Goal: Contribute content: Add original content to the website for others to see

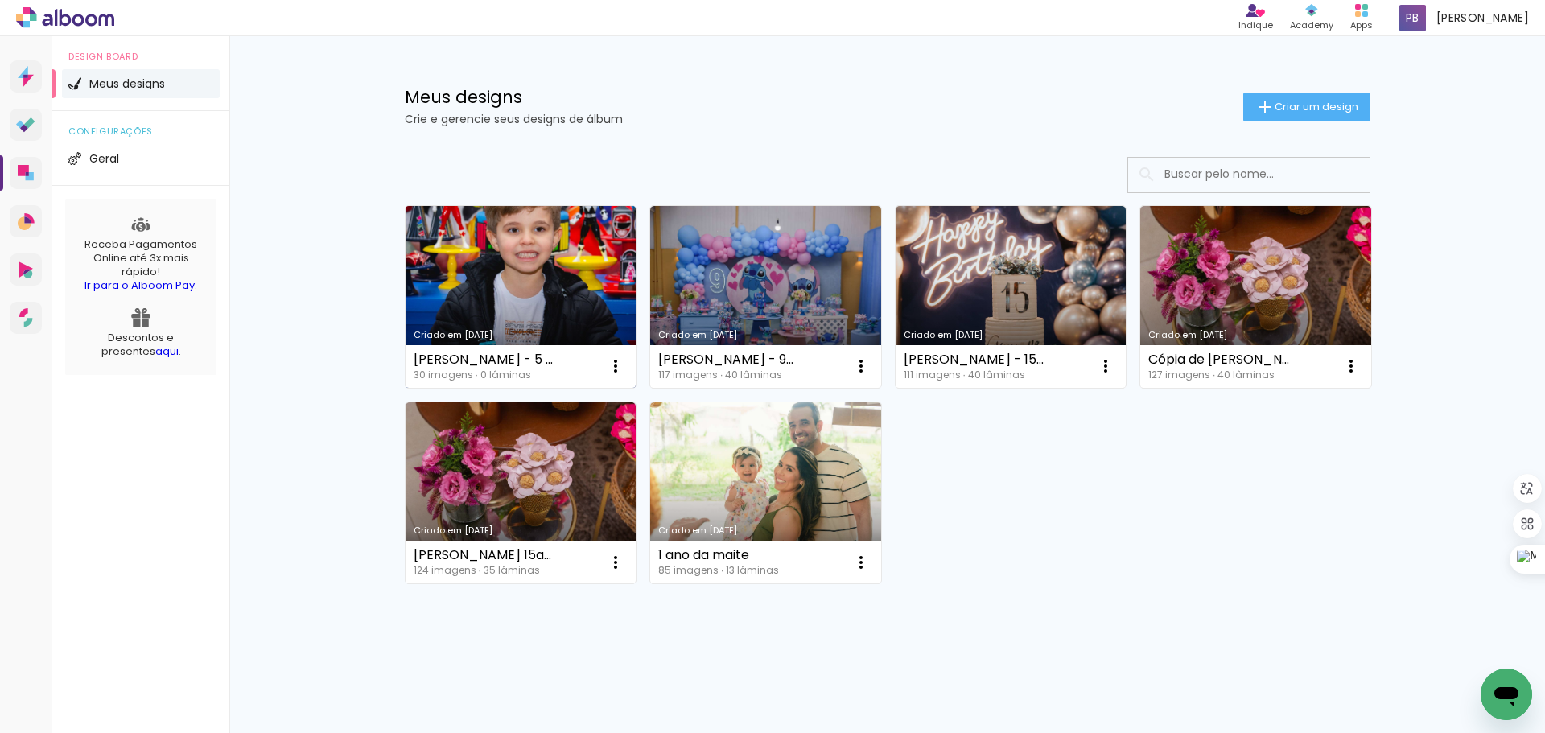
click at [515, 295] on link "Criado em [DATE]" at bounding box center [521, 297] width 231 height 182
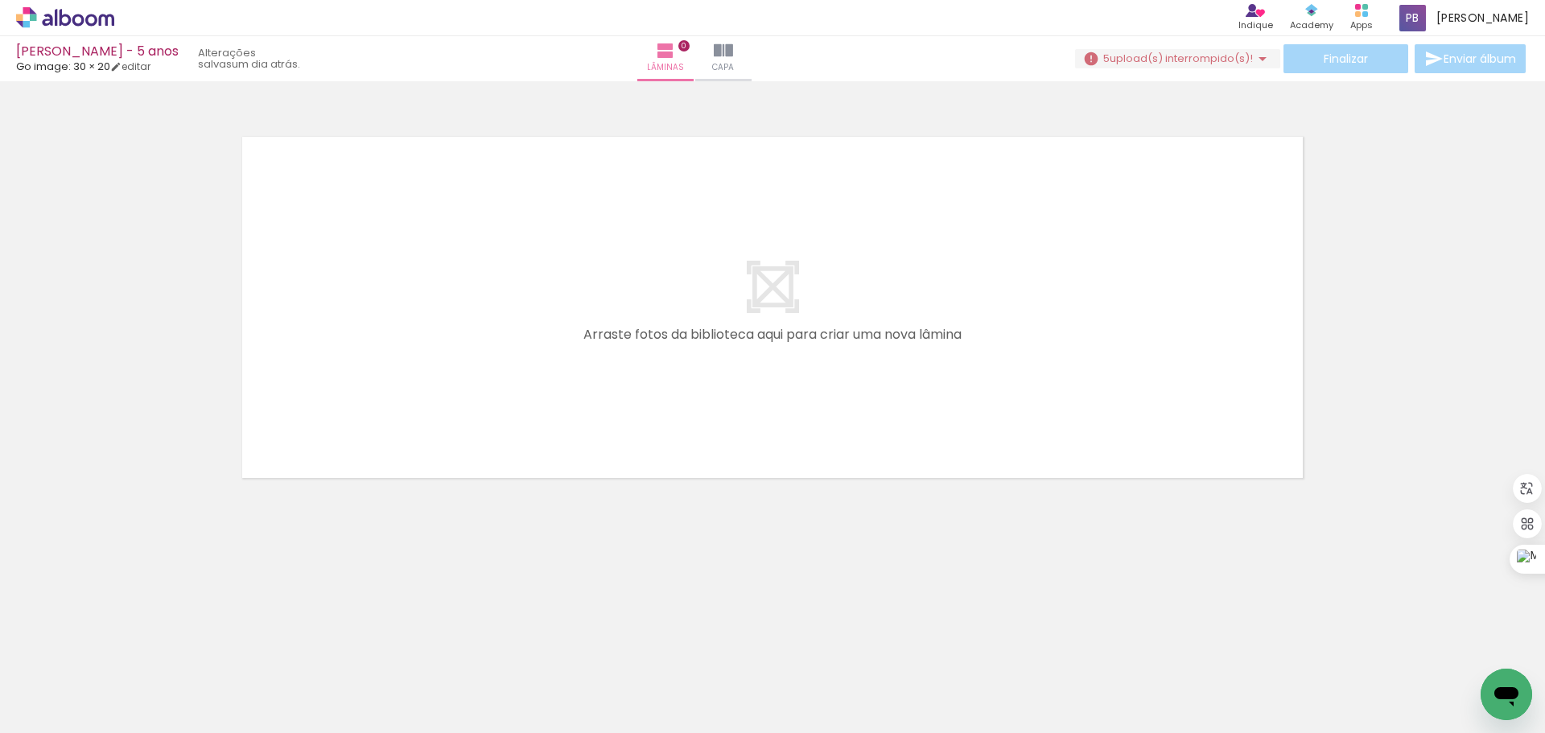
scroll to position [0, 1295]
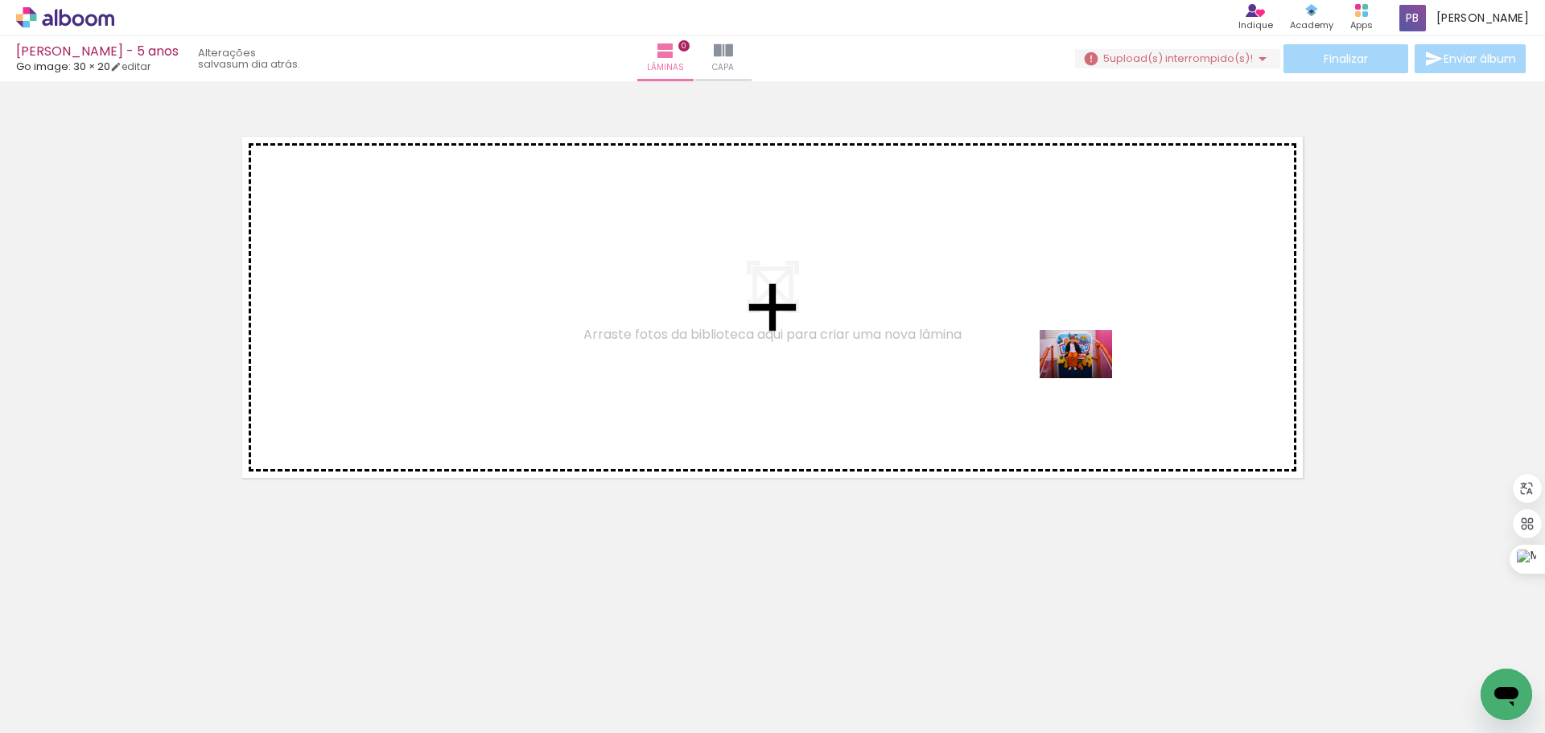
drag, startPoint x: 1469, startPoint y: 686, endPoint x: 1085, endPoint y: 375, distance: 494.9
click at [1085, 375] on quentale-workspace at bounding box center [772, 366] width 1545 height 733
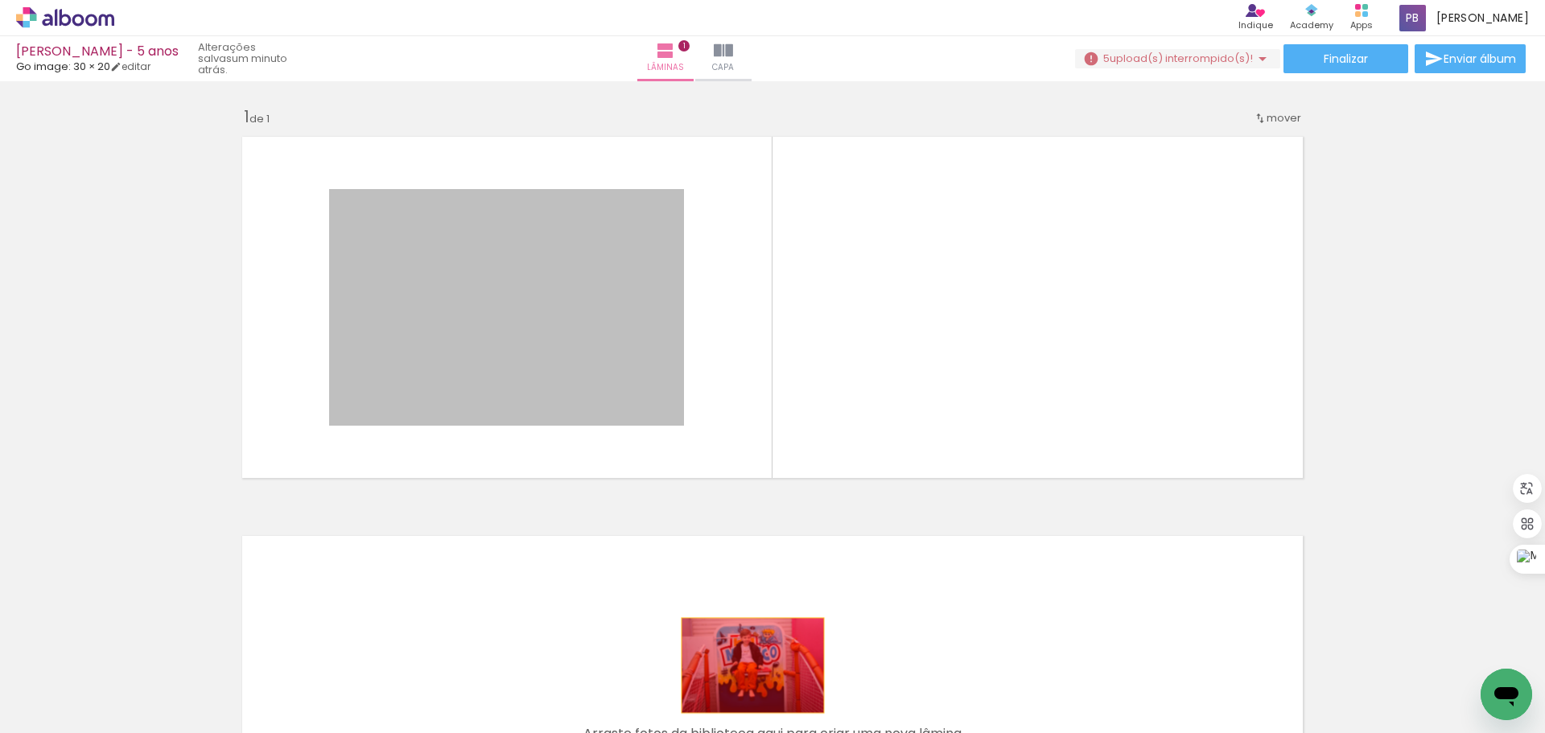
scroll to position [0, 0]
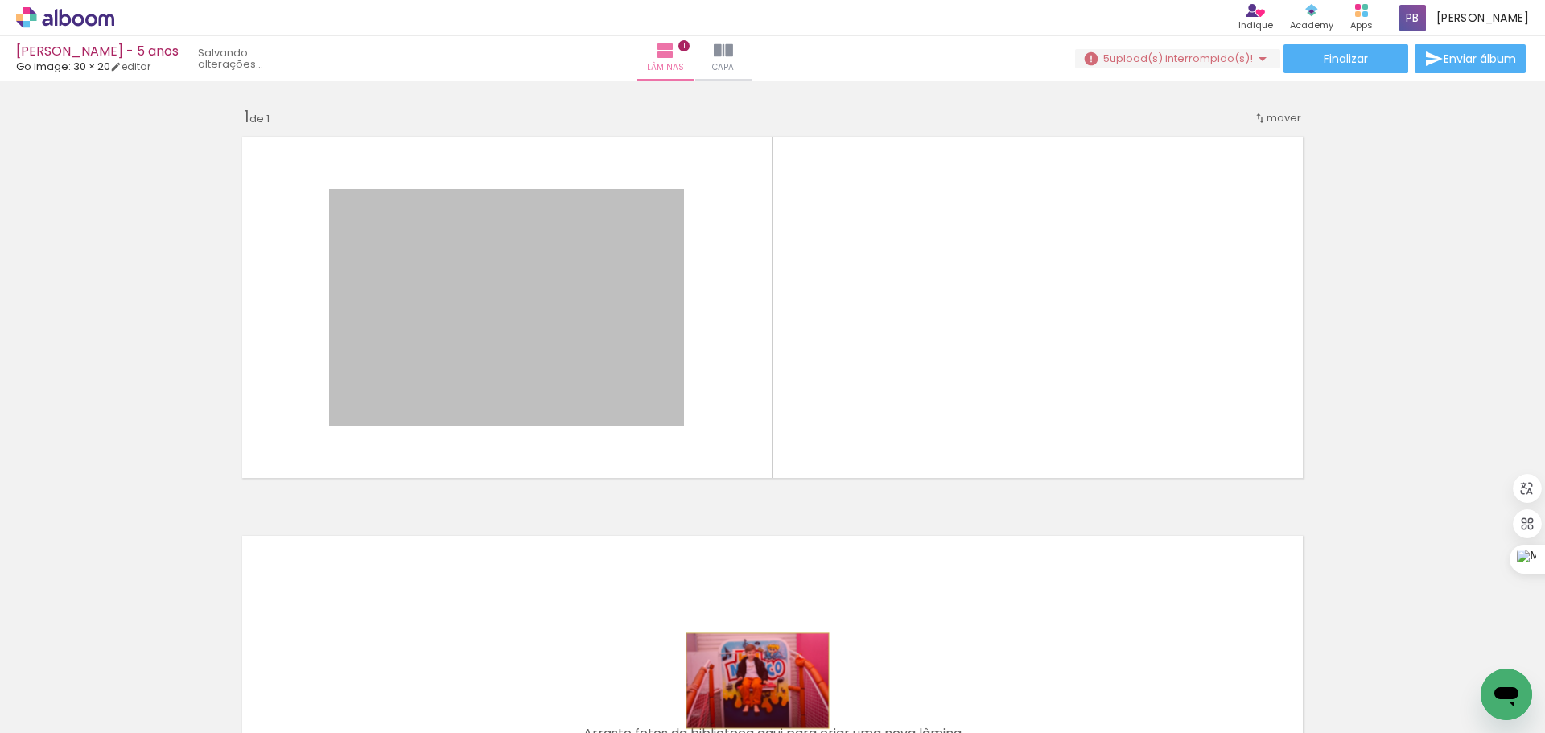
drag, startPoint x: 743, startPoint y: 655, endPoint x: 752, endPoint y: 681, distance: 27.0
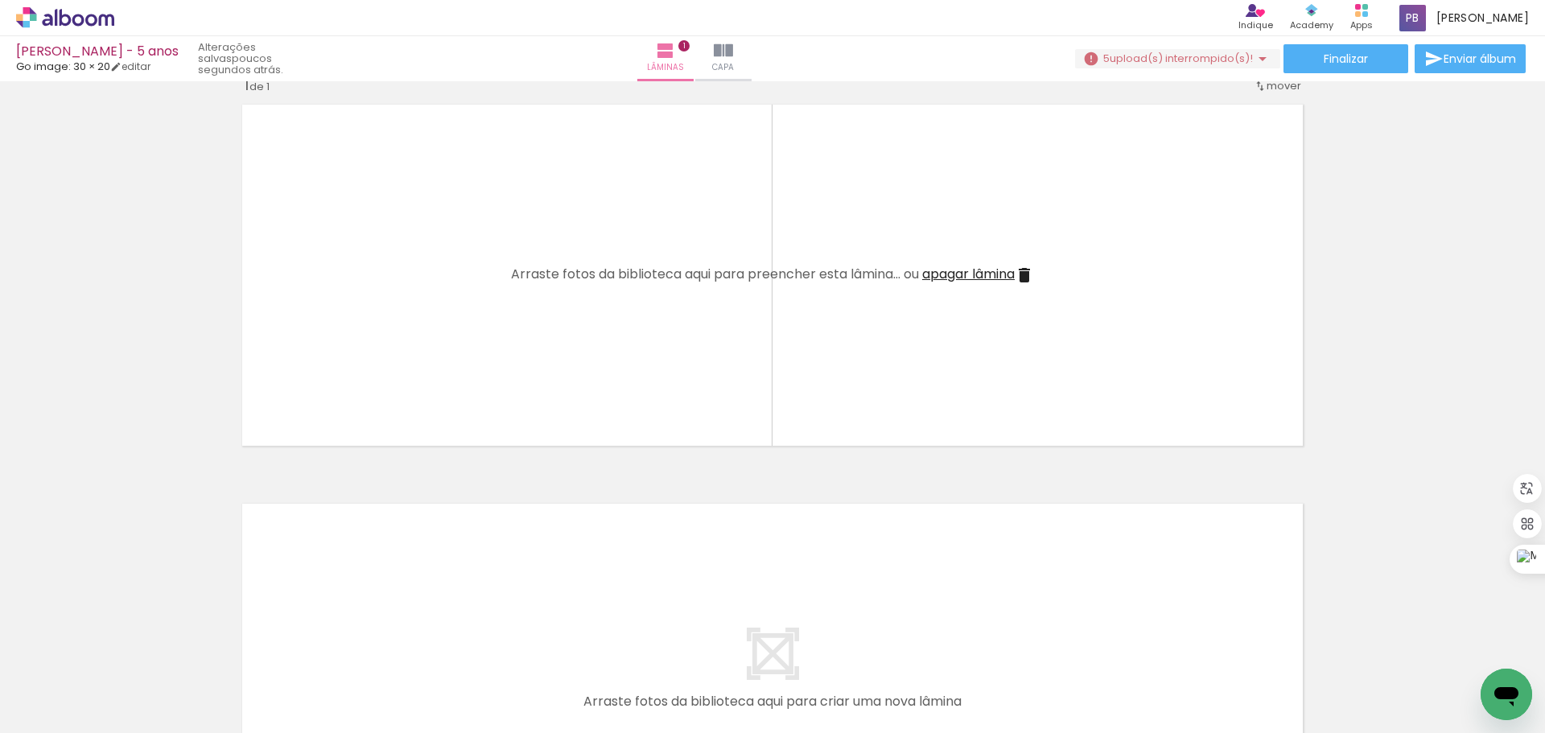
click at [1148, 51] on span "upload(s) interrompido(s)!" at bounding box center [1181, 58] width 143 height 15
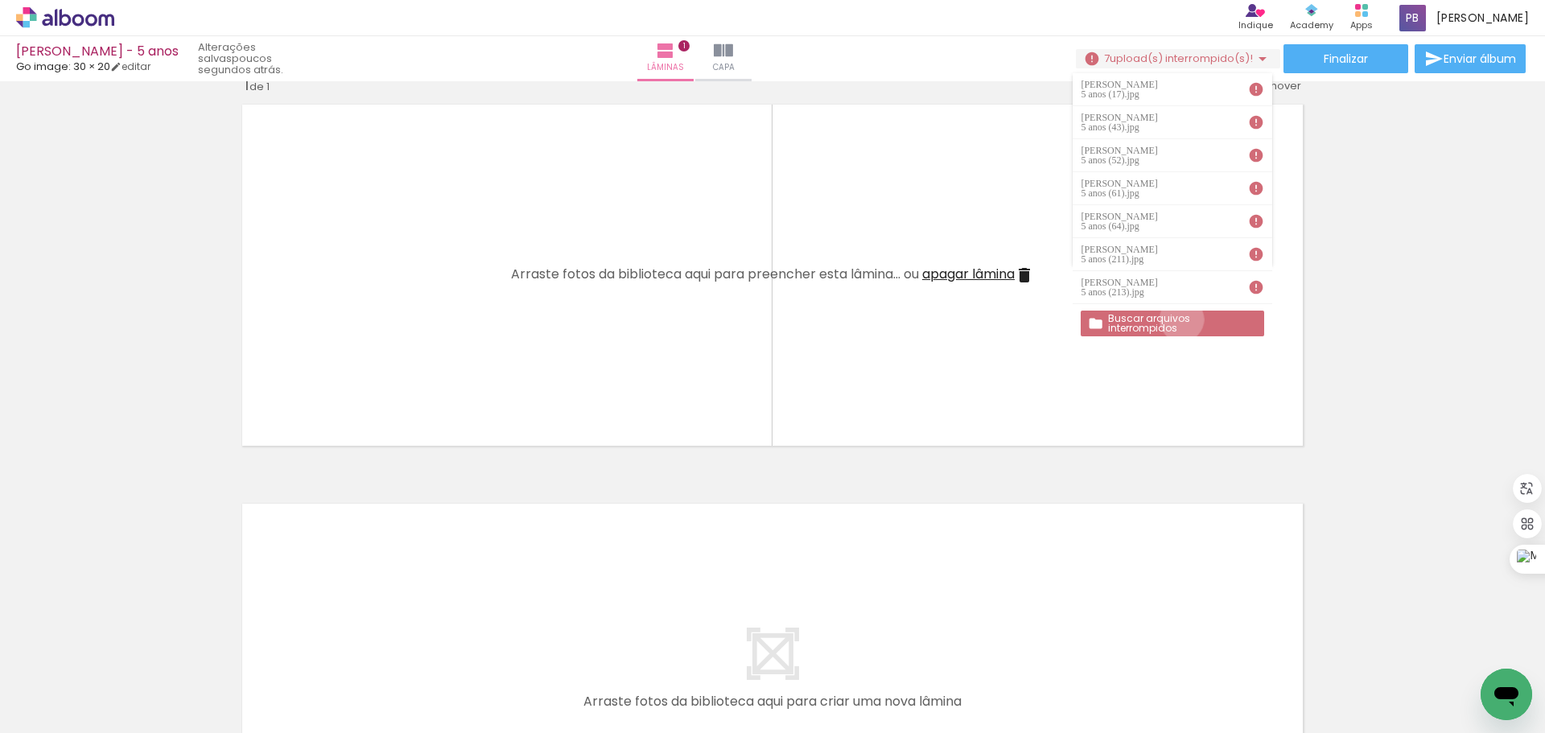
click at [0, 0] on slot "Buscar arquivos interrompidos" at bounding box center [0, 0] width 0 height 0
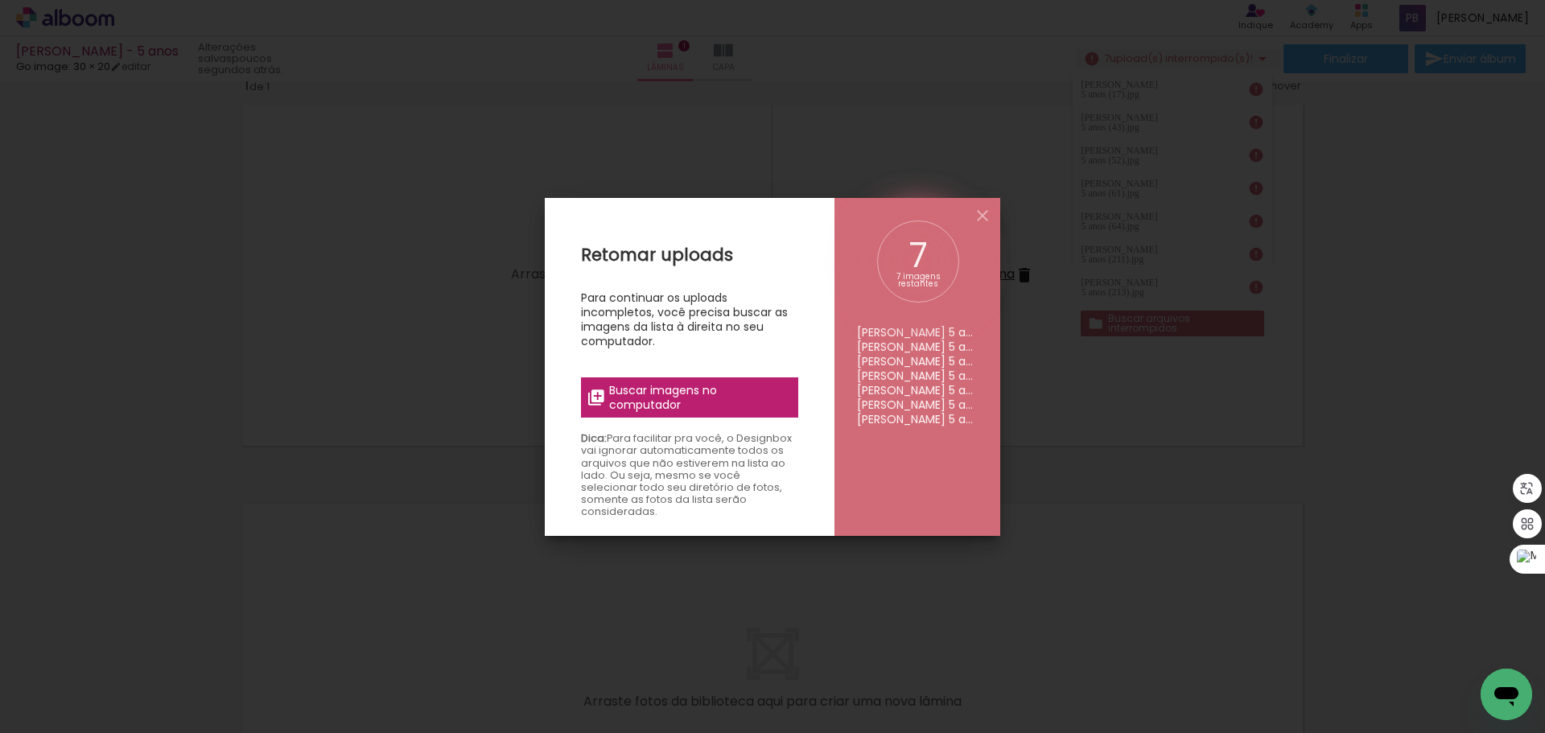
click at [649, 394] on span "Buscar imagens no computador" at bounding box center [698, 397] width 179 height 29
click at [0, 0] on input "file" at bounding box center [0, 0] width 0 height 0
click at [981, 214] on iron-icon at bounding box center [982, 215] width 19 height 19
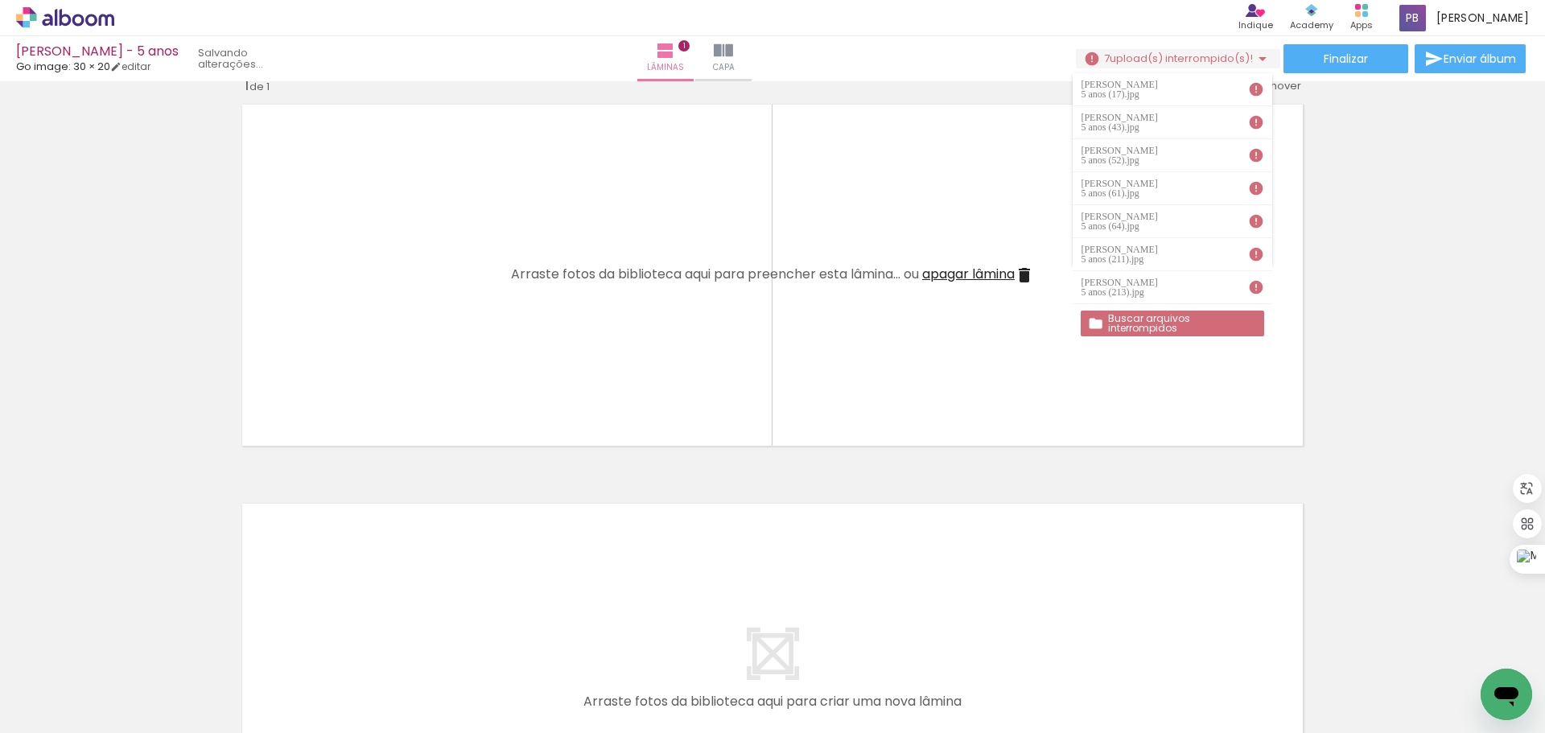
click at [1176, 56] on span "upload(s) interrompido(s)!" at bounding box center [1181, 58] width 143 height 15
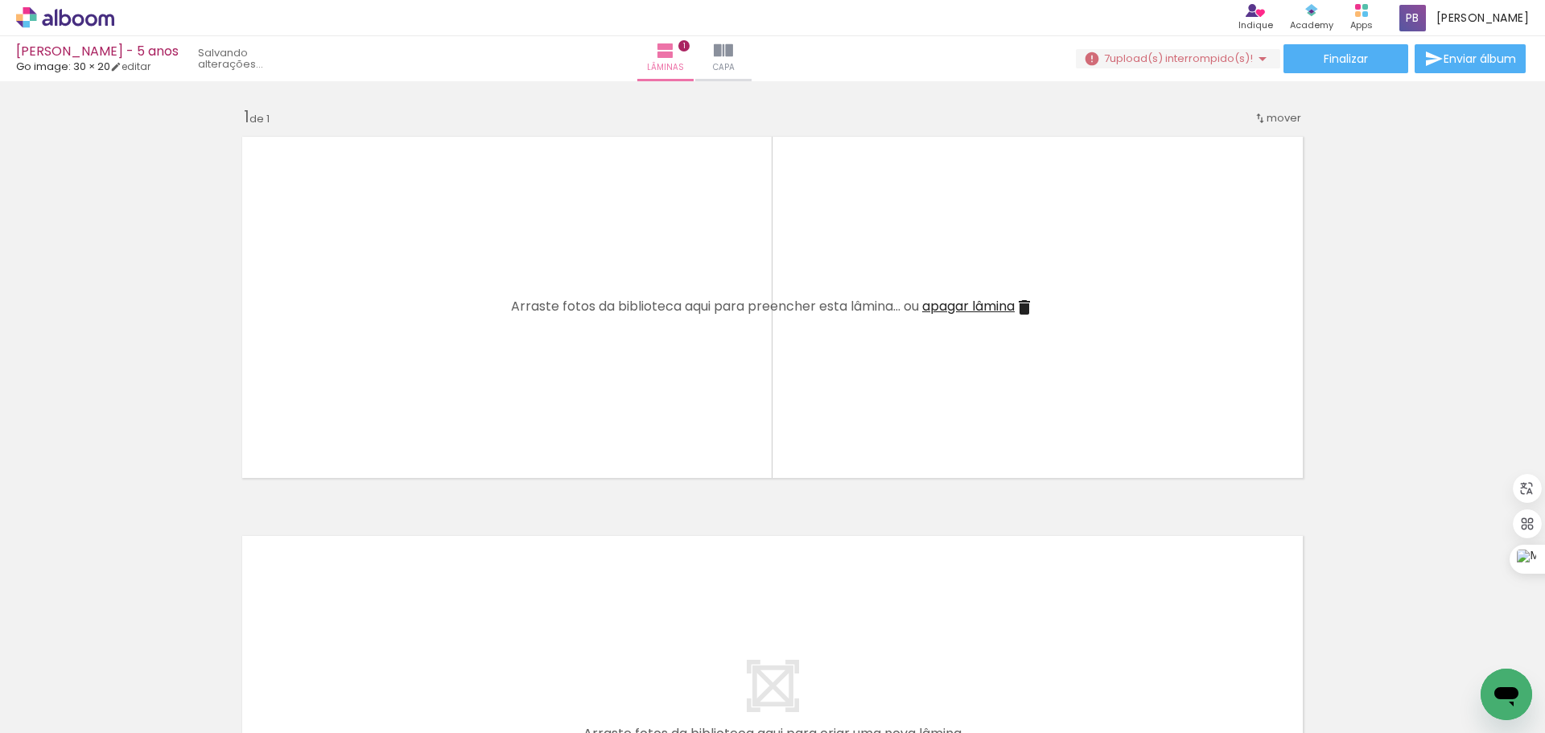
click at [1184, 360] on quentale-layouter at bounding box center [772, 307] width 1078 height 359
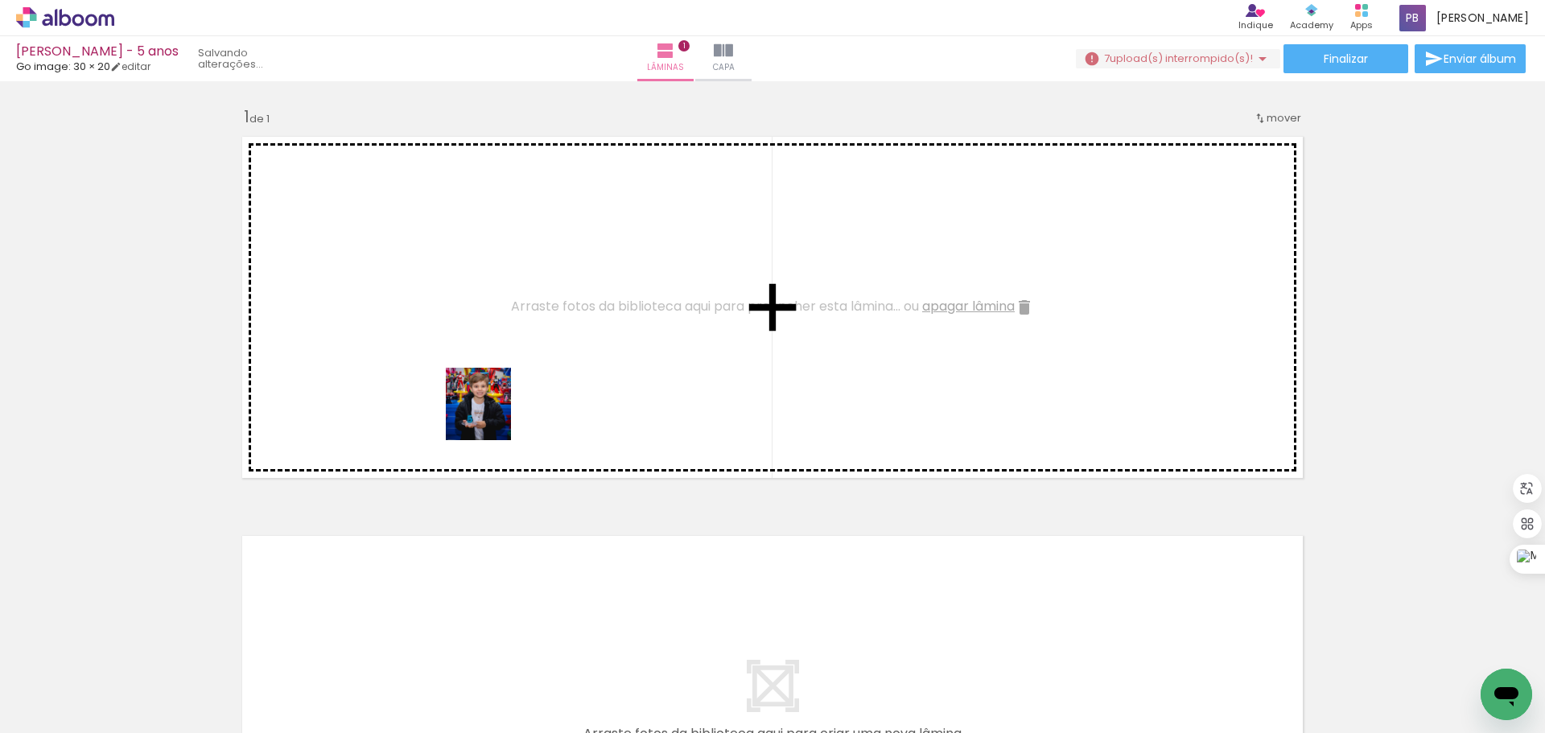
drag, startPoint x: 167, startPoint y: 678, endPoint x: 494, endPoint y: 416, distance: 418.5
click at [494, 416] on quentale-workspace at bounding box center [772, 366] width 1545 height 733
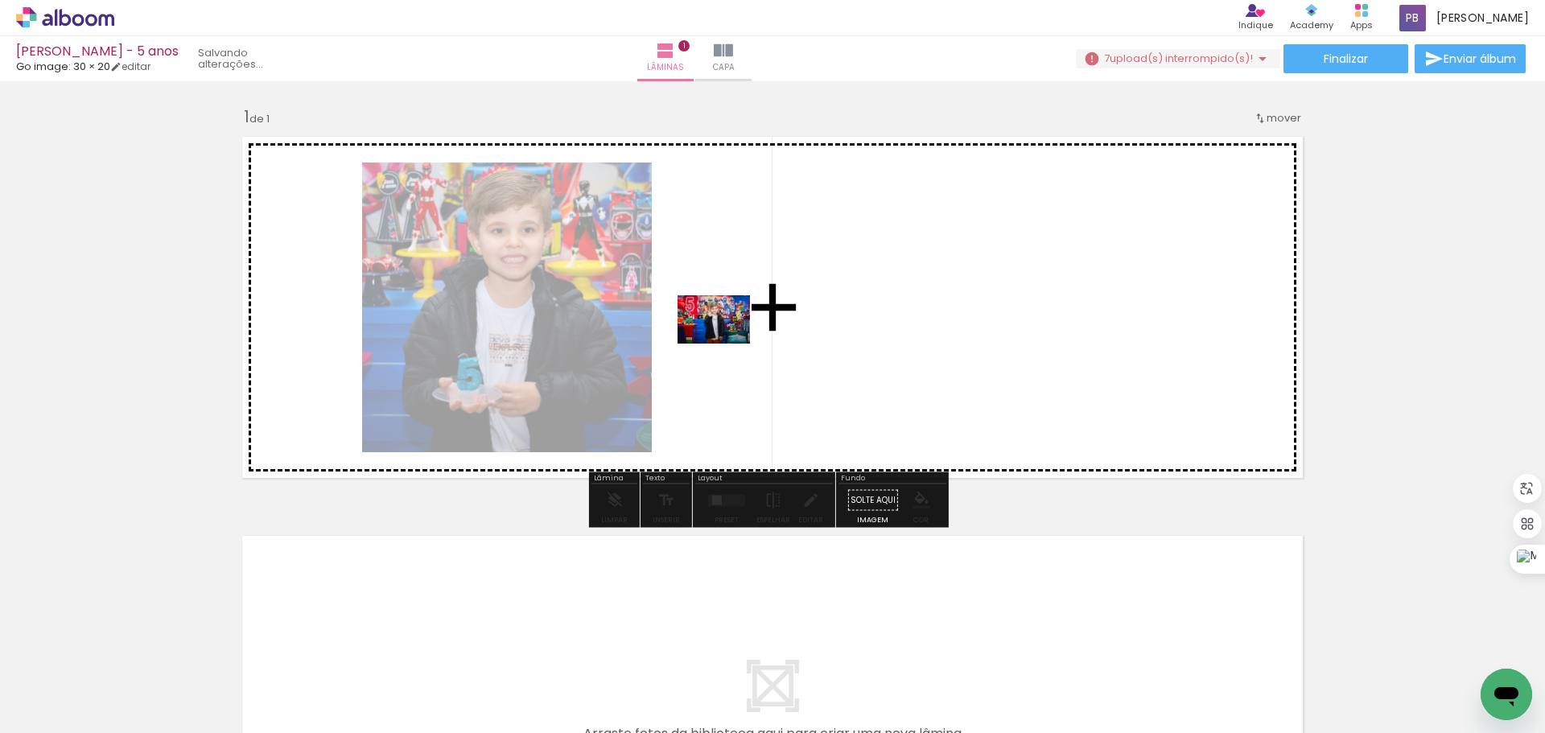
drag, startPoint x: 443, startPoint y: 690, endPoint x: 726, endPoint y: 344, distance: 447.1
click at [726, 344] on quentale-workspace at bounding box center [772, 366] width 1545 height 733
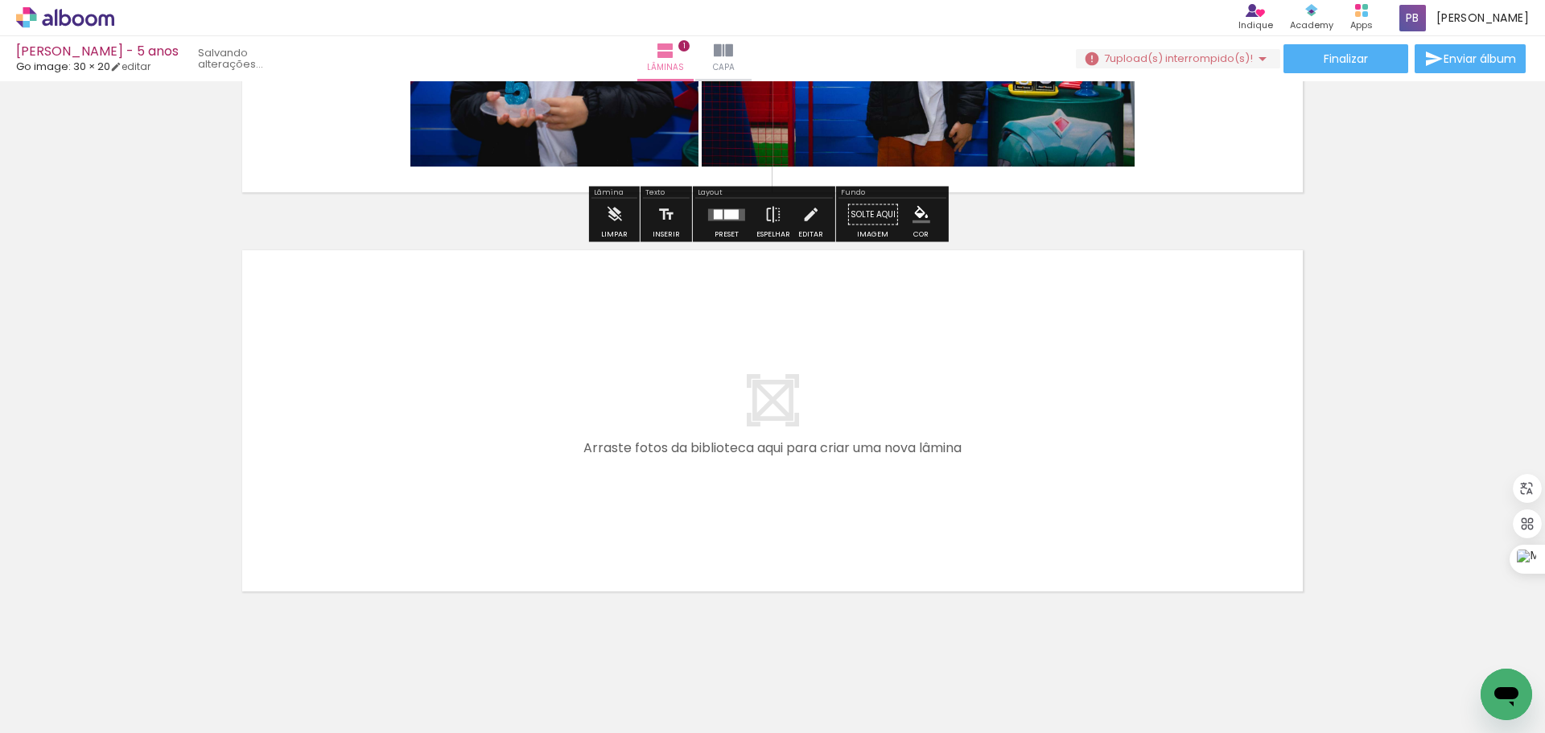
scroll to position [310, 0]
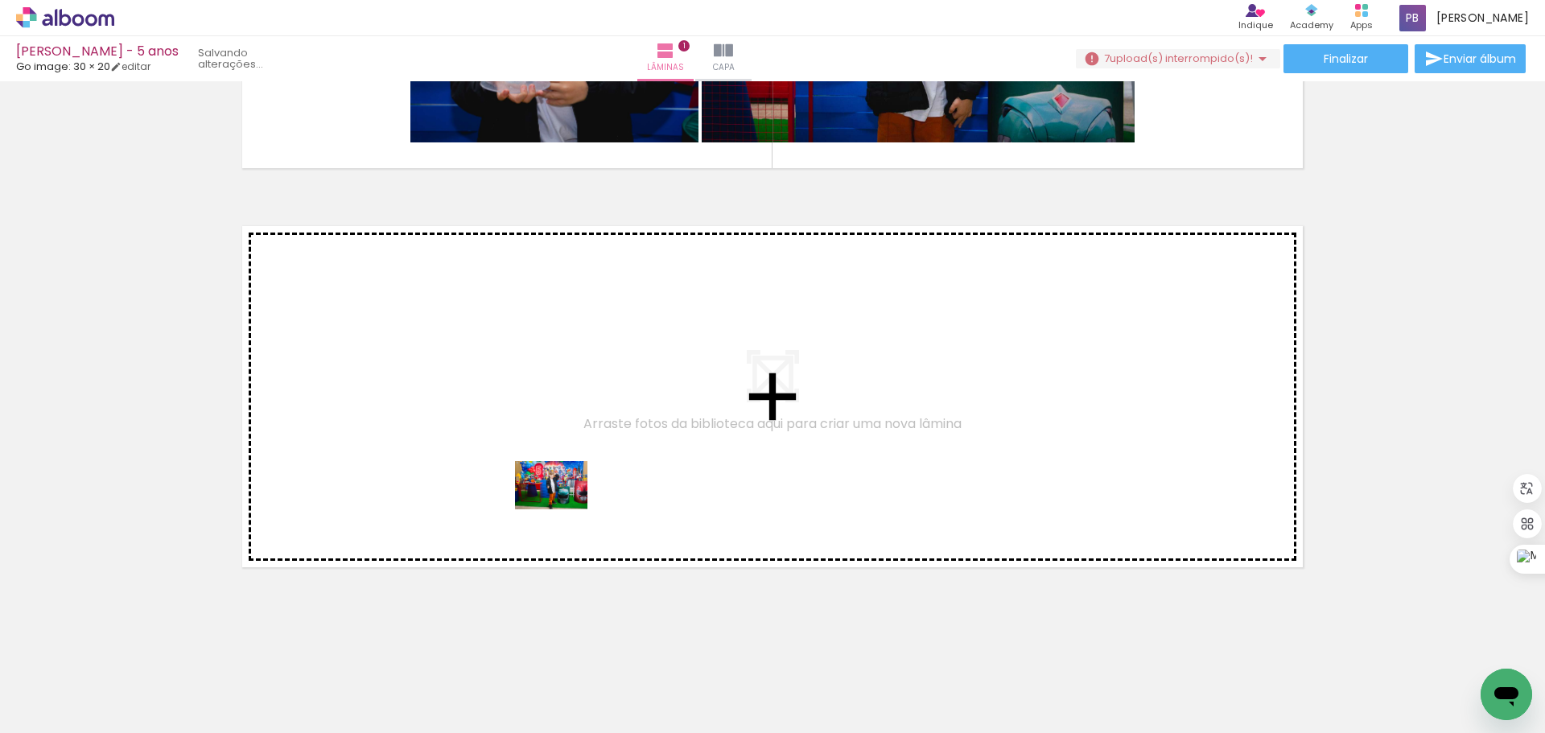
drag, startPoint x: 535, startPoint y: 680, endPoint x: 563, endPoint y: 509, distance: 172.9
click at [563, 509] on quentale-workspace at bounding box center [772, 366] width 1545 height 733
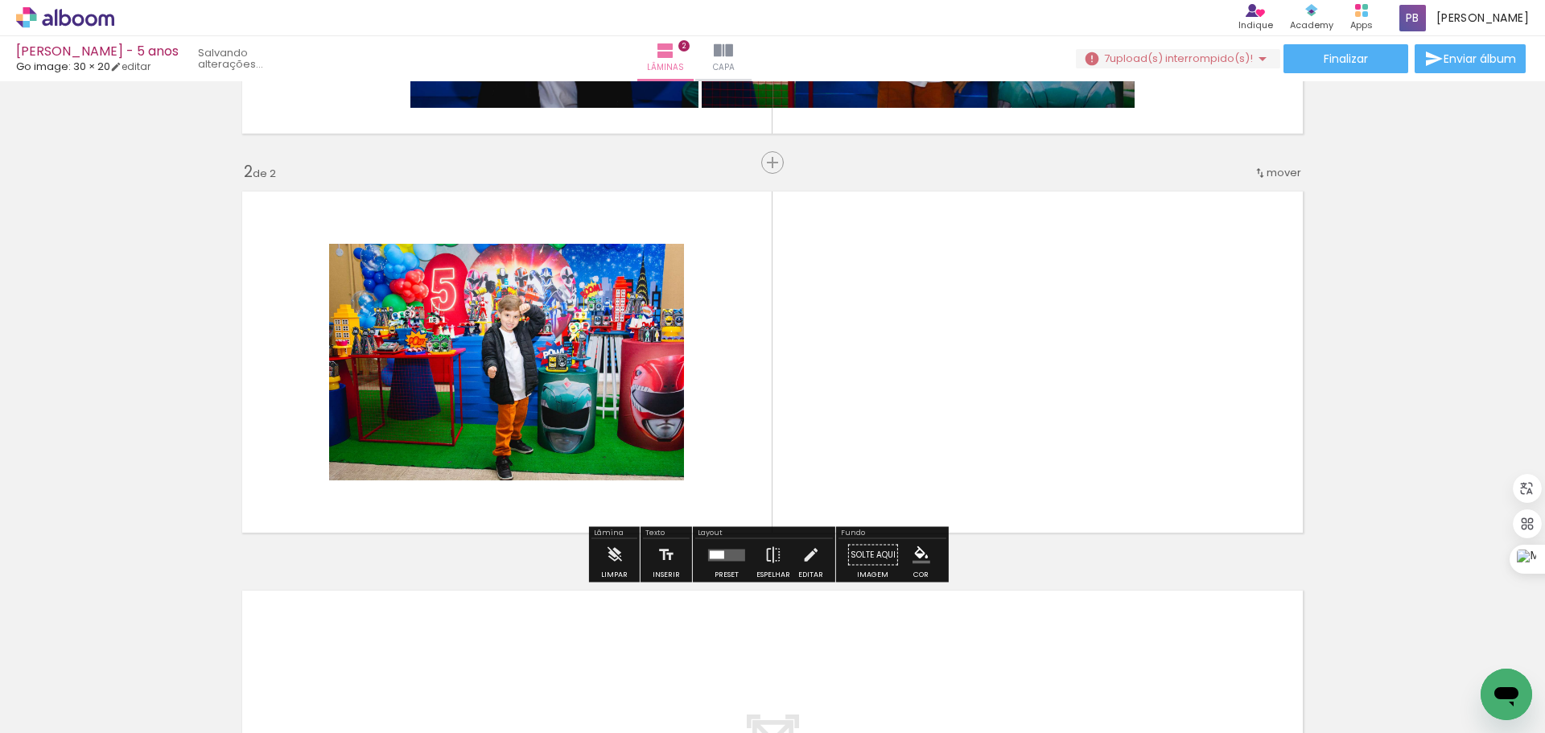
scroll to position [350, 0]
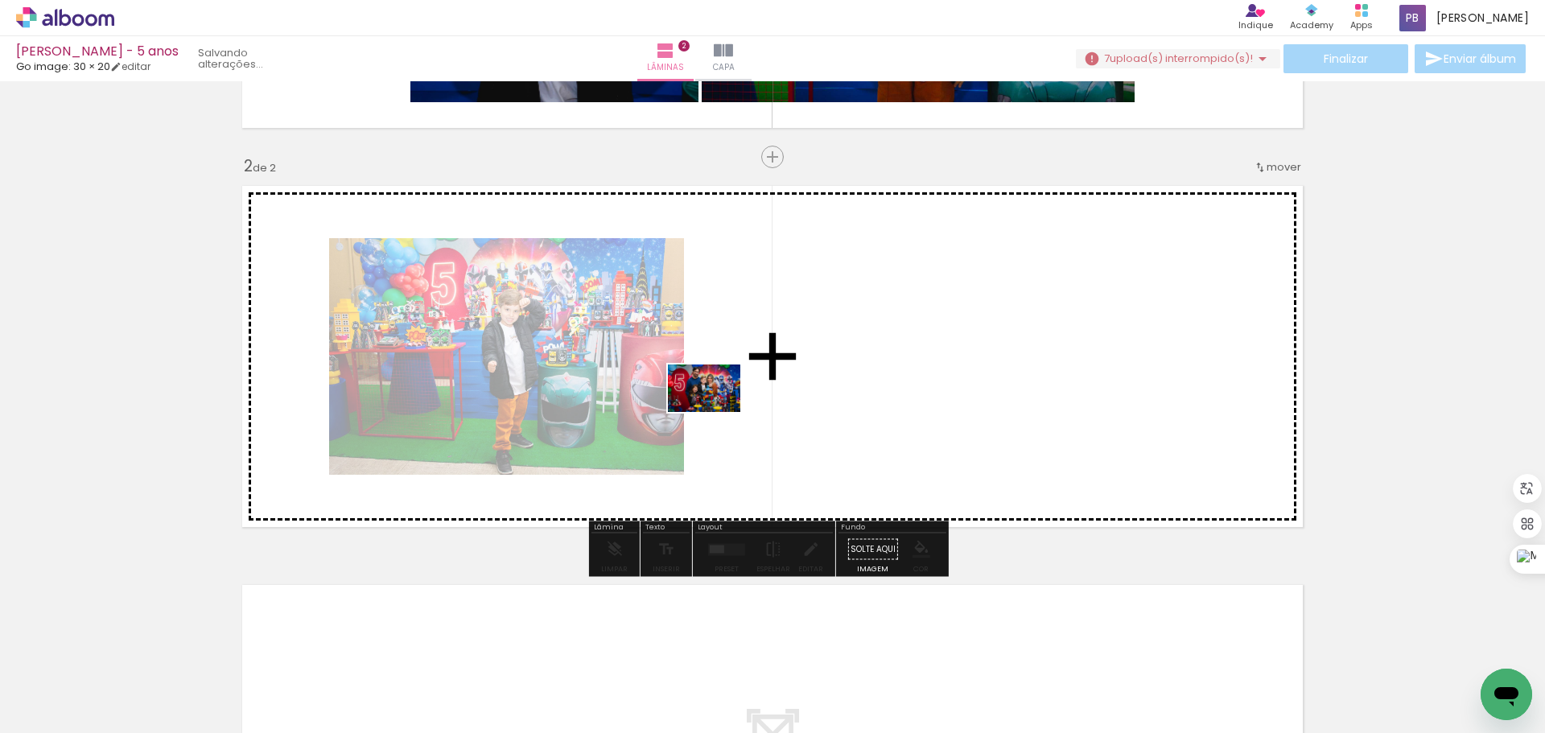
drag, startPoint x: 606, startPoint y: 681, endPoint x: 716, endPoint y: 412, distance: 290.5
click at [716, 412] on quentale-workspace at bounding box center [772, 366] width 1545 height 733
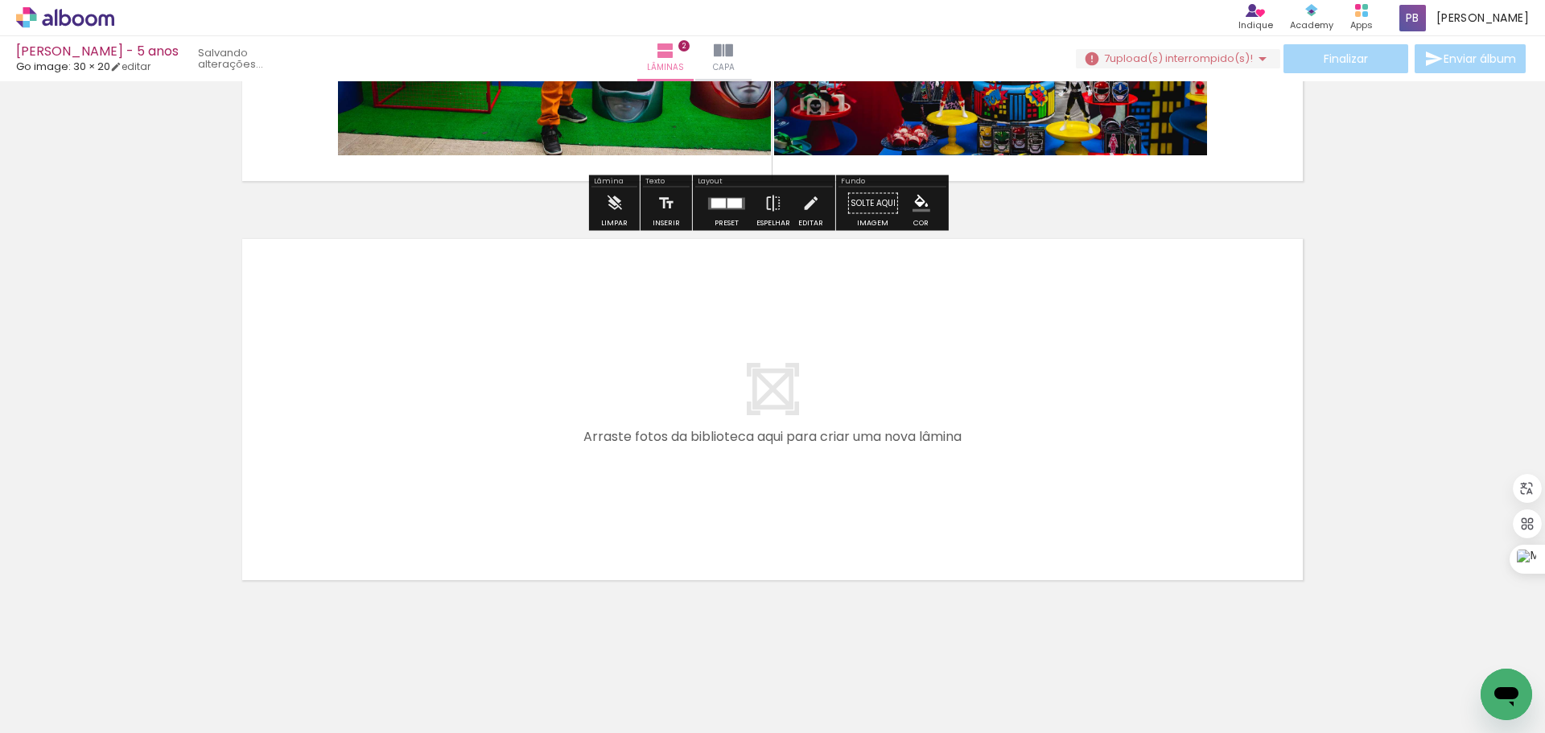
scroll to position [709, 0]
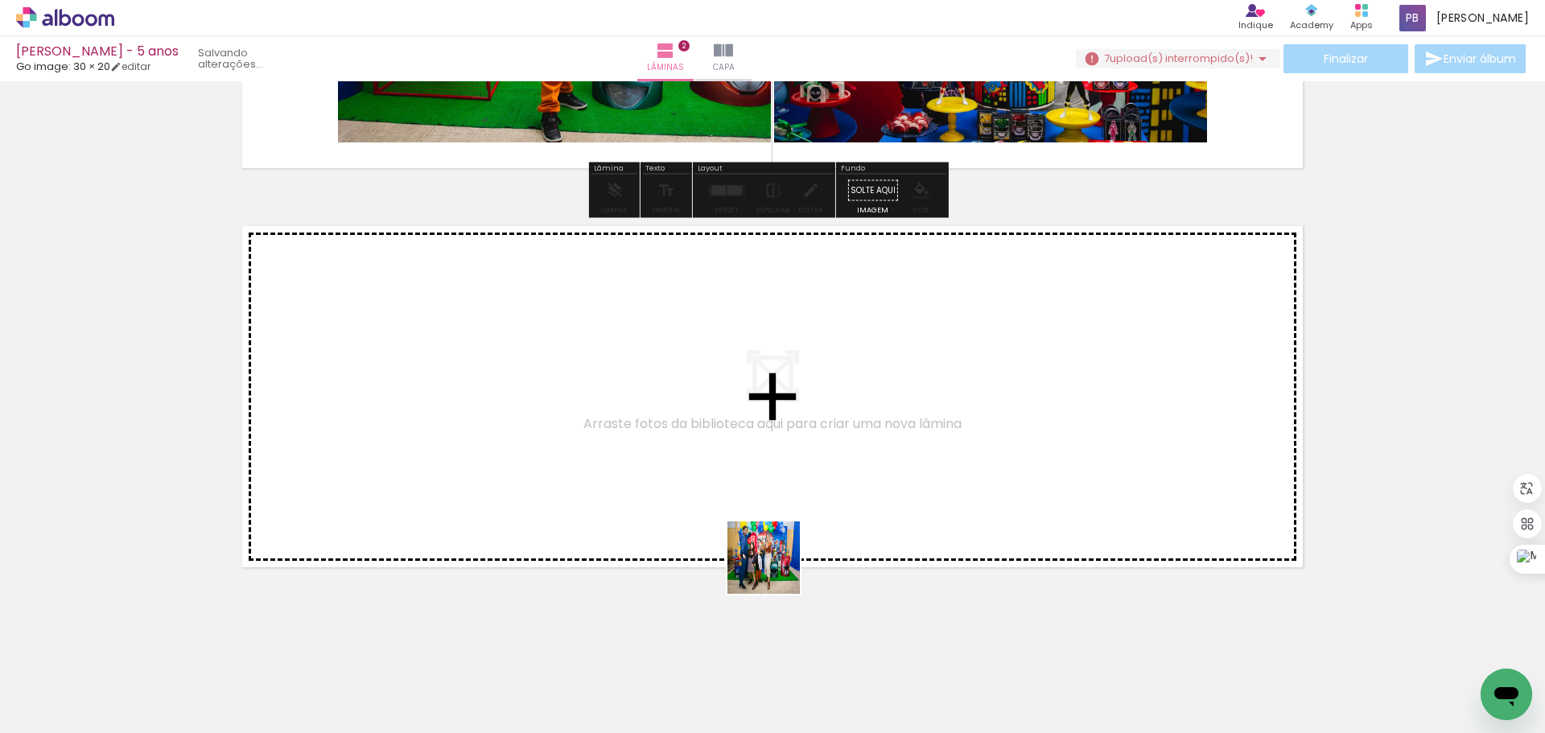
drag, startPoint x: 807, startPoint y: 697, endPoint x: 768, endPoint y: 558, distance: 143.7
click at [768, 558] on quentale-workspace at bounding box center [772, 366] width 1545 height 733
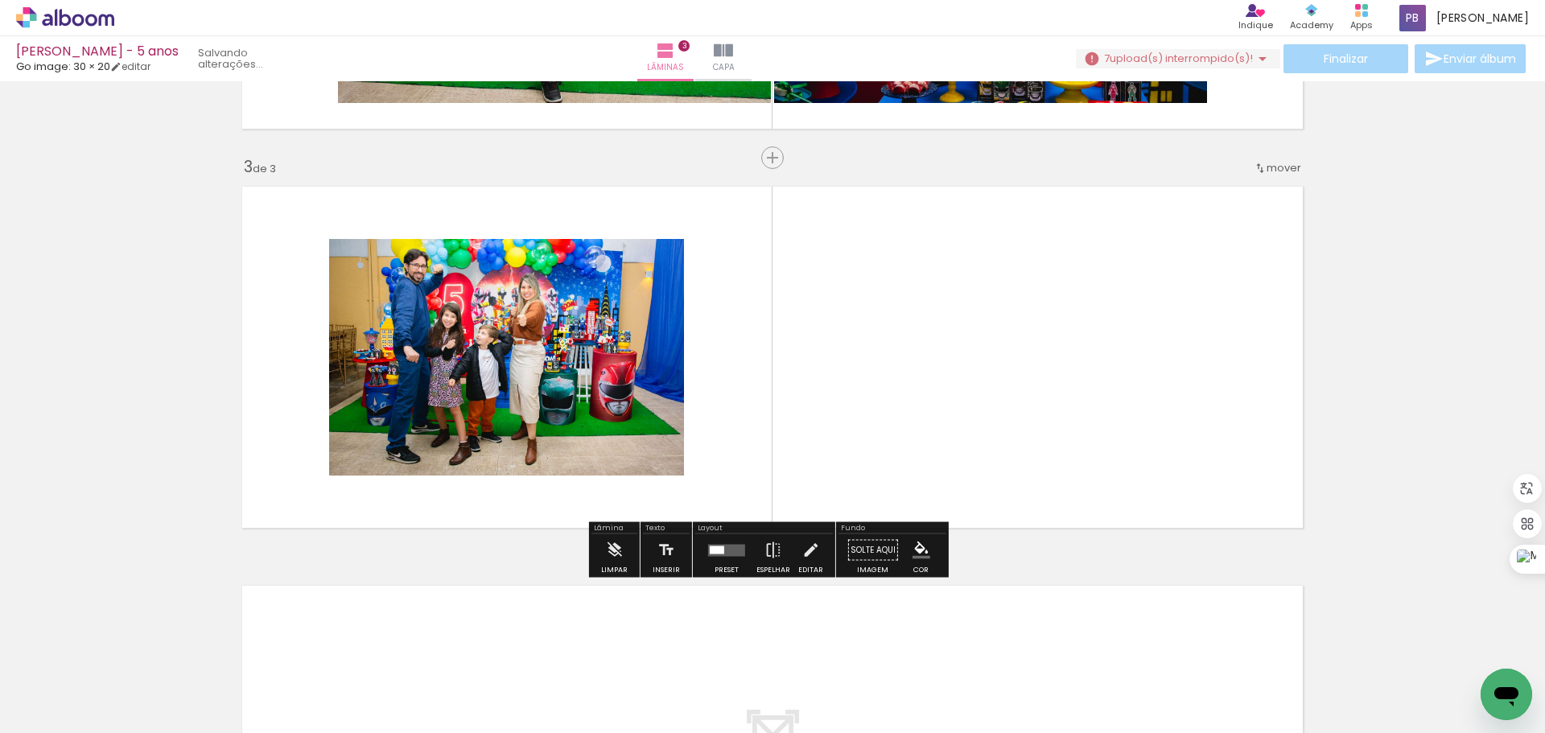
scroll to position [749, 0]
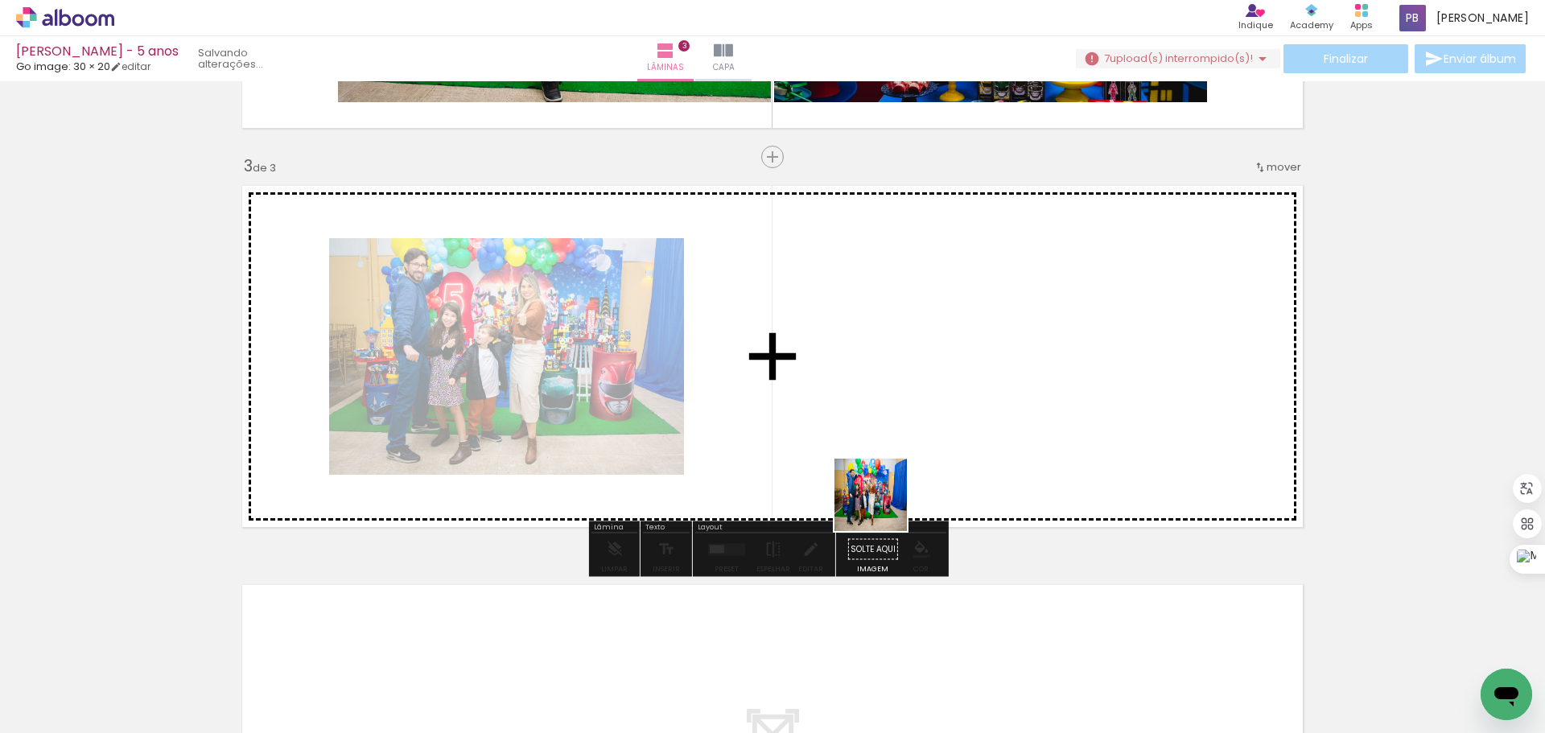
drag, startPoint x: 889, startPoint y: 673, endPoint x: 887, endPoint y: 459, distance: 213.2
click at [887, 459] on quentale-workspace at bounding box center [772, 366] width 1545 height 733
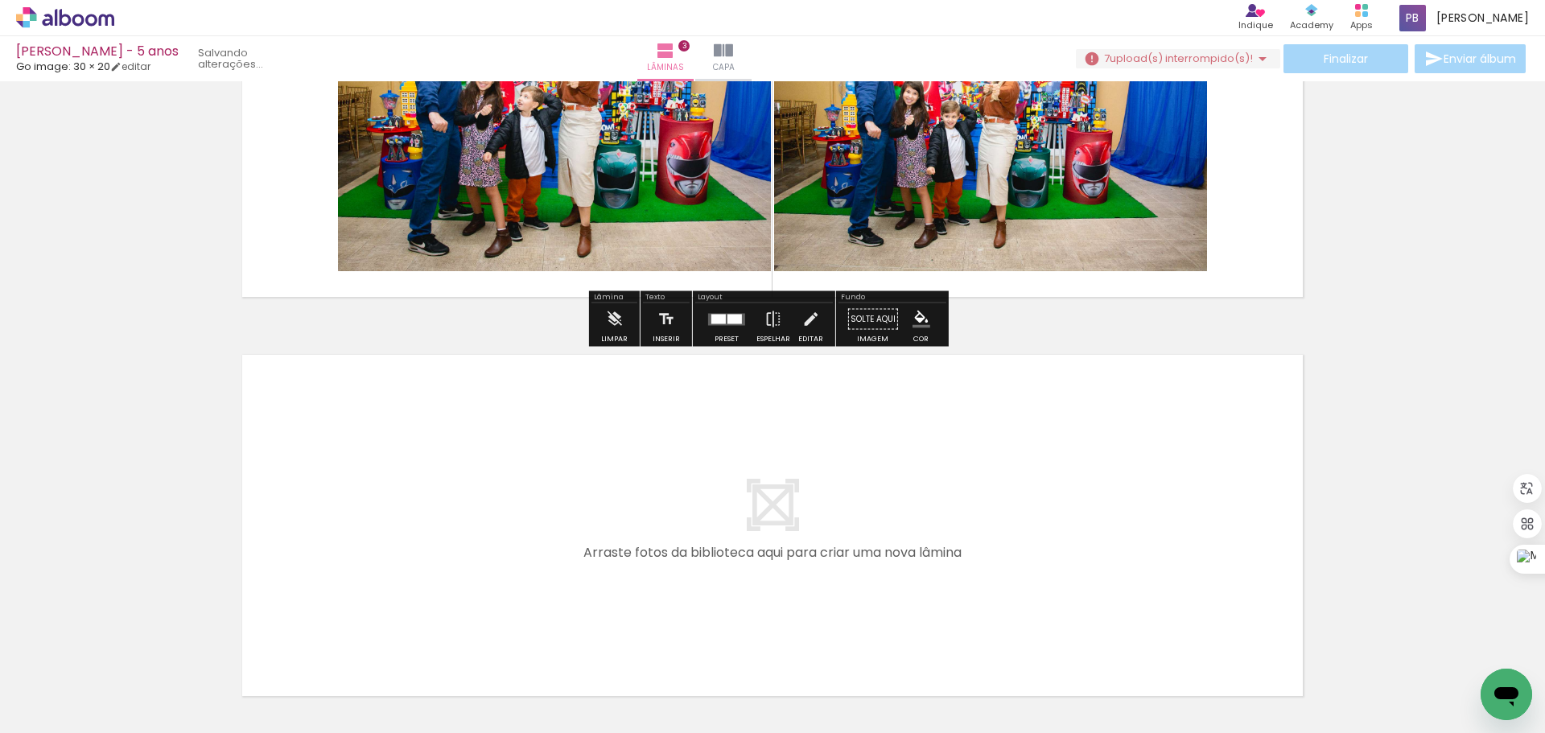
scroll to position [1071, 0]
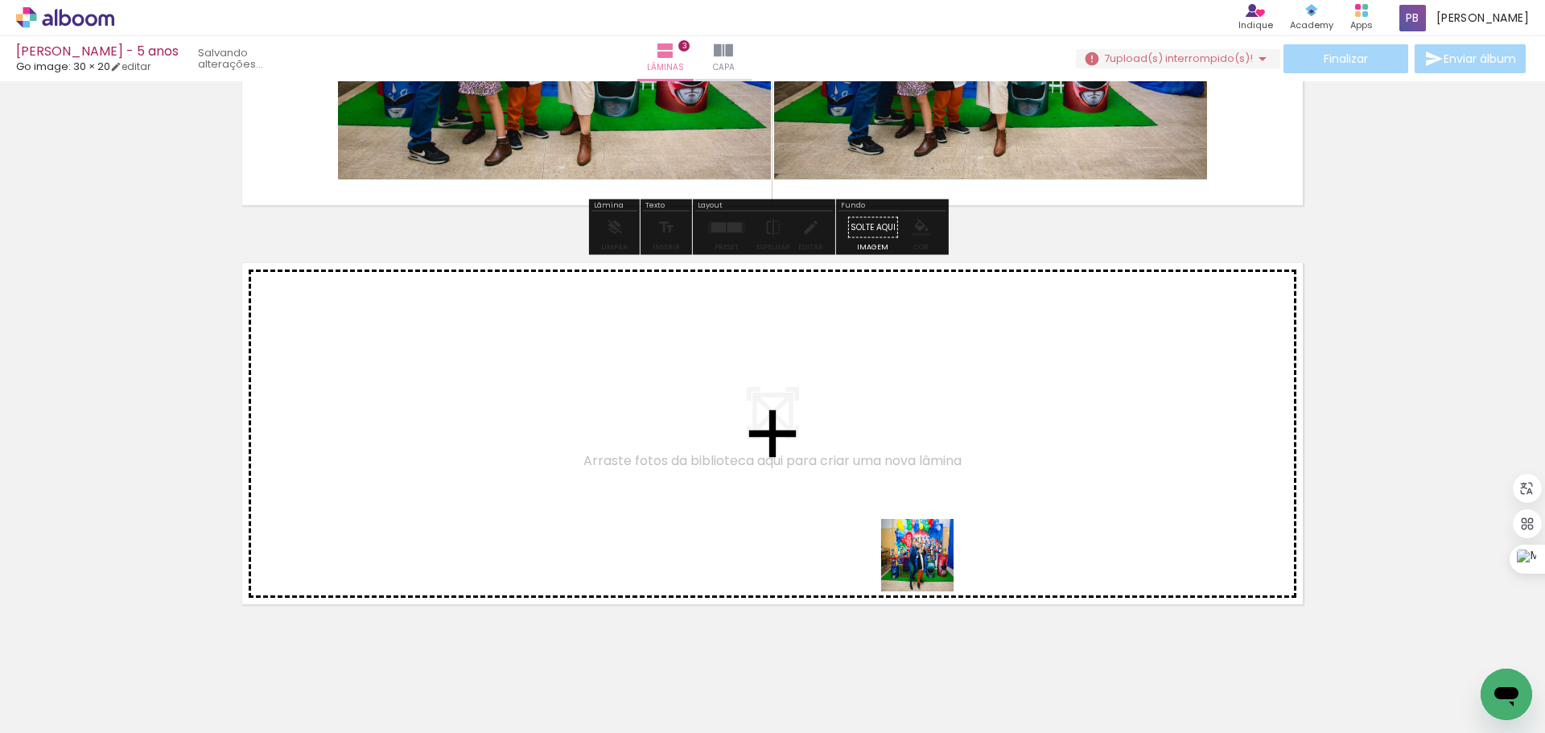
drag, startPoint x: 975, startPoint y: 691, endPoint x: 908, endPoint y: 526, distance: 178.0
click at [908, 526] on quentale-workspace at bounding box center [772, 366] width 1545 height 733
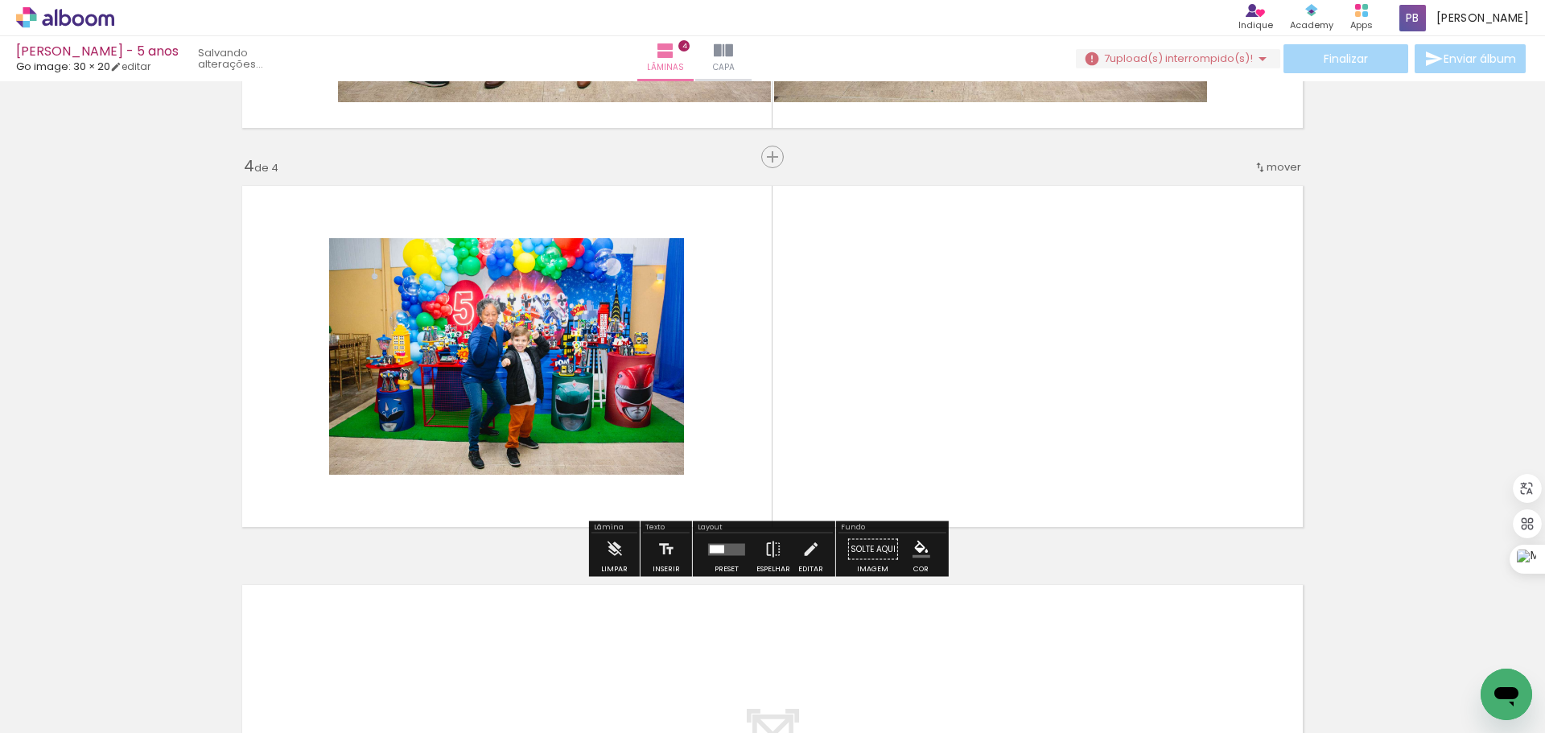
scroll to position [1148, 0]
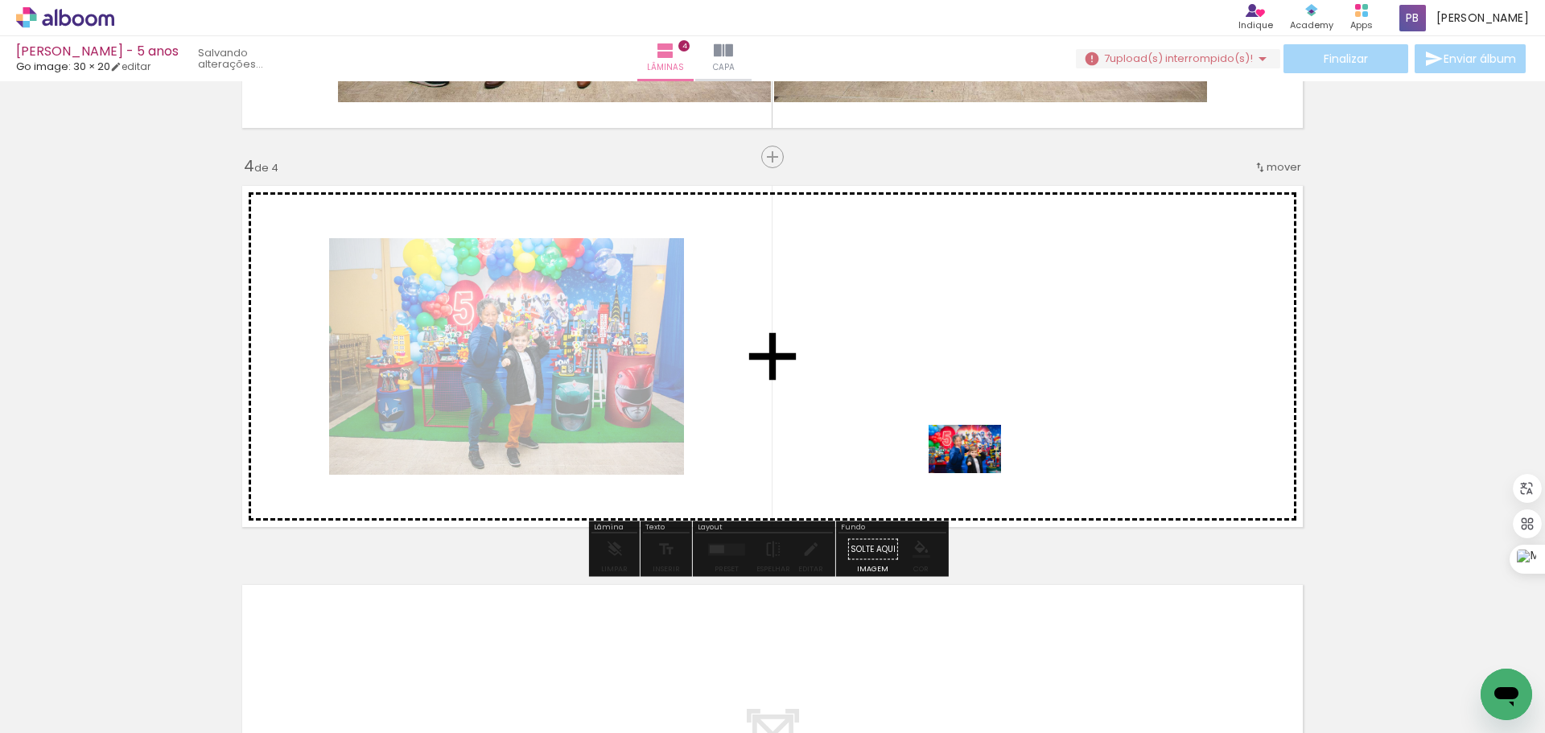
drag, startPoint x: 1063, startPoint y: 690, endPoint x: 1401, endPoint y: 330, distance: 493.5
click at [976, 472] on quentale-workspace at bounding box center [772, 366] width 1545 height 733
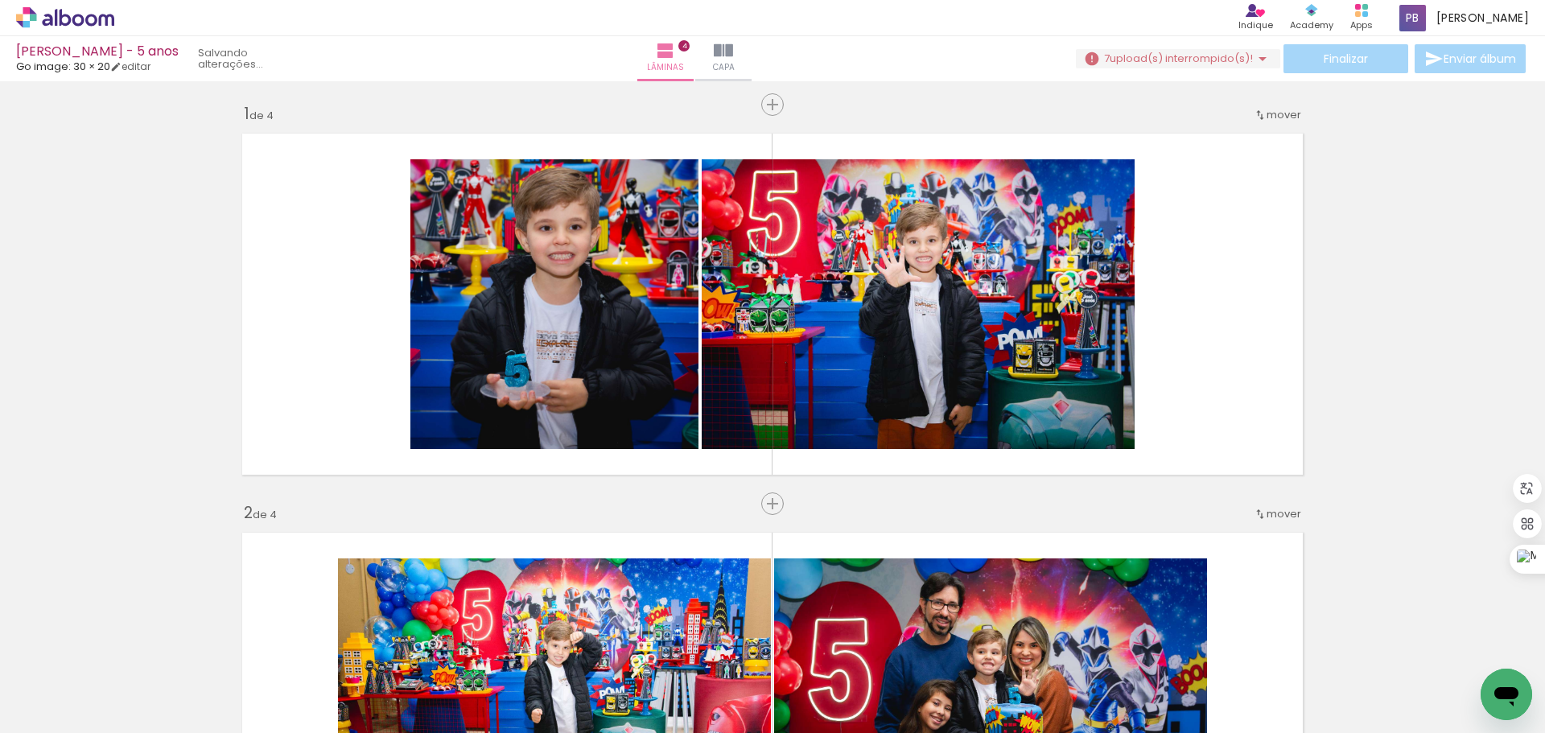
scroll to position [0, 0]
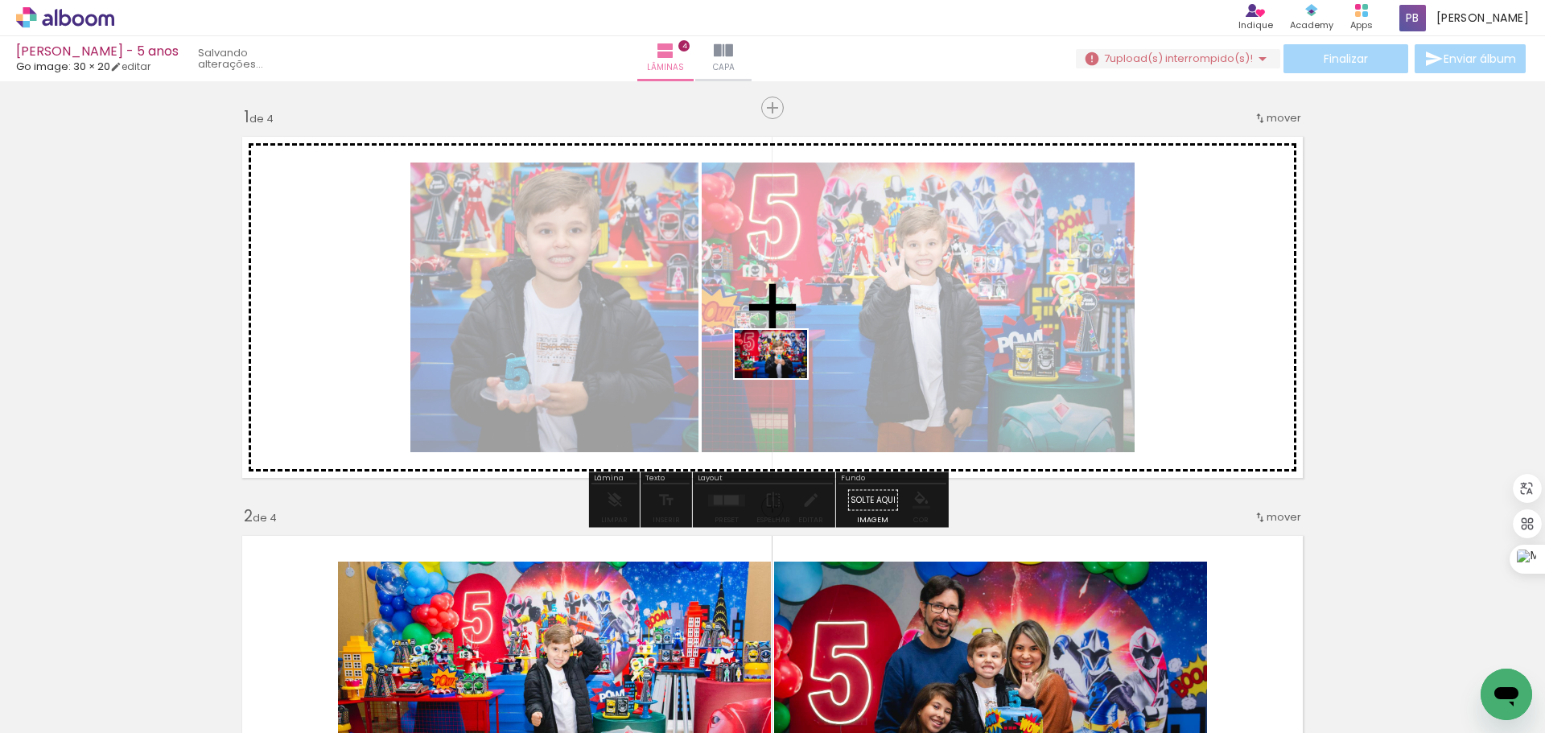
drag, startPoint x: 257, startPoint y: 680, endPoint x: 840, endPoint y: 360, distance: 664.4
click at [840, 360] on quentale-workspace at bounding box center [772, 366] width 1545 height 733
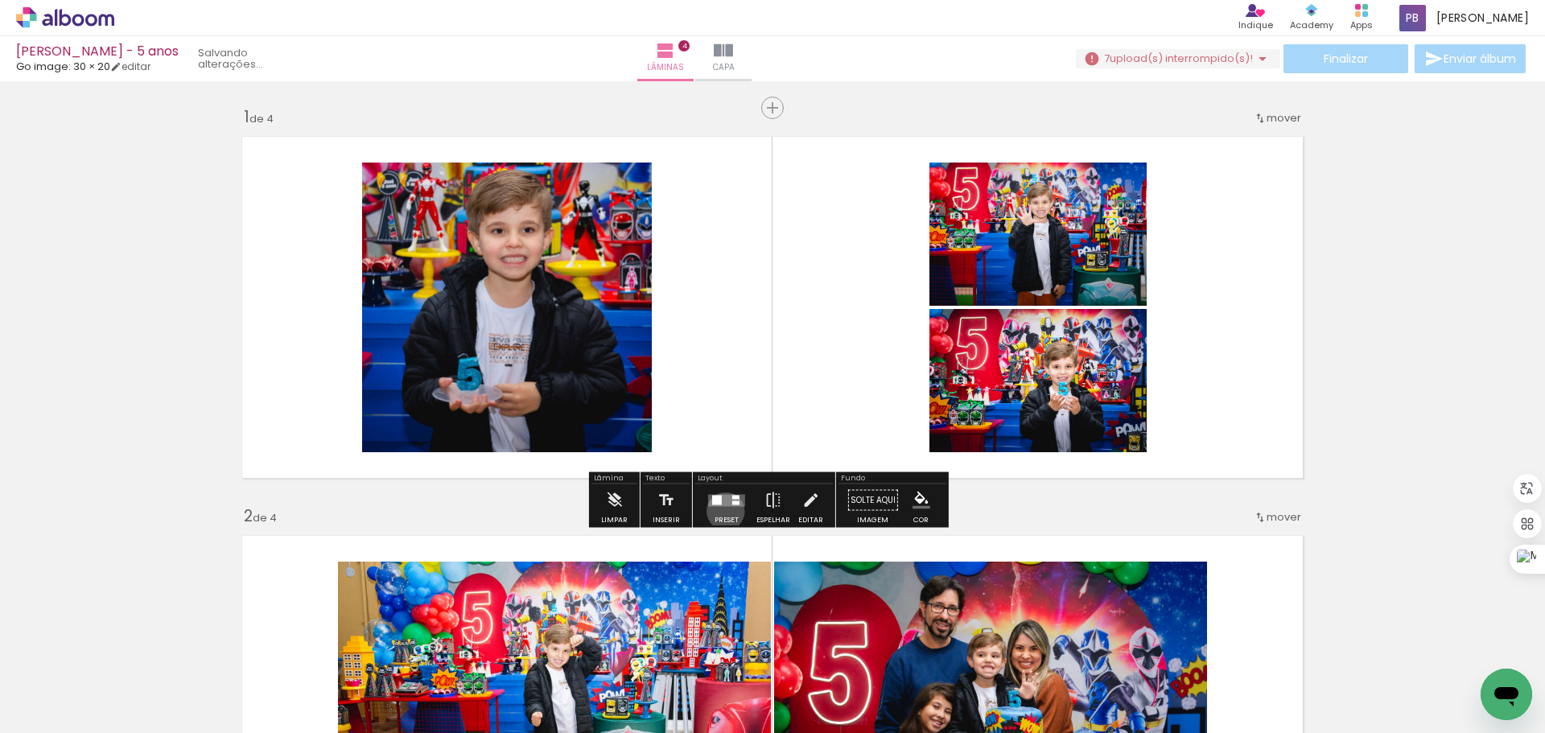
click at [722, 511] on div at bounding box center [726, 500] width 43 height 32
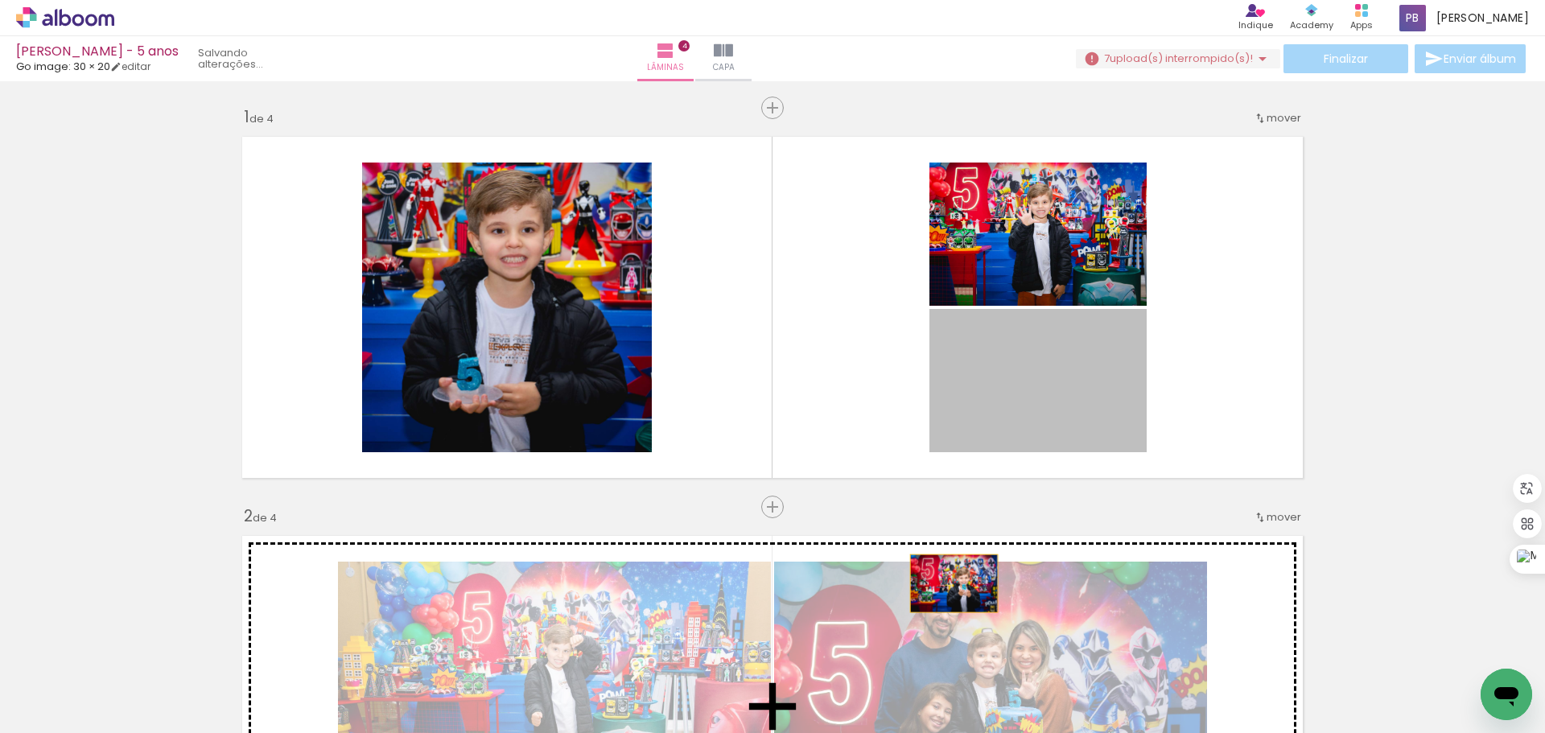
drag, startPoint x: 1080, startPoint y: 388, endPoint x: 948, endPoint y: 583, distance: 235.9
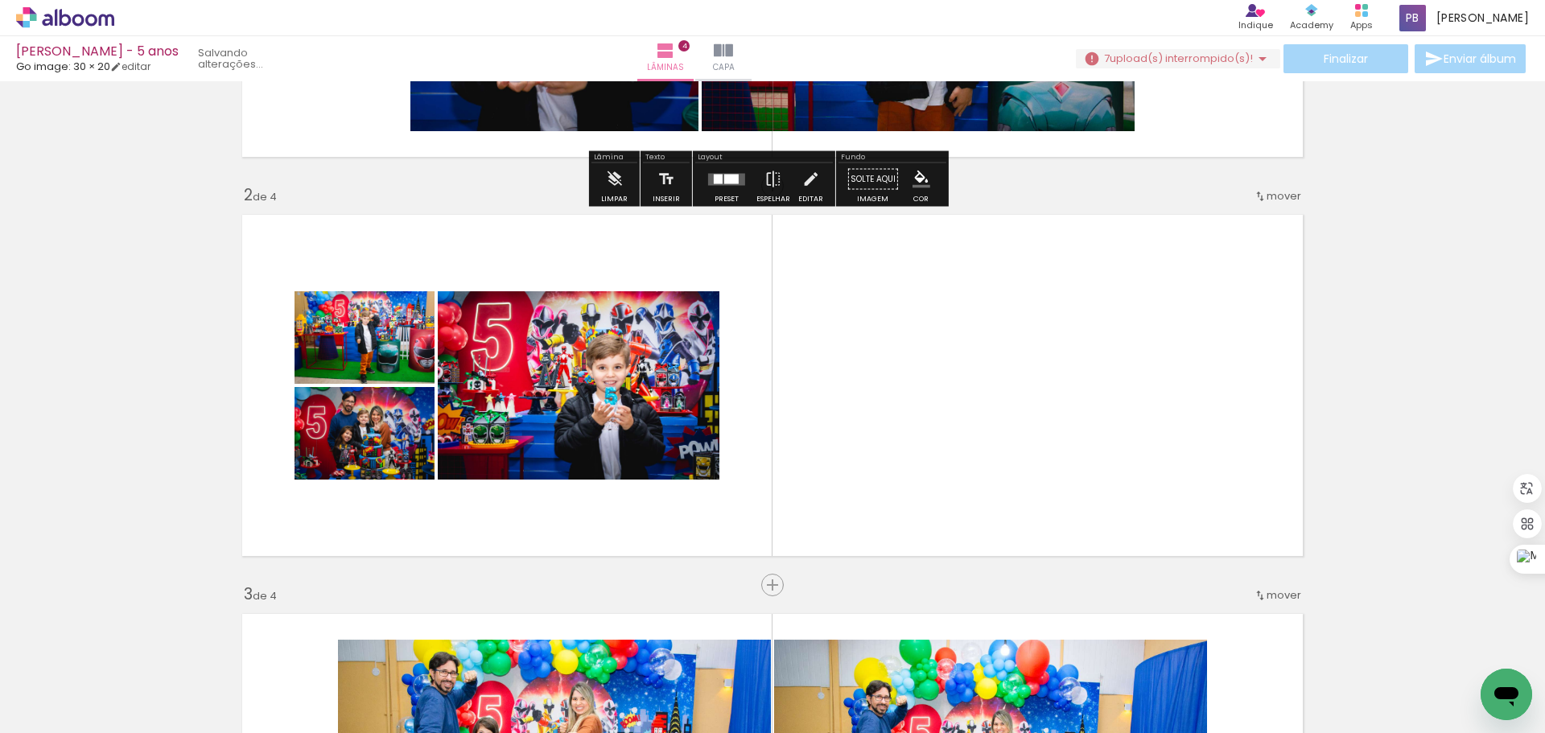
scroll to position [322, 0]
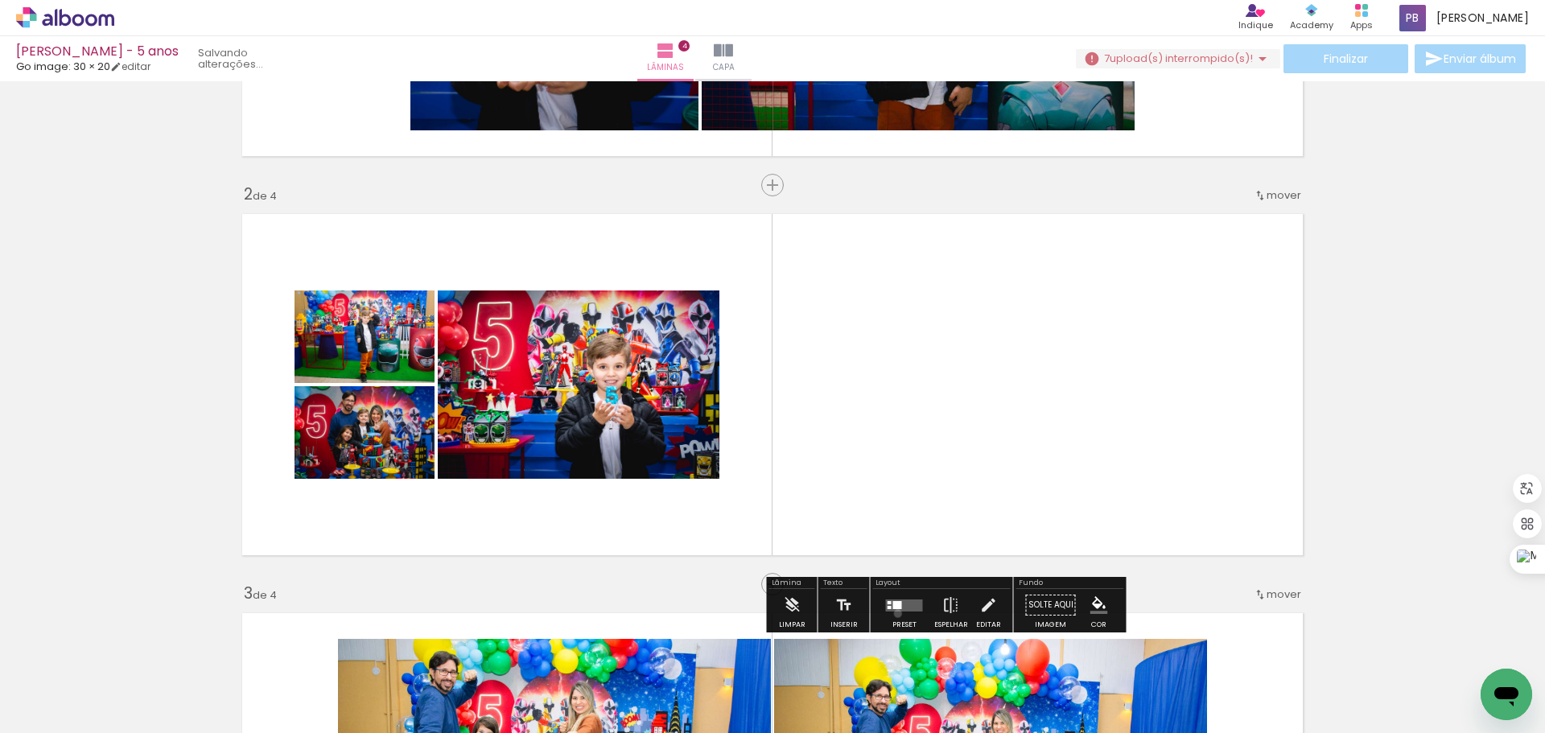
click at [894, 613] on div at bounding box center [904, 605] width 43 height 32
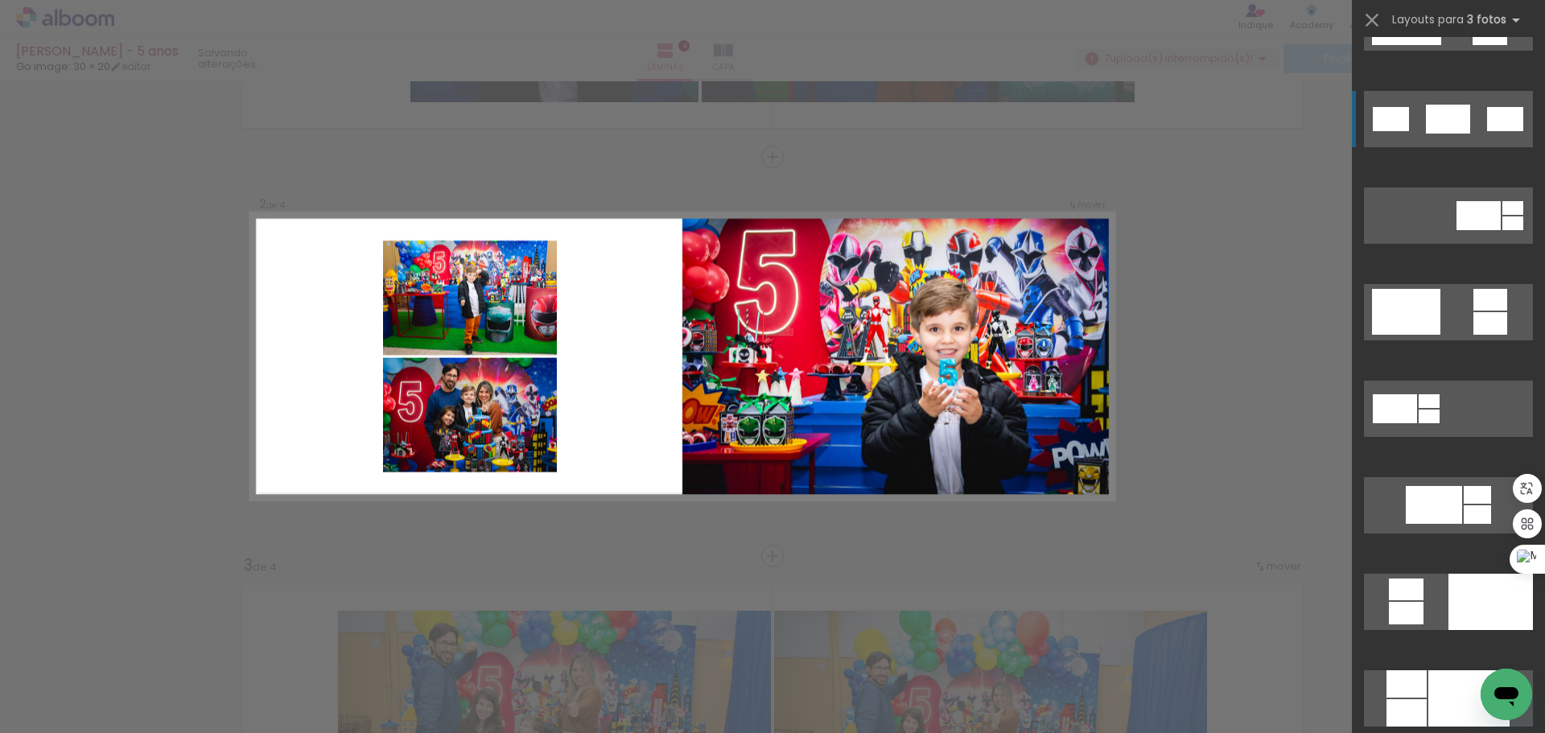
scroll to position [563, 0]
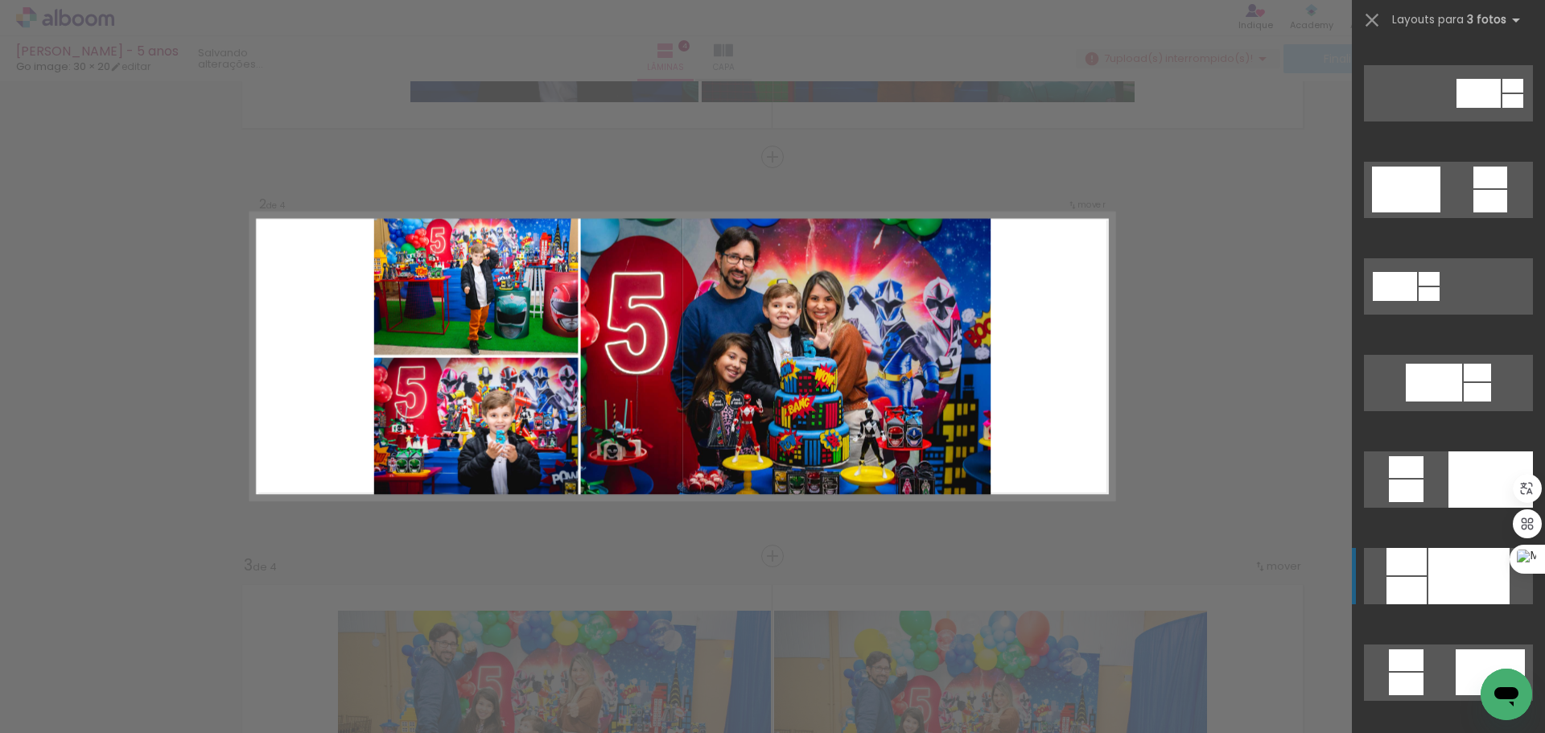
click at [1449, 568] on div at bounding box center [1468, 576] width 81 height 56
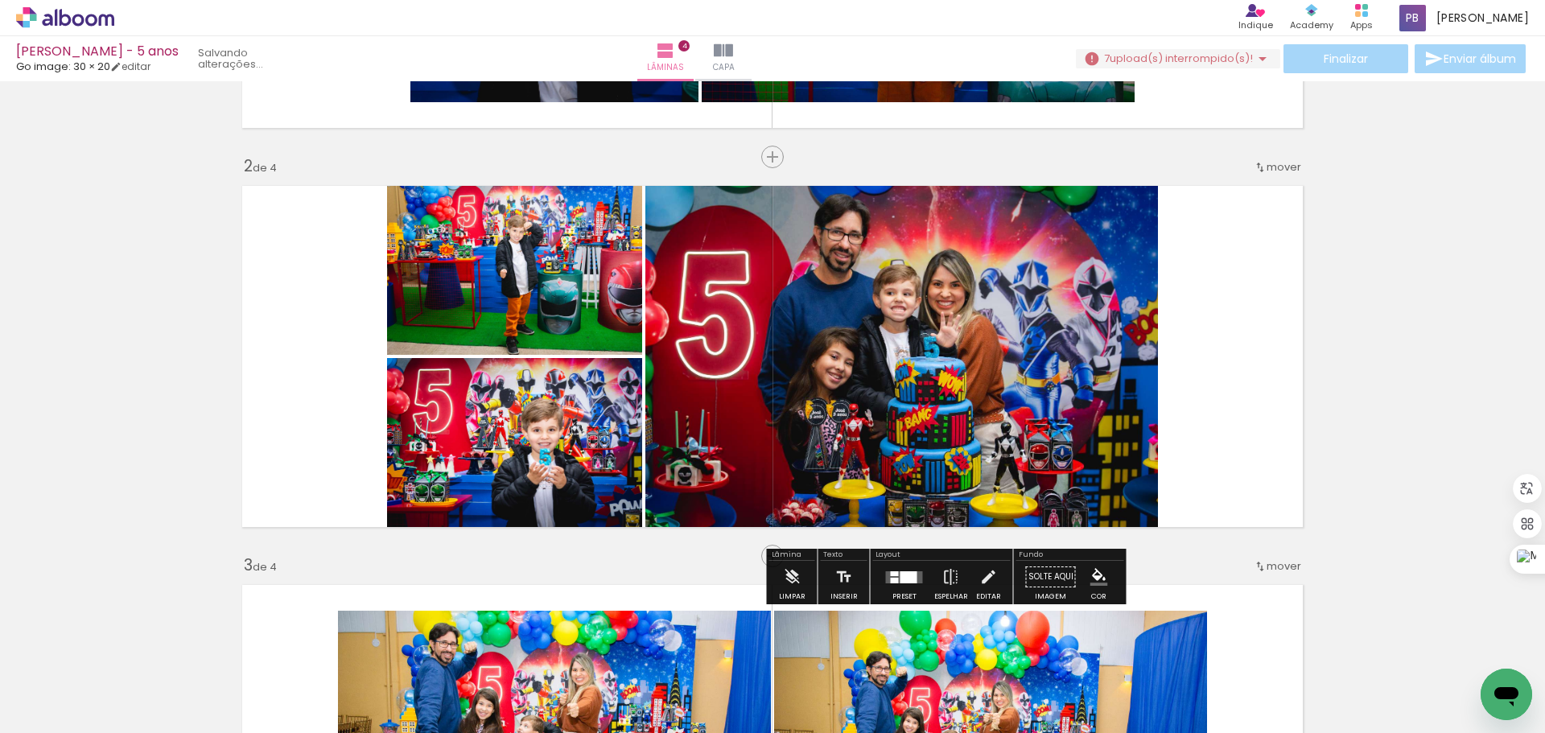
click at [472, 315] on quentale-photo at bounding box center [514, 266] width 255 height 178
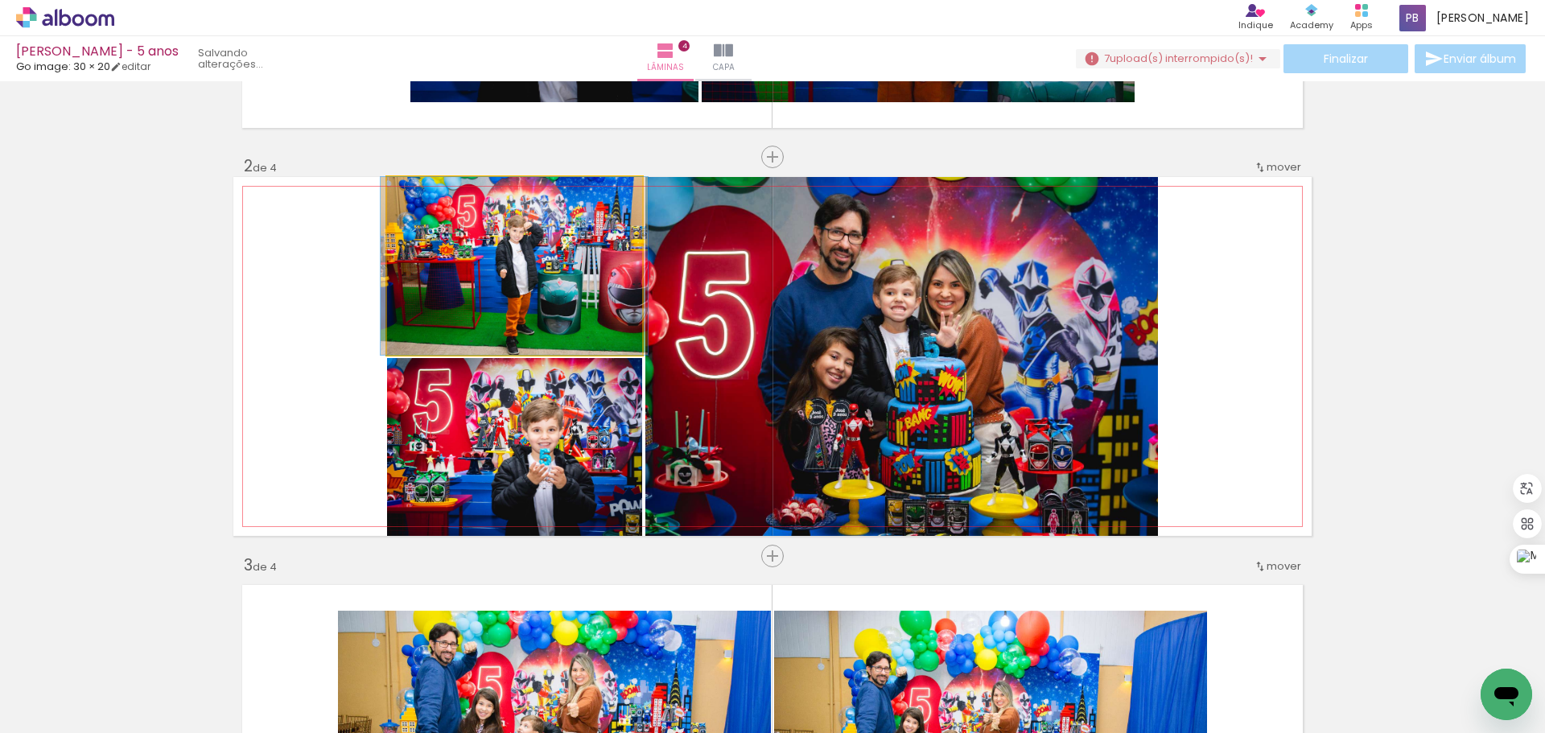
click at [463, 274] on quentale-photo at bounding box center [514, 266] width 255 height 178
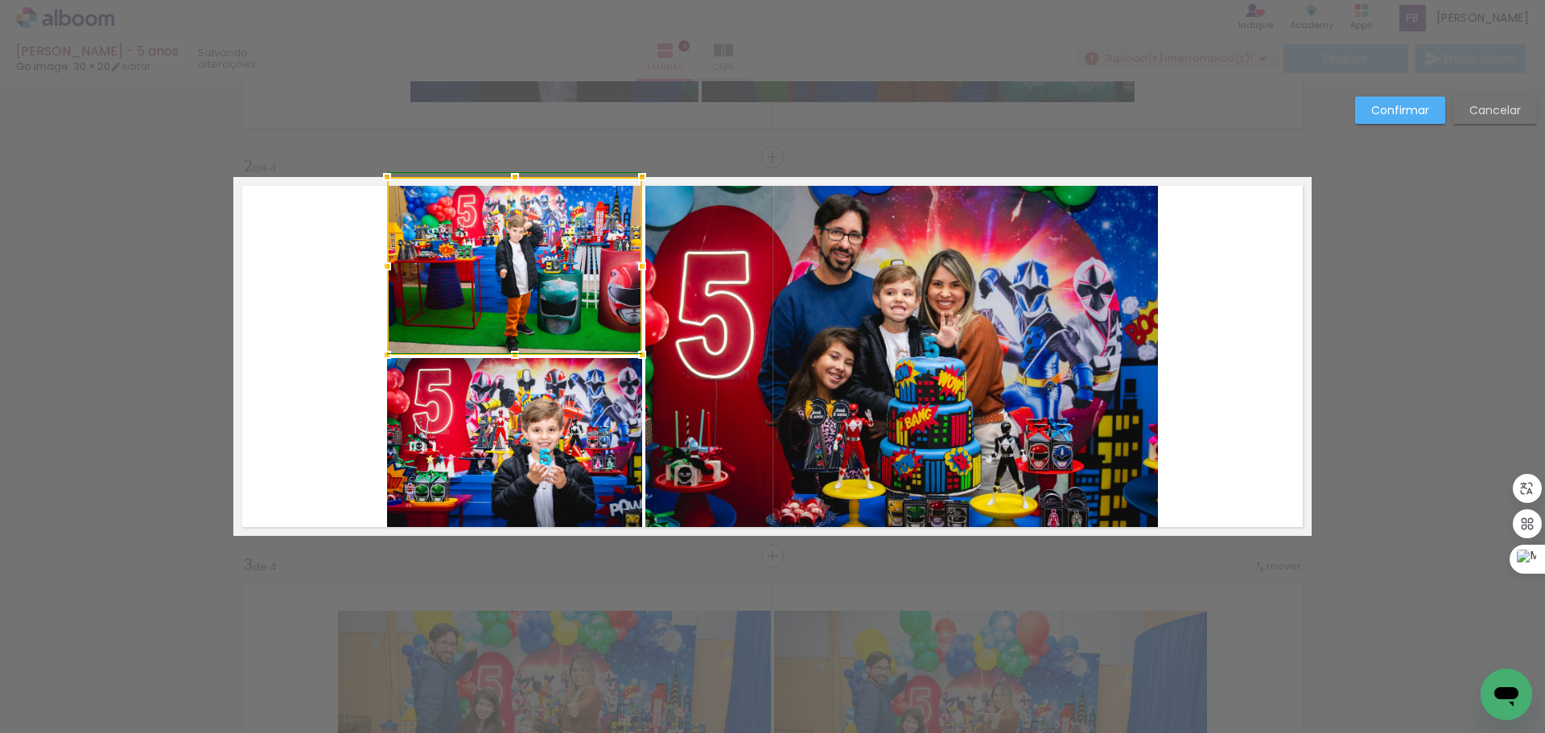
click at [375, 265] on div at bounding box center [387, 266] width 32 height 32
click at [321, 364] on quentale-layouter at bounding box center [772, 356] width 1078 height 359
click at [0, 0] on slot "Confirmar" at bounding box center [0, 0] width 0 height 0
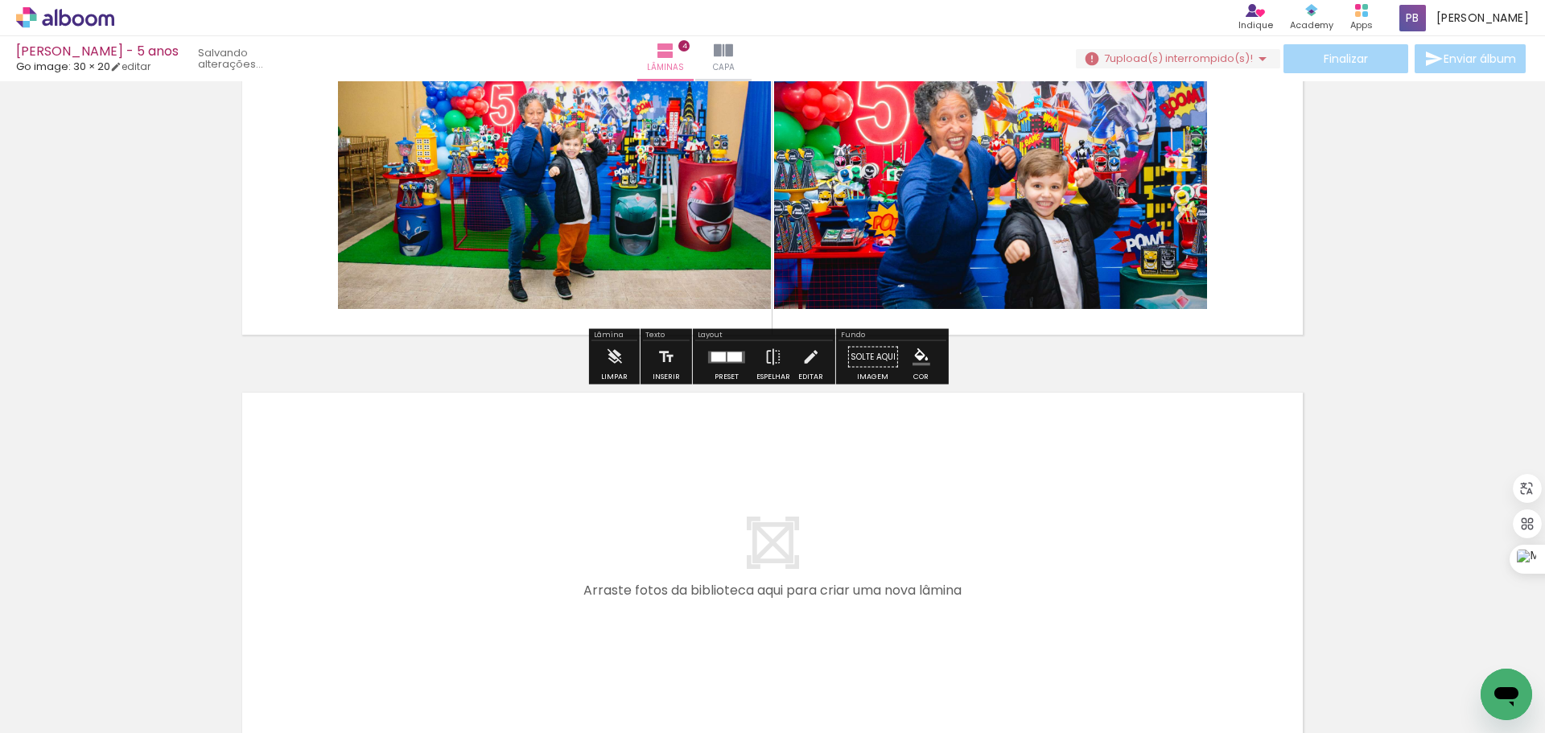
scroll to position [1396, 0]
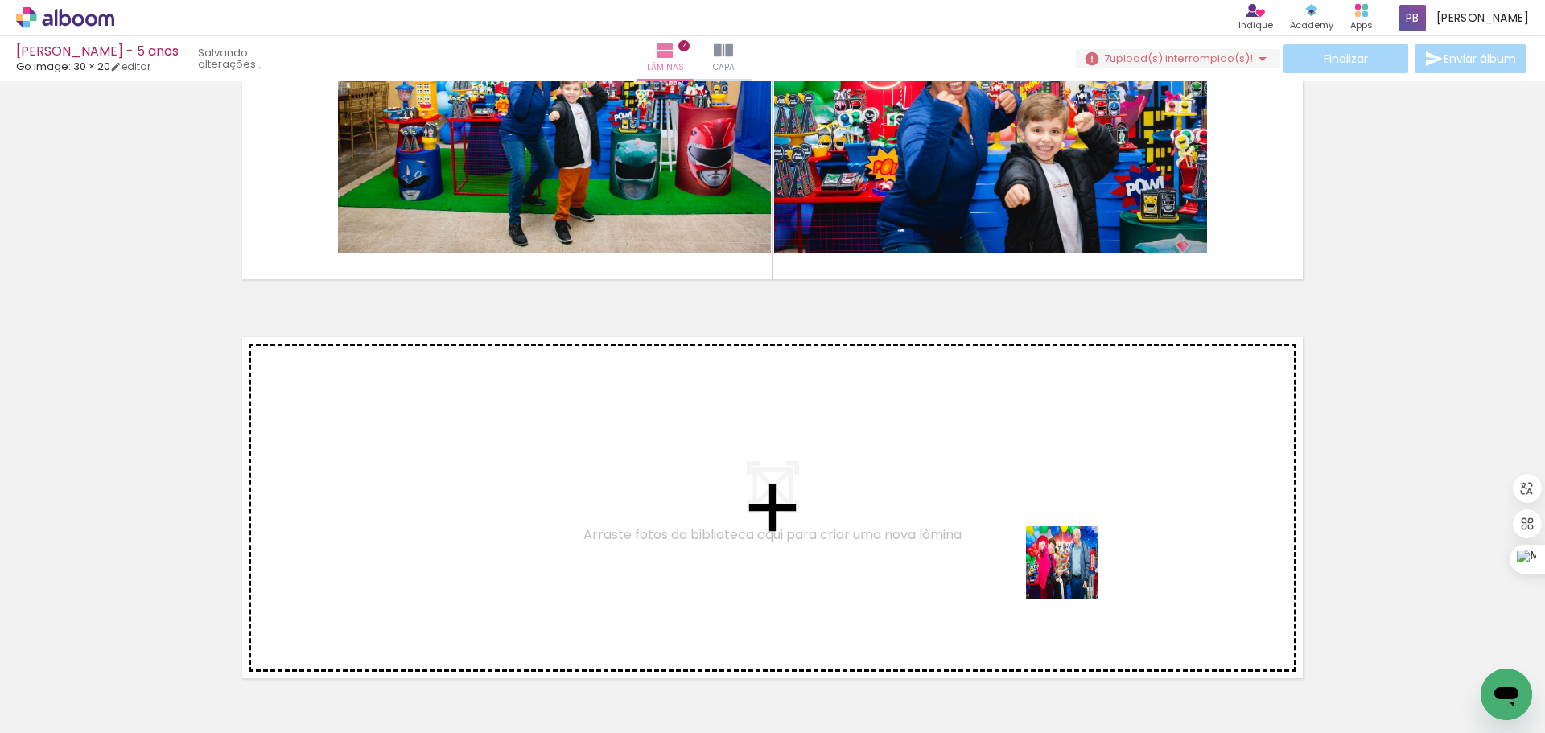
drag, startPoint x: 1172, startPoint y: 686, endPoint x: 1068, endPoint y: 566, distance: 159.1
click at [1068, 566] on quentale-workspace at bounding box center [772, 366] width 1545 height 733
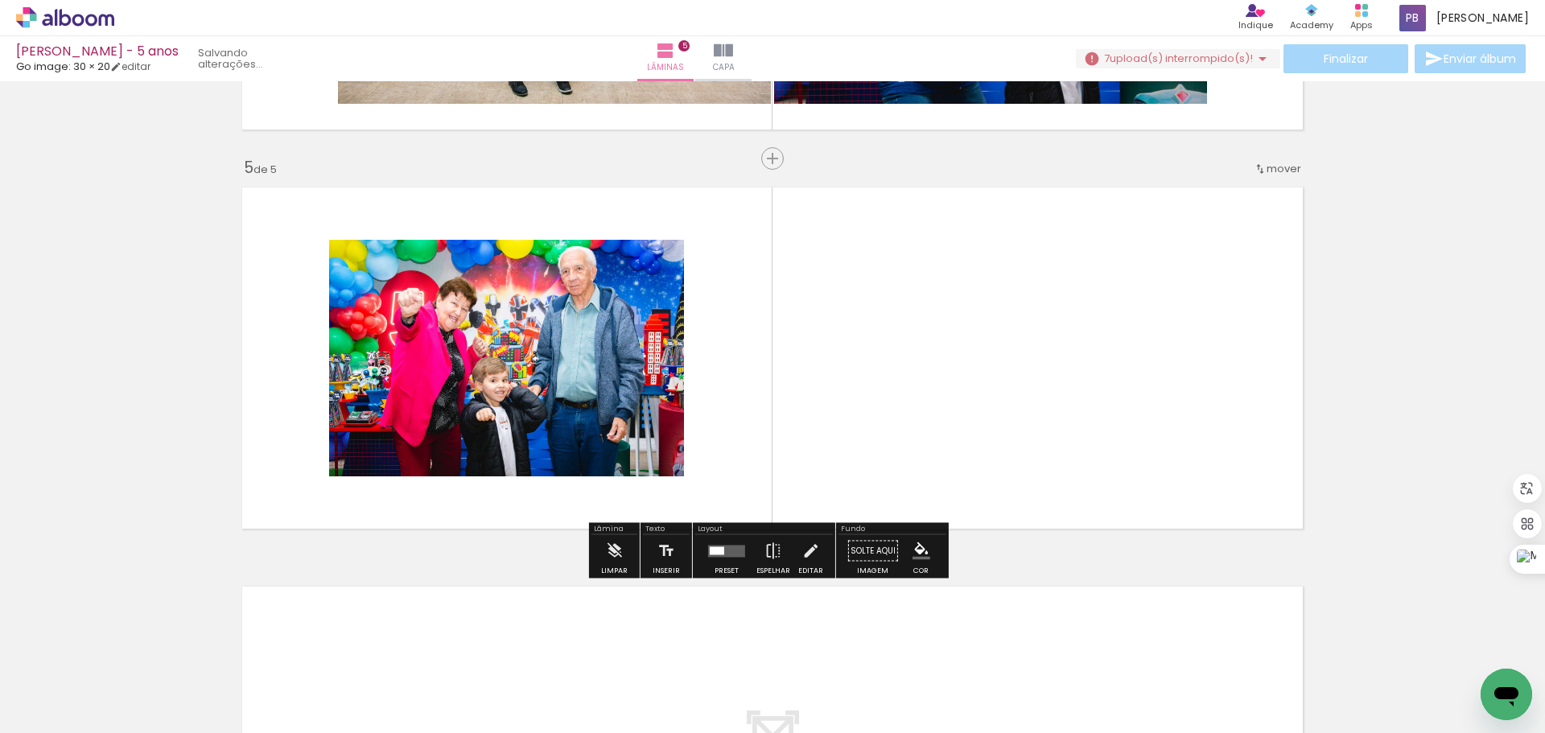
scroll to position [1547, 0]
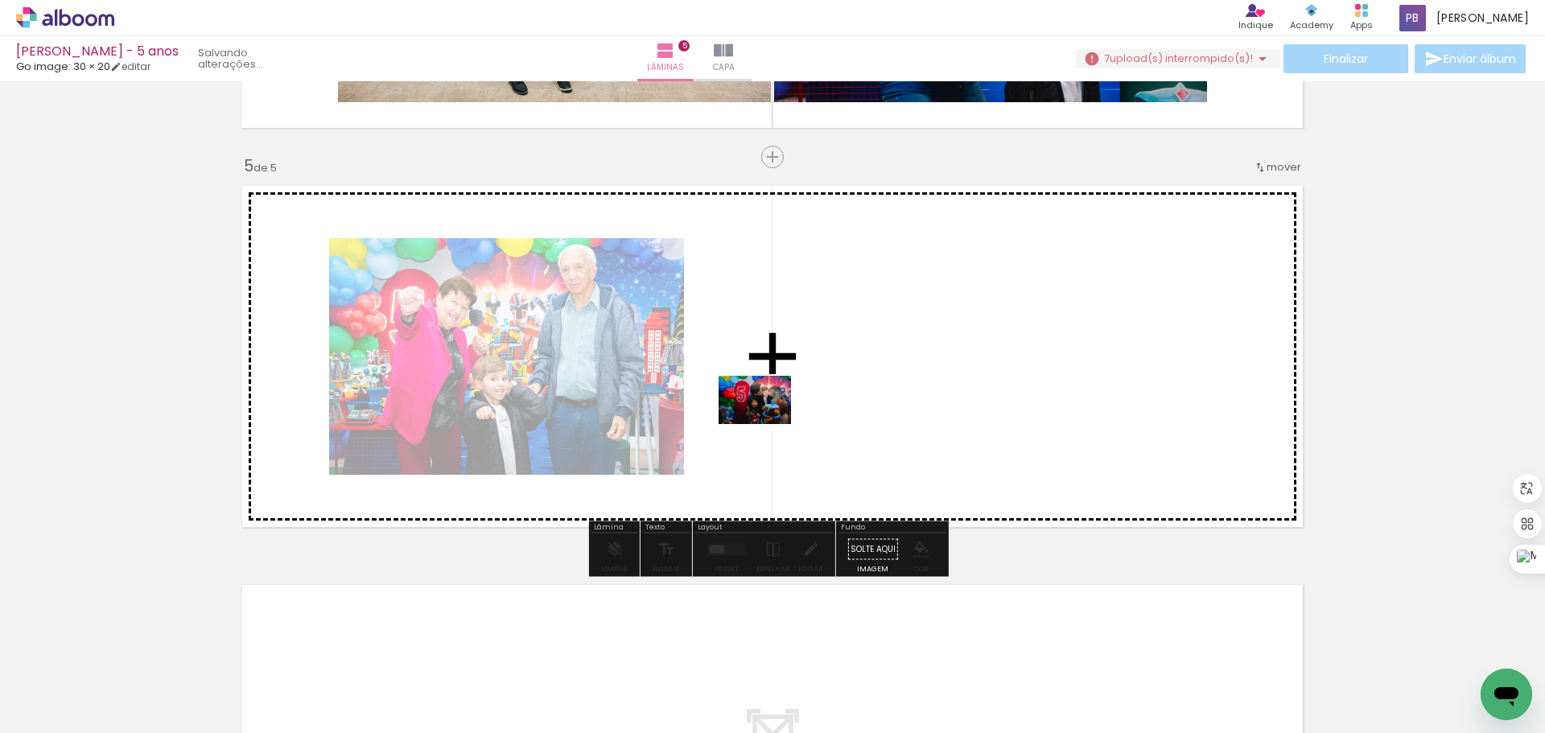
drag, startPoint x: 703, startPoint y: 682, endPoint x: 796, endPoint y: 403, distance: 293.4
click at [796, 403] on quentale-workspace at bounding box center [772, 366] width 1545 height 733
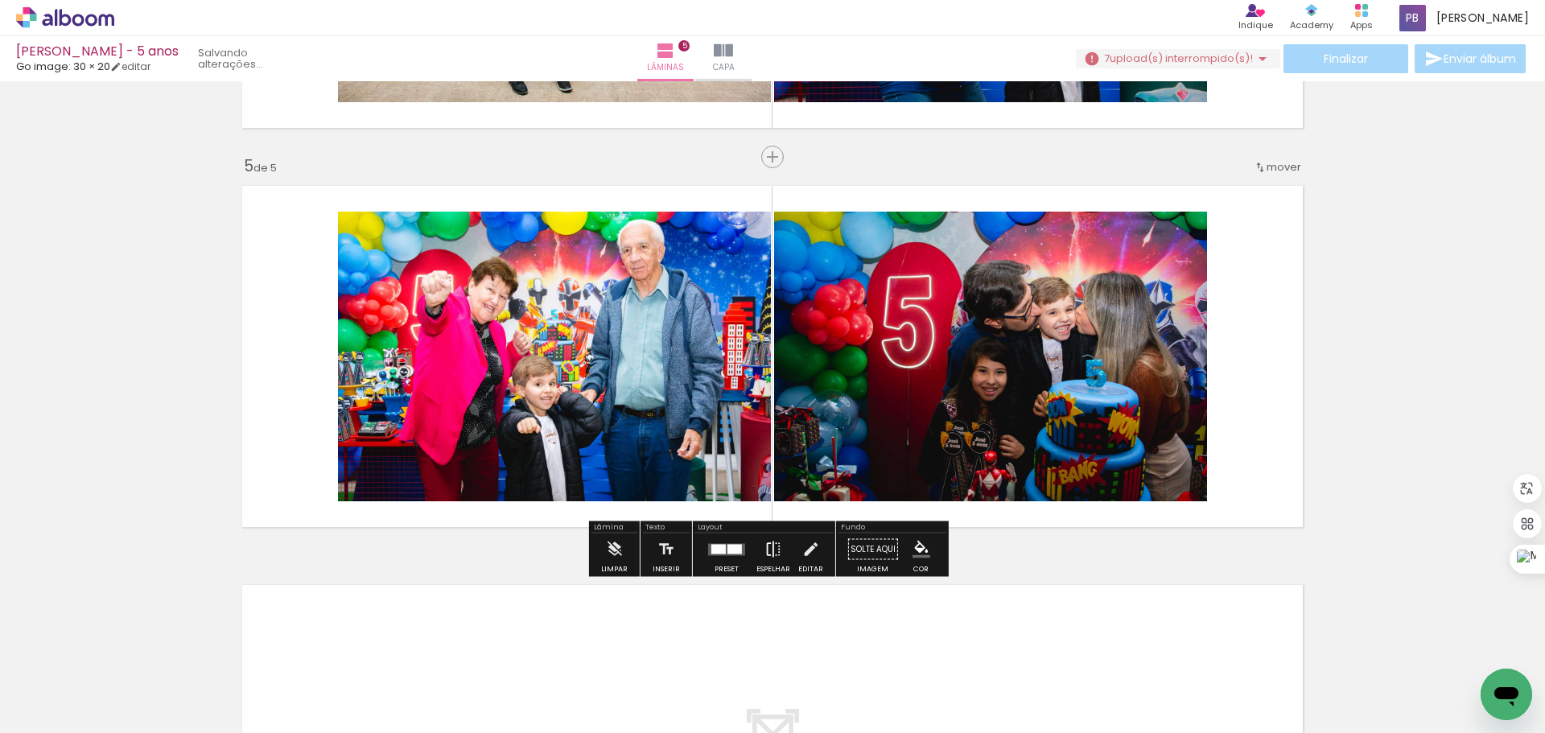
click at [764, 553] on iron-icon at bounding box center [773, 549] width 18 height 32
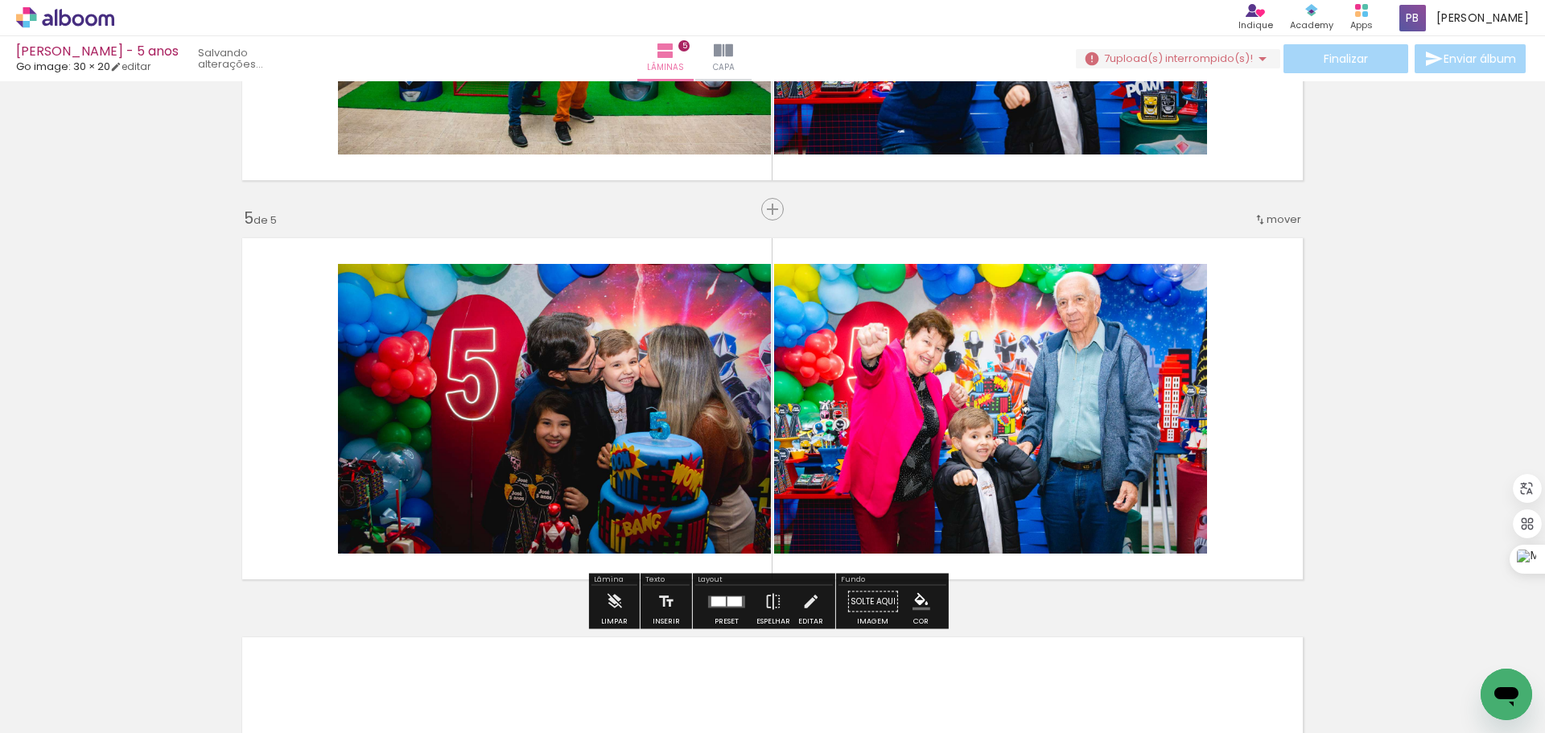
scroll to position [1306, 0]
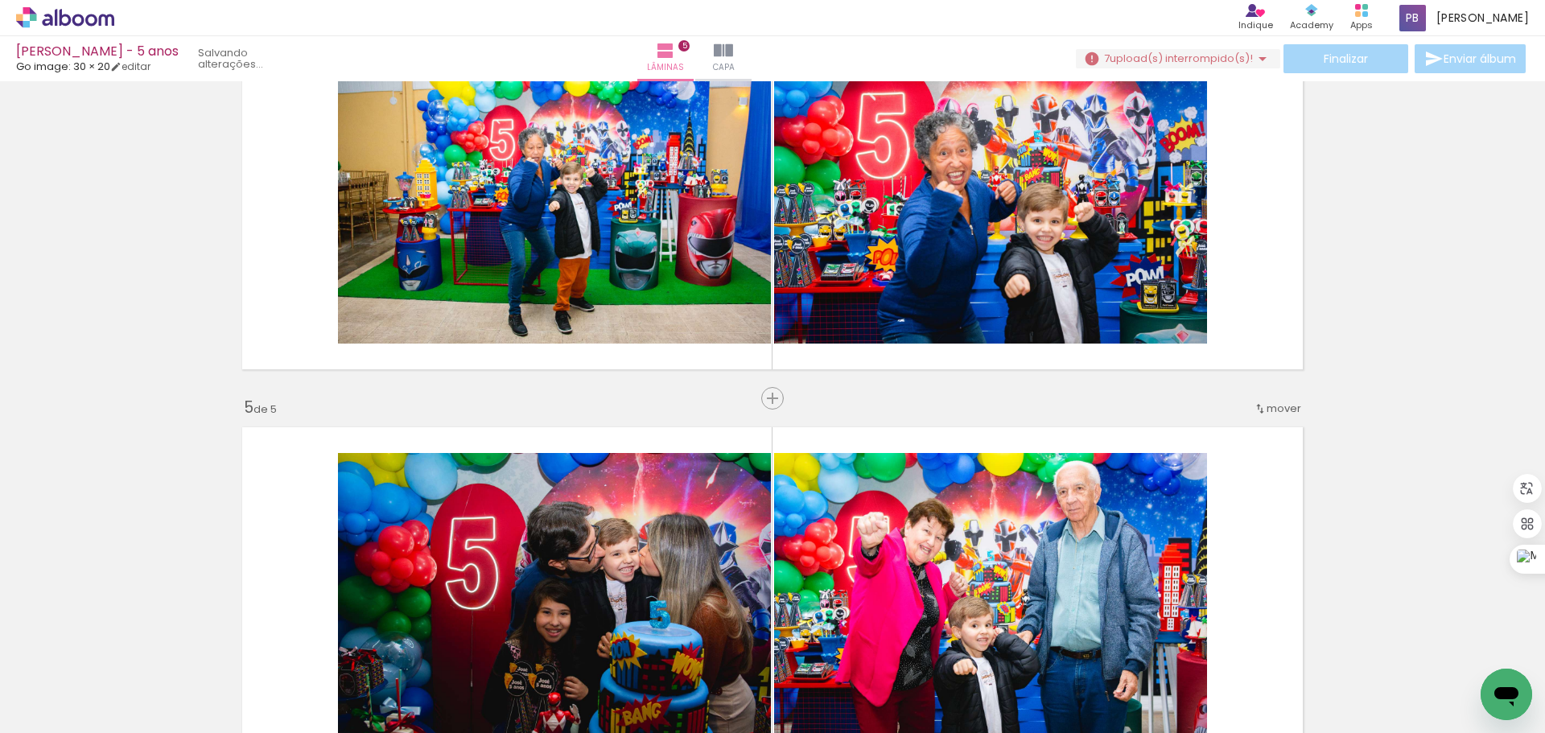
click at [1281, 410] on span "mover" at bounding box center [1284, 408] width 35 height 15
click at [1262, 463] on paper-item "antes da 3" at bounding box center [1237, 459] width 122 height 27
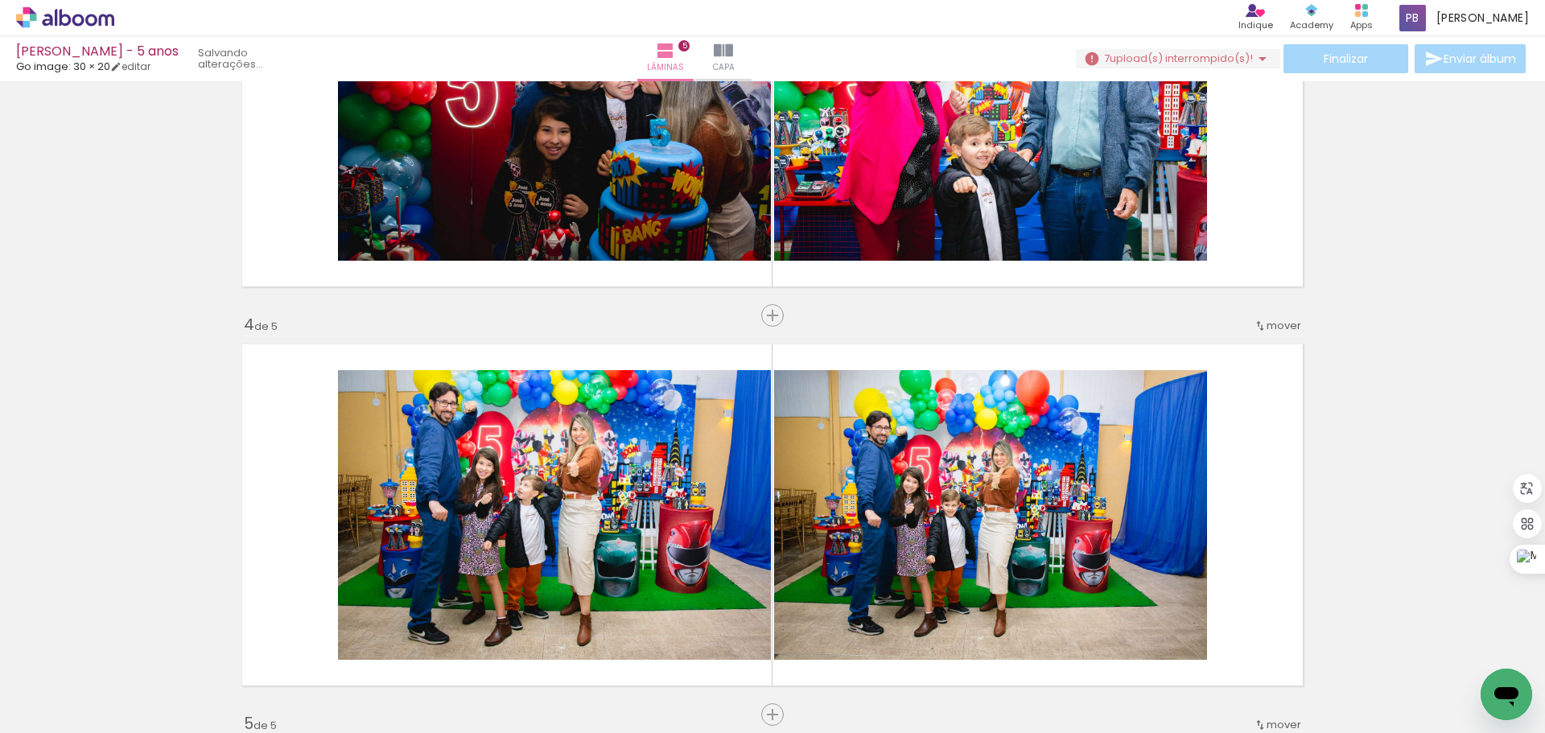
scroll to position [991, 0]
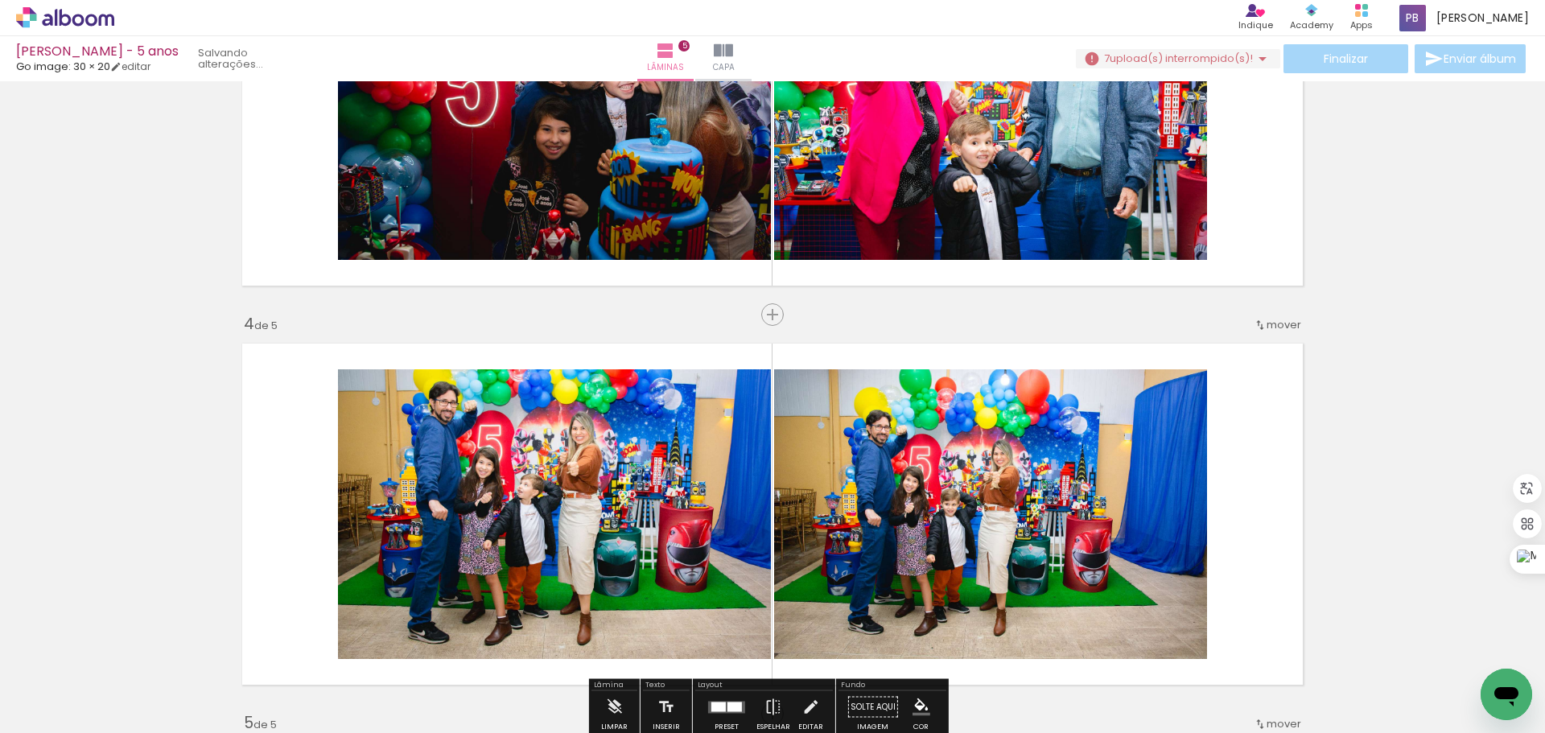
click at [1286, 327] on span "mover" at bounding box center [1284, 324] width 35 height 15
click at [1275, 425] on paper-item "depois da 5" at bounding box center [1237, 428] width 122 height 27
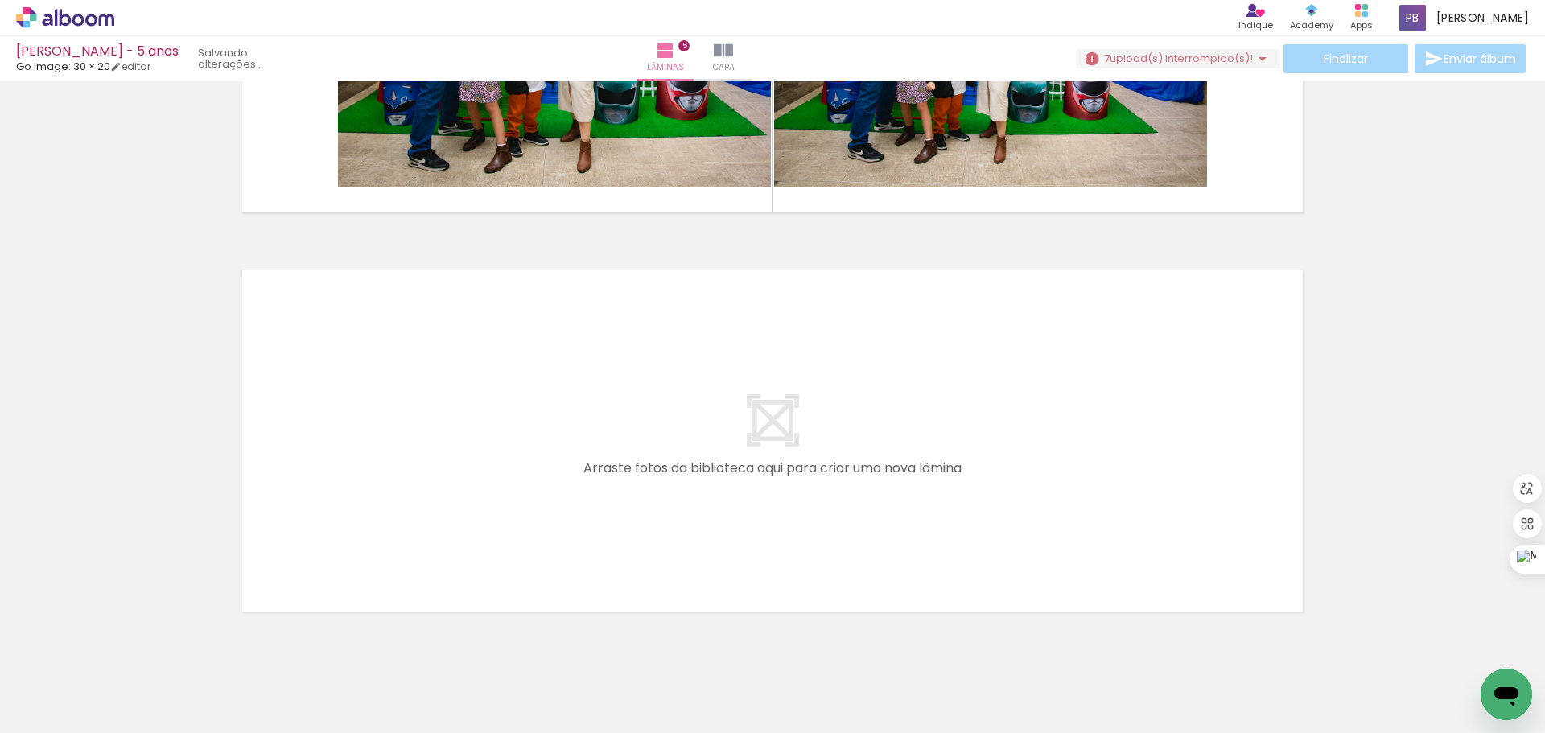
scroll to position [1869, 0]
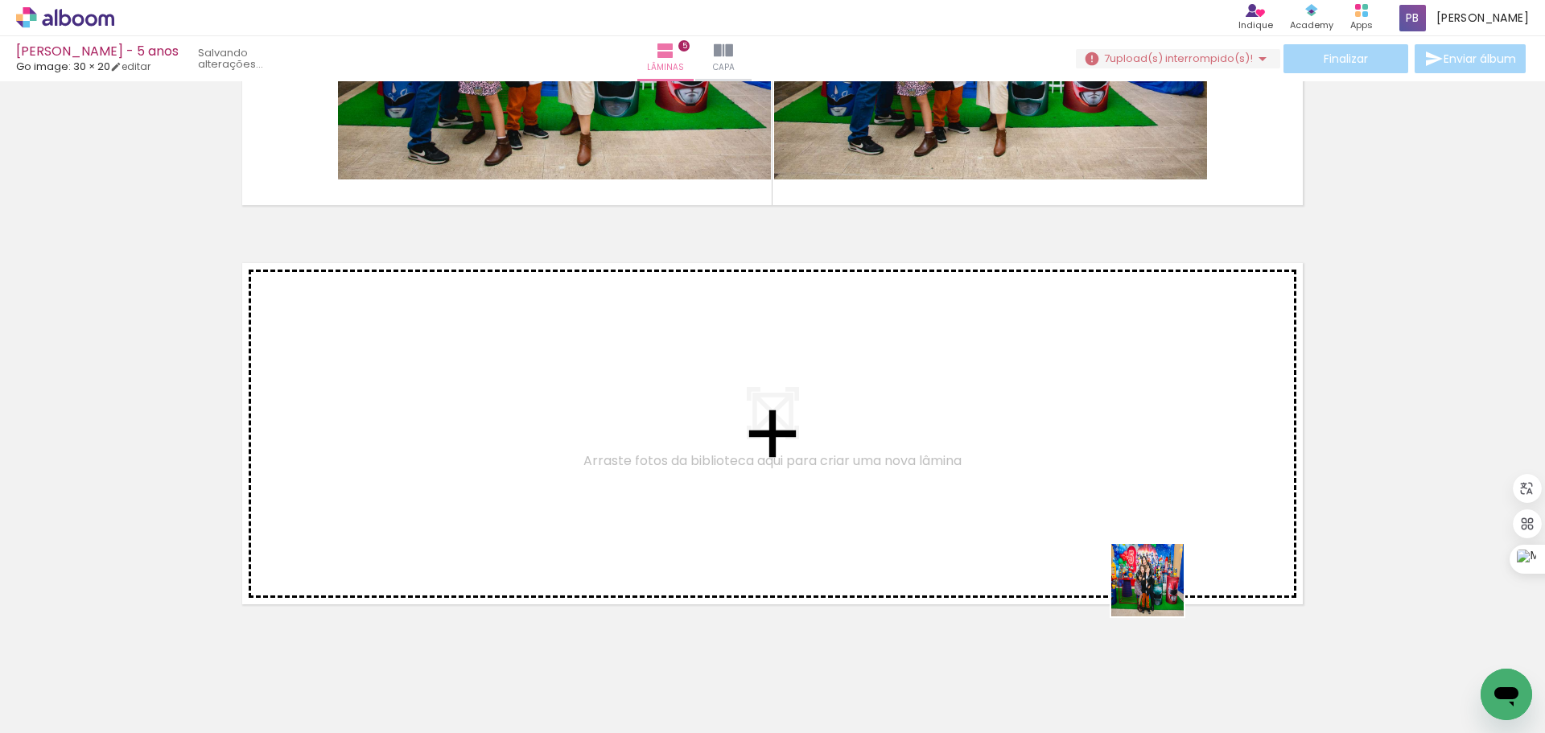
drag, startPoint x: 1254, startPoint y: 687, endPoint x: 1133, endPoint y: 564, distance: 173.0
click at [1133, 564] on quentale-workspace at bounding box center [772, 366] width 1545 height 733
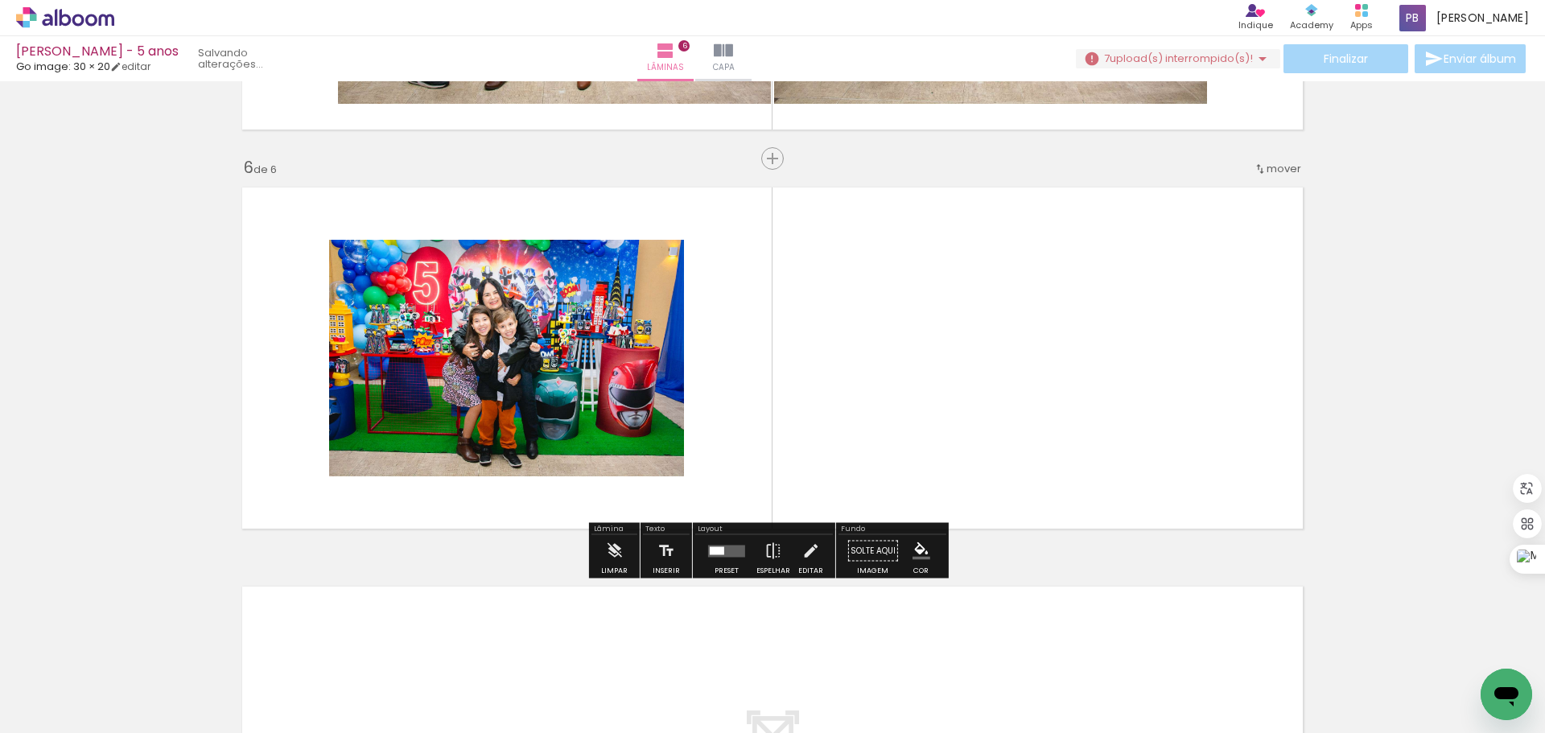
scroll to position [1946, 0]
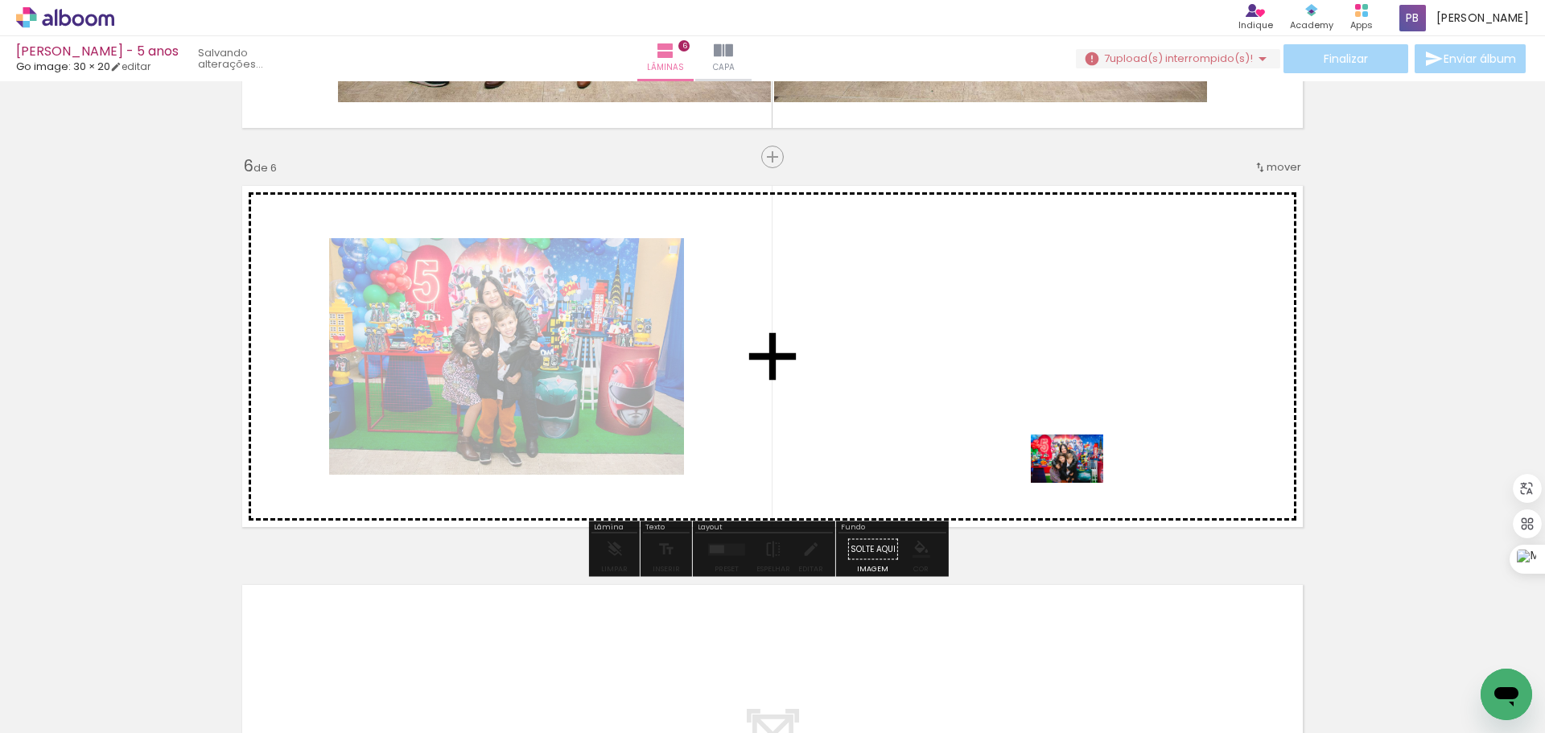
drag, startPoint x: 1333, startPoint y: 665, endPoint x: 1079, endPoint y: 483, distance: 313.1
click at [1079, 483] on quentale-workspace at bounding box center [772, 366] width 1545 height 733
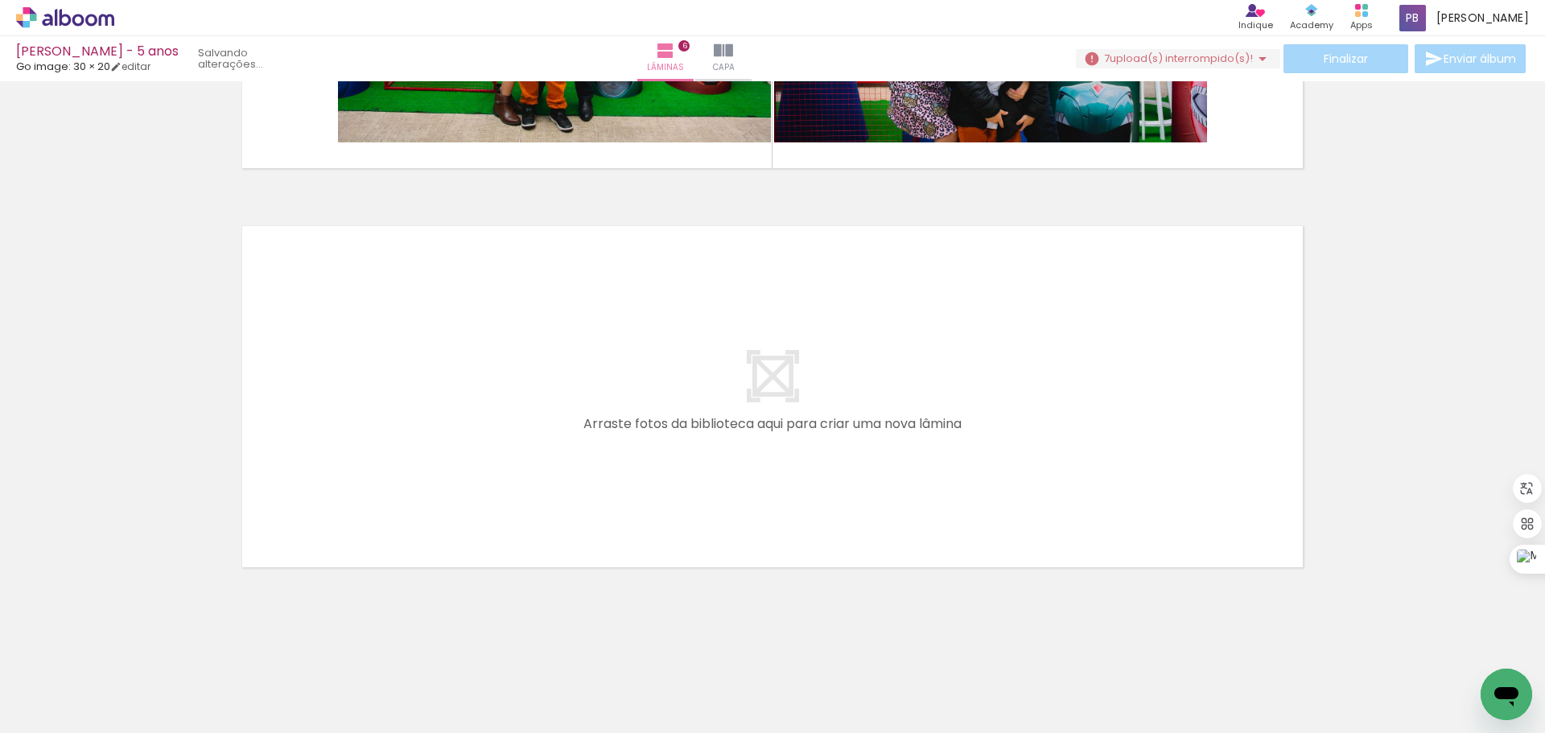
scroll to position [0, 1156]
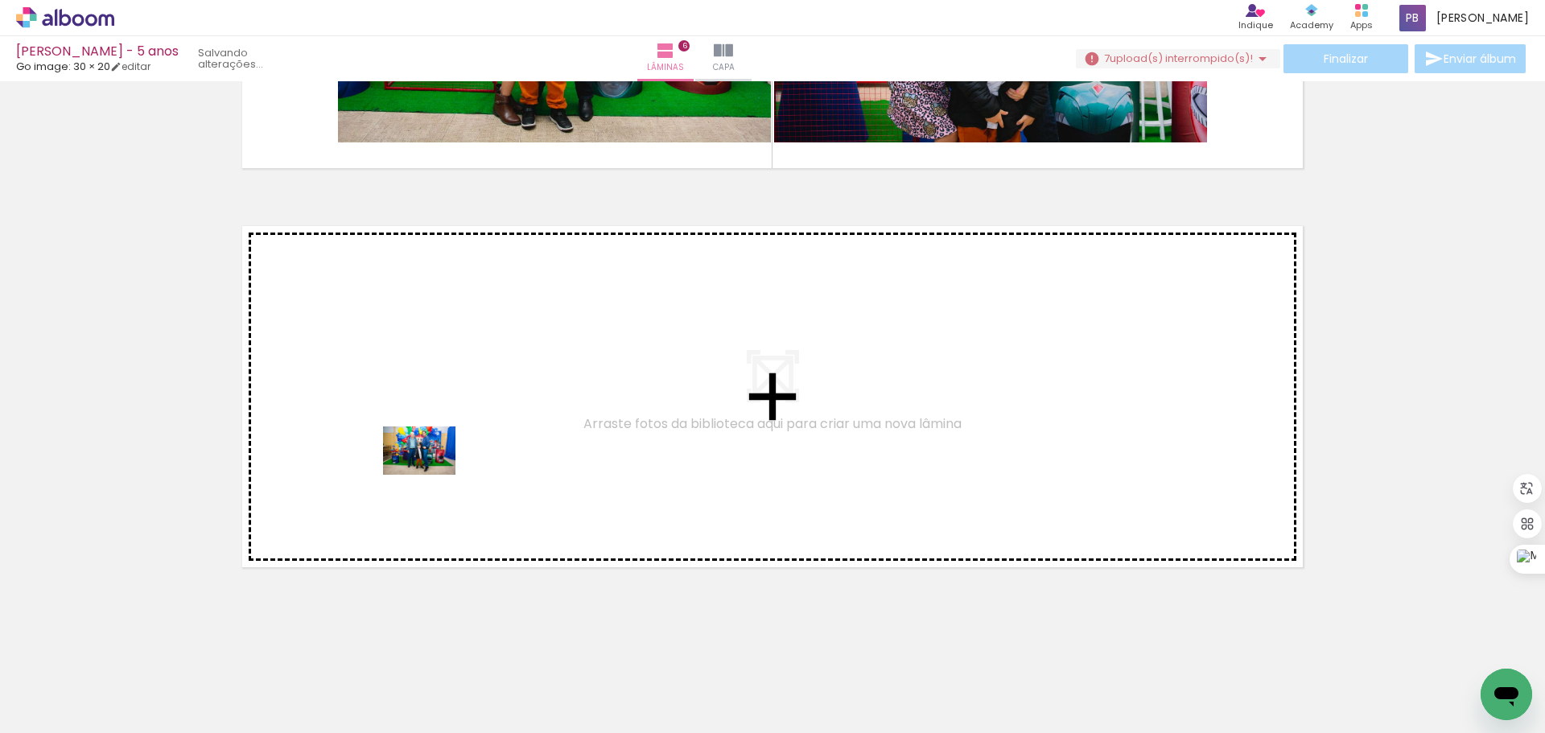
drag, startPoint x: 352, startPoint y: 684, endPoint x: 431, endPoint y: 475, distance: 223.6
click at [431, 475] on quentale-workspace at bounding box center [772, 366] width 1545 height 733
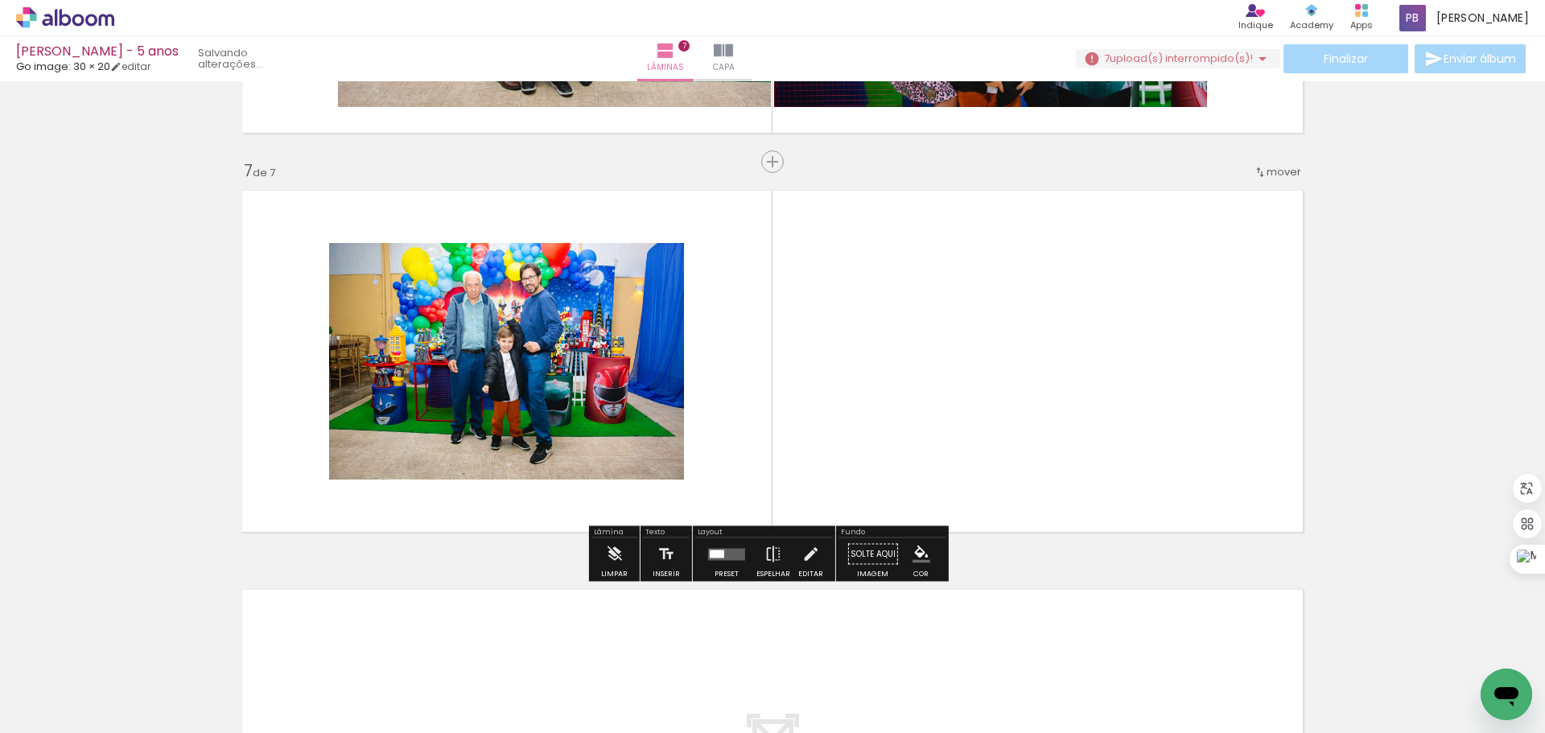
scroll to position [2346, 0]
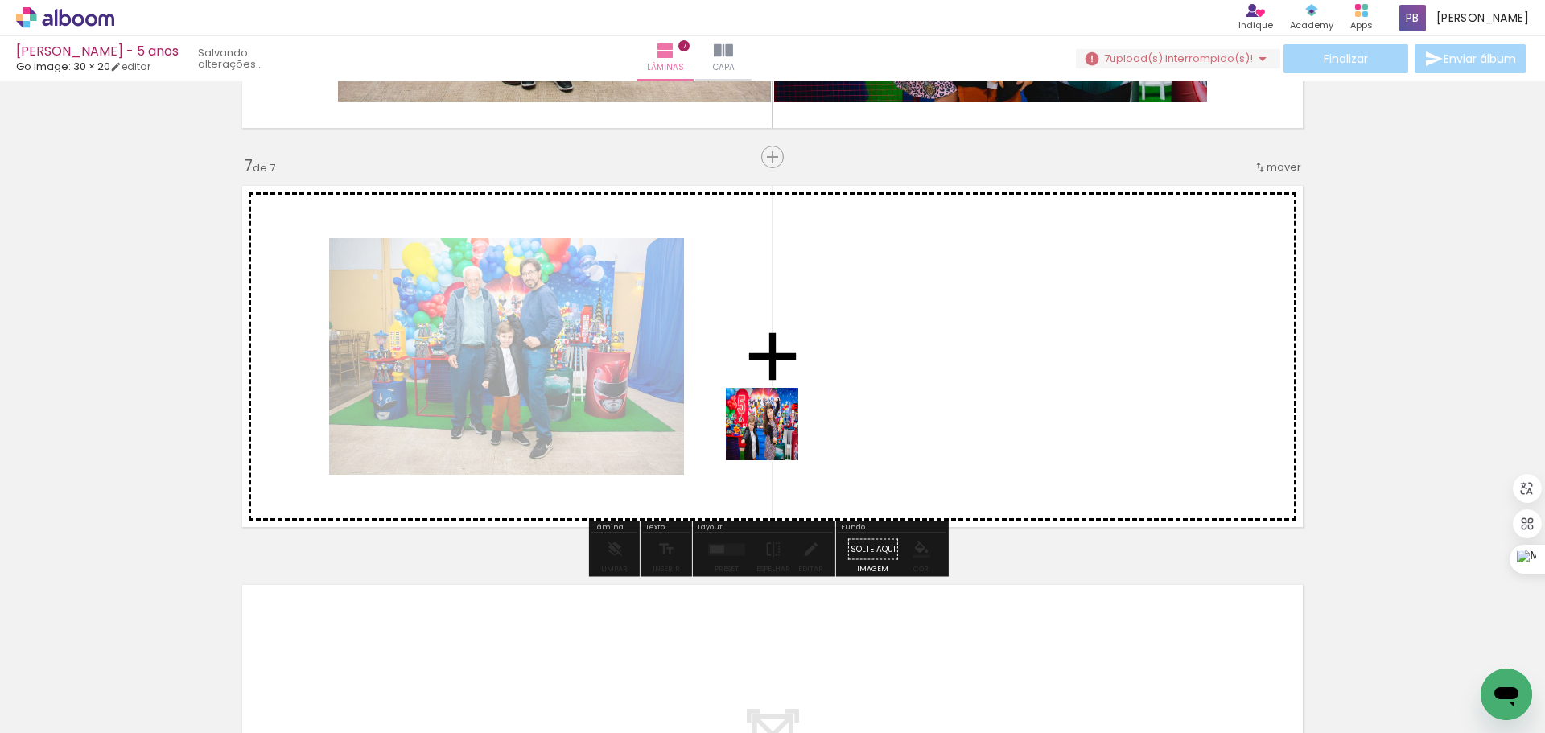
drag, startPoint x: 722, startPoint y: 678, endPoint x: 781, endPoint y: 425, distance: 259.4
click at [781, 425] on quentale-workspace at bounding box center [772, 366] width 1545 height 733
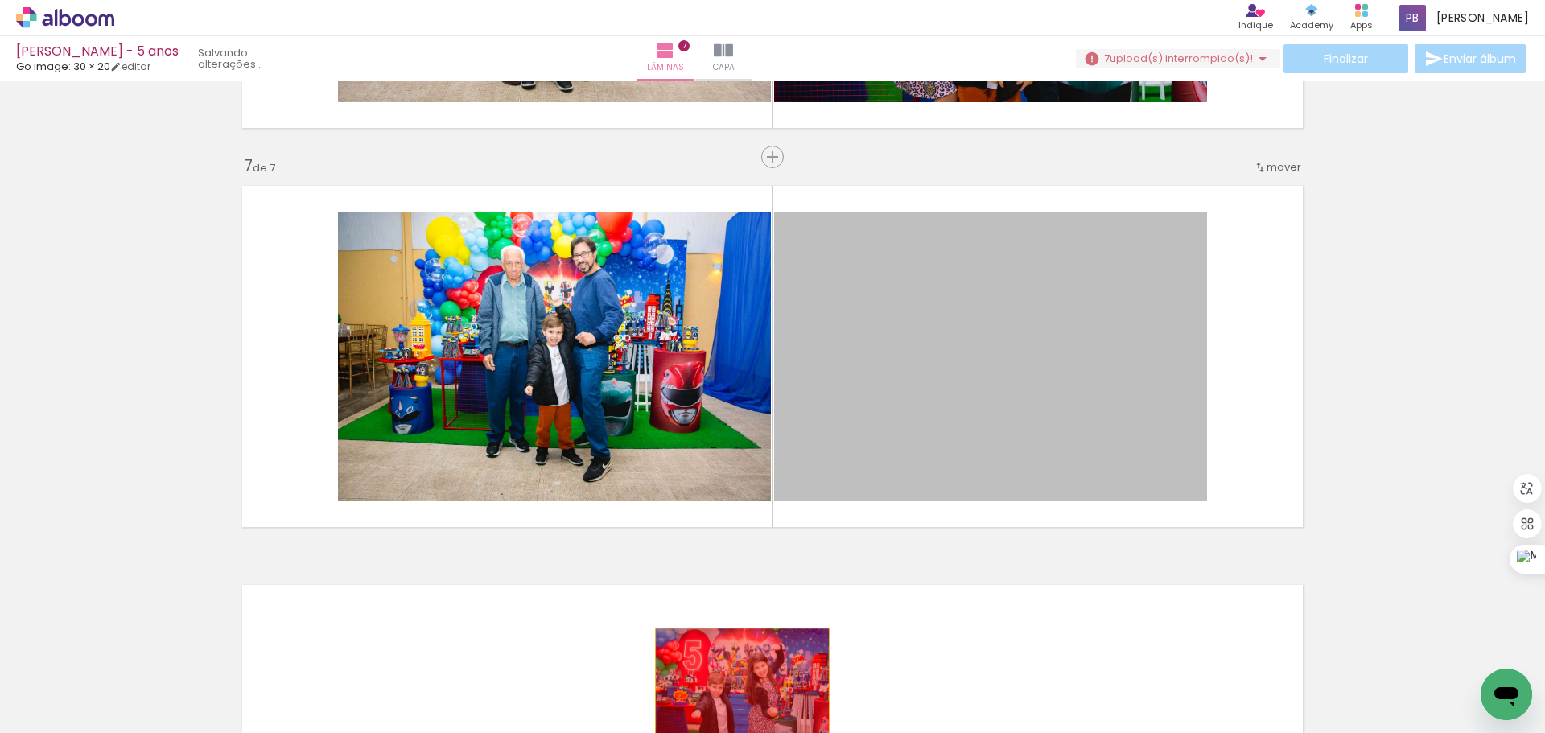
drag, startPoint x: 1043, startPoint y: 441, endPoint x: 736, endPoint y: 686, distance: 392.7
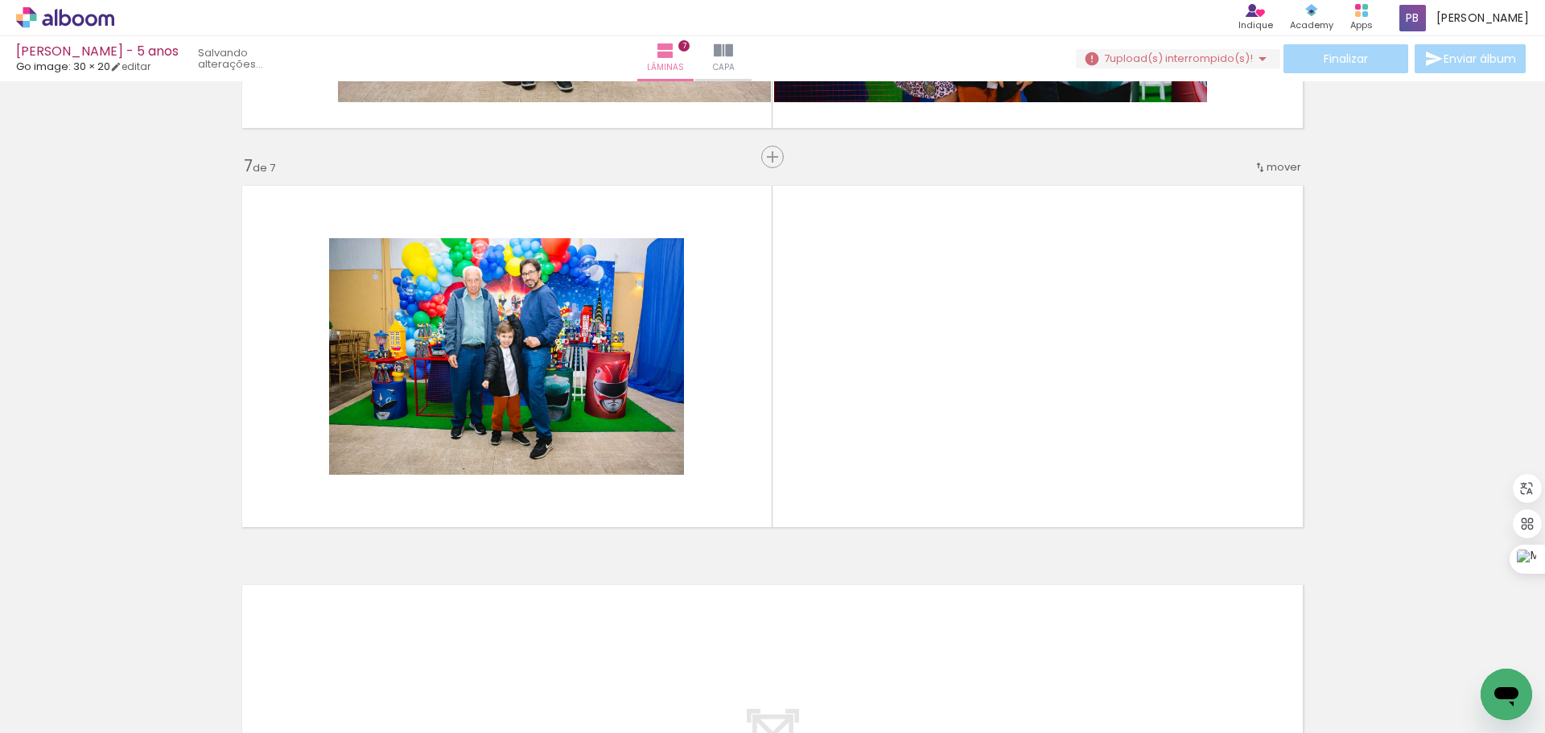
scroll to position [0, 931]
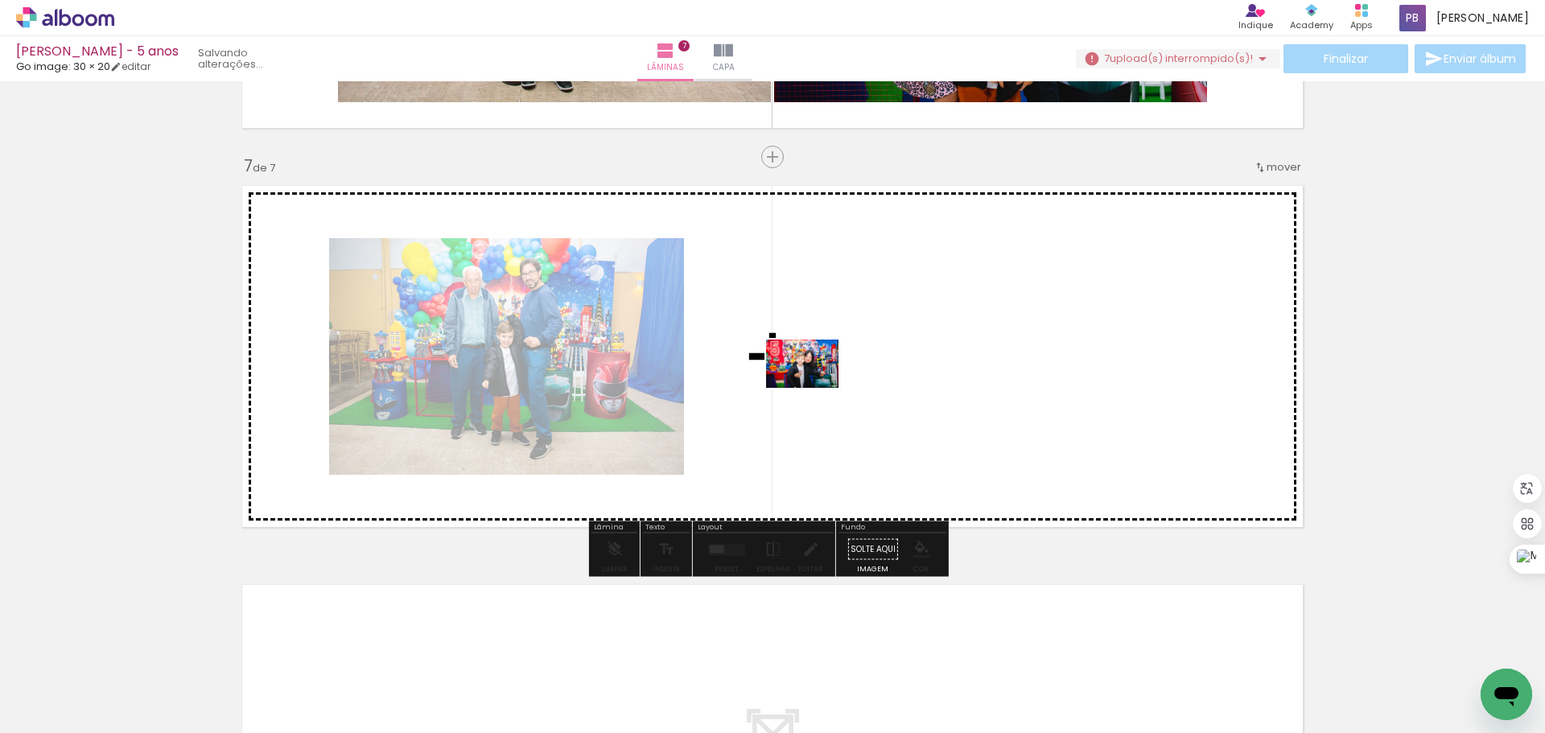
drag, startPoint x: 492, startPoint y: 673, endPoint x: 814, endPoint y: 388, distance: 430.4
click at [814, 388] on quentale-workspace at bounding box center [772, 366] width 1545 height 733
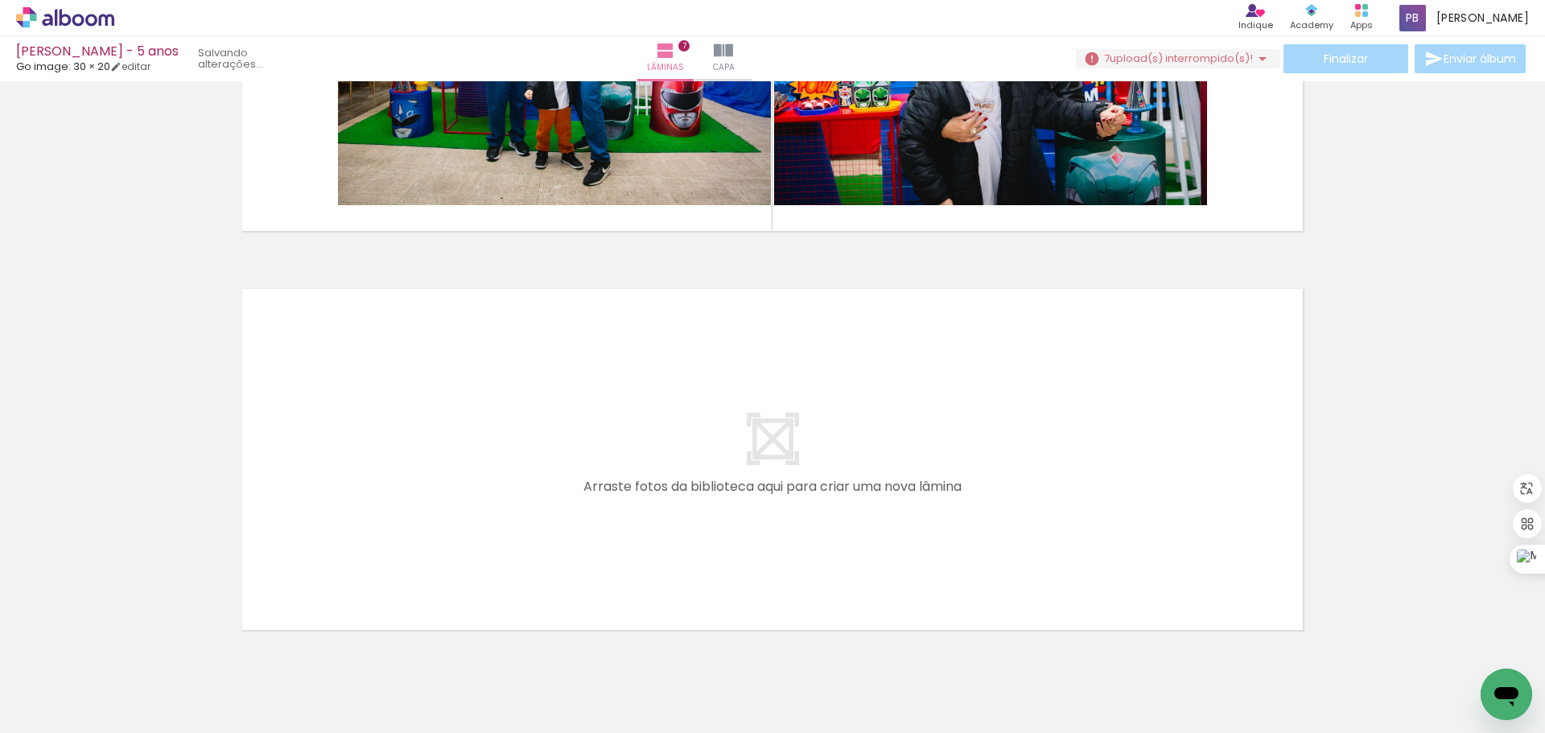
scroll to position [2704, 0]
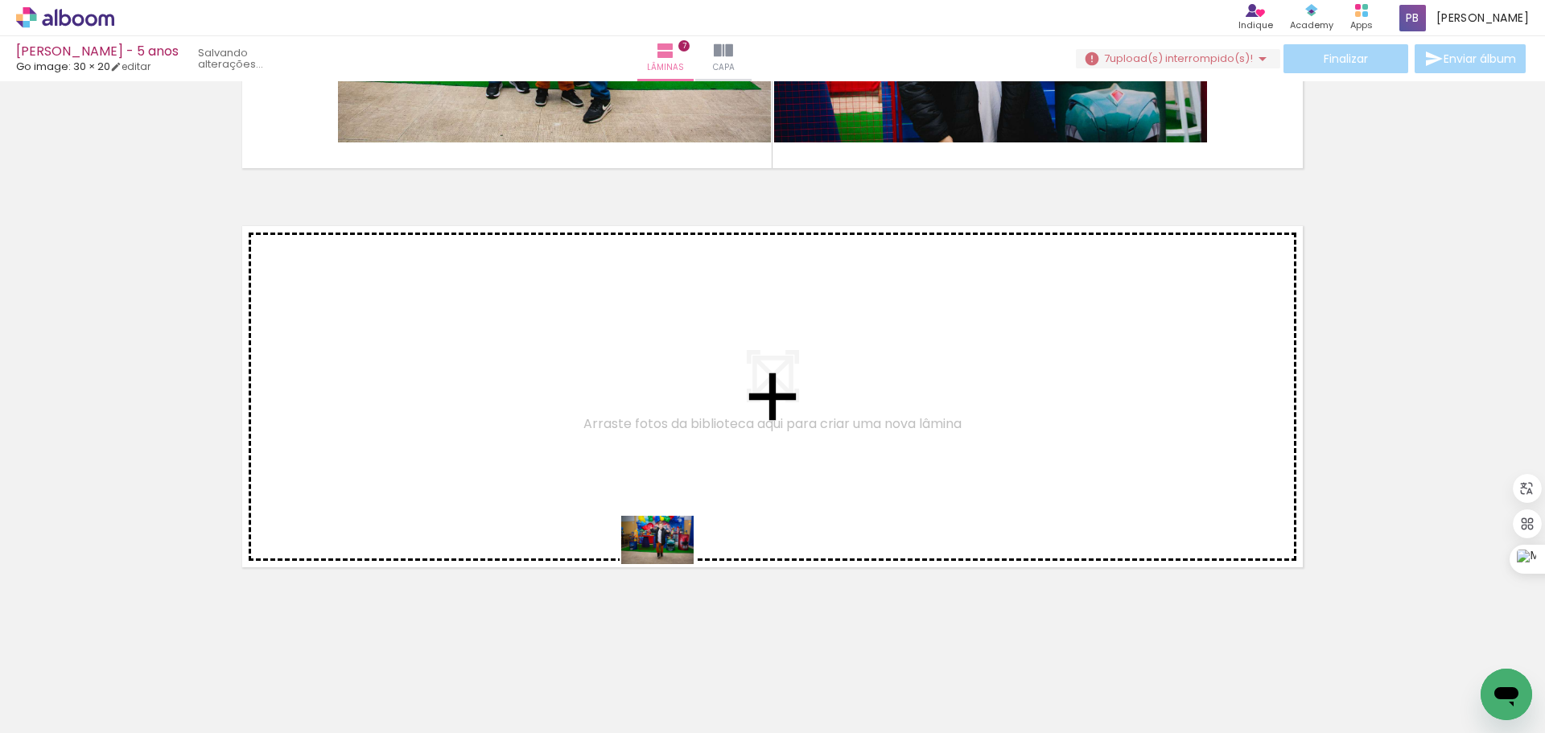
drag, startPoint x: 678, startPoint y: 686, endPoint x: 669, endPoint y: 564, distance: 122.6
click at [669, 564] on quentale-workspace at bounding box center [772, 366] width 1545 height 733
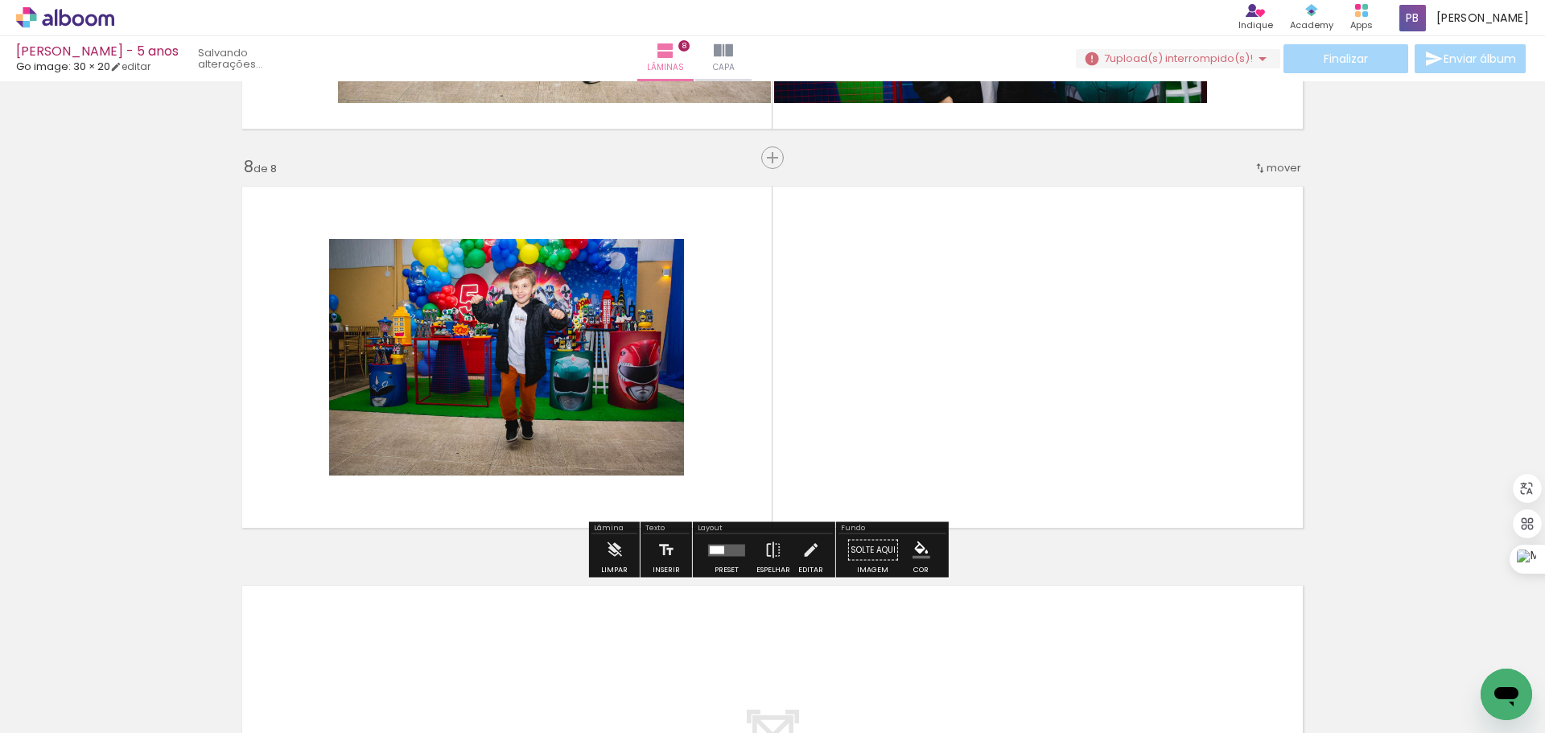
scroll to position [2745, 0]
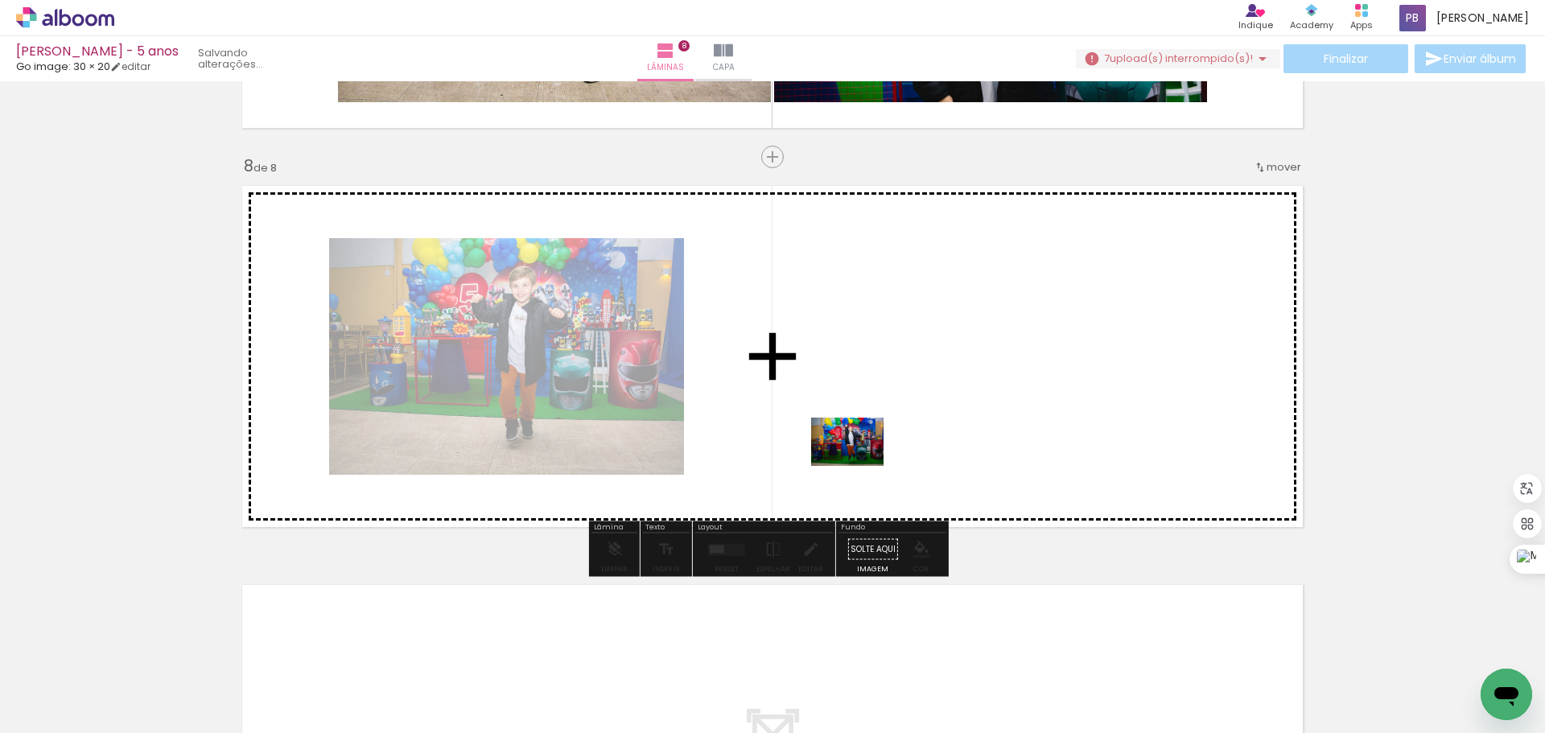
drag, startPoint x: 785, startPoint y: 693, endPoint x: 859, endPoint y: 466, distance: 238.7
click at [859, 466] on quentale-workspace at bounding box center [772, 366] width 1545 height 733
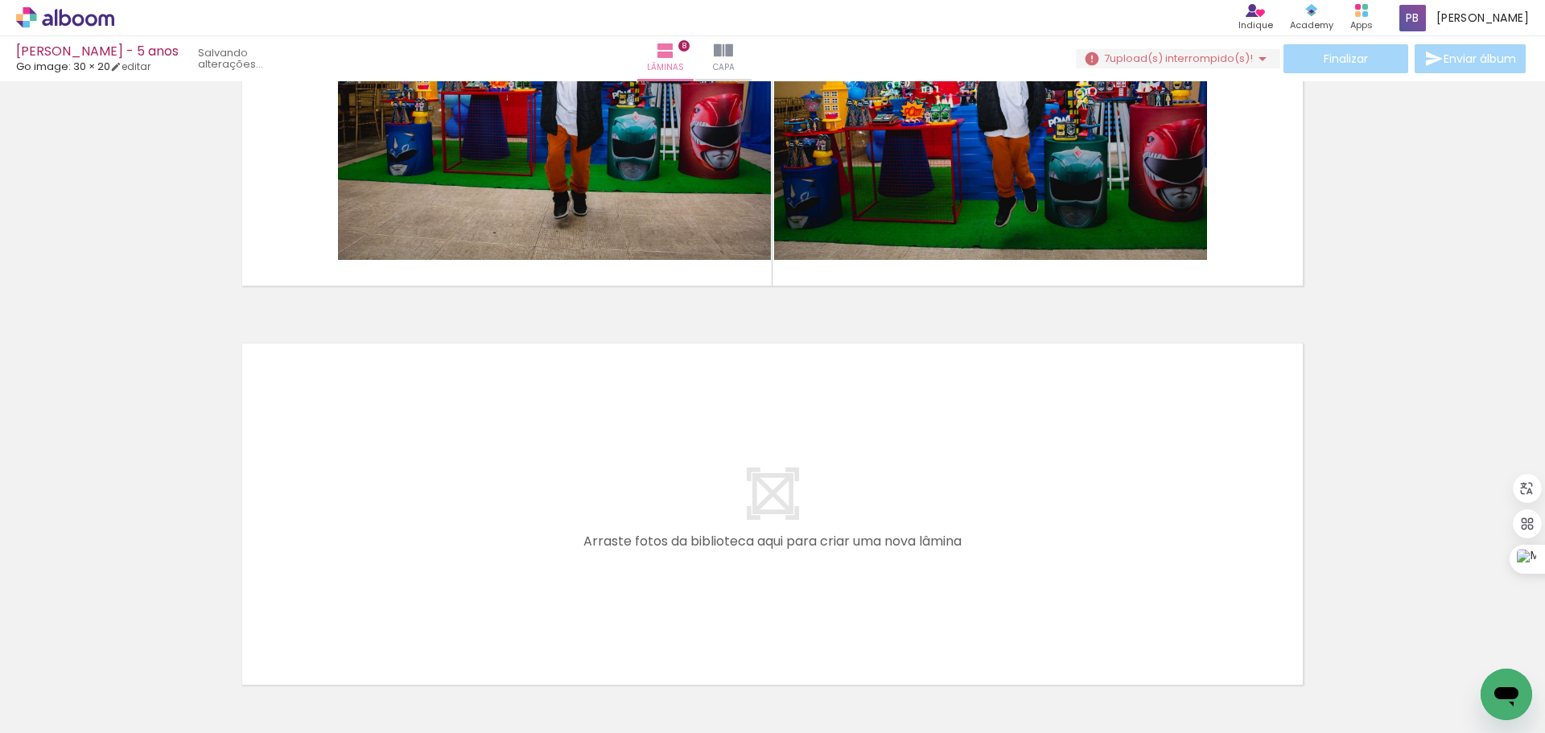
scroll to position [3067, 0]
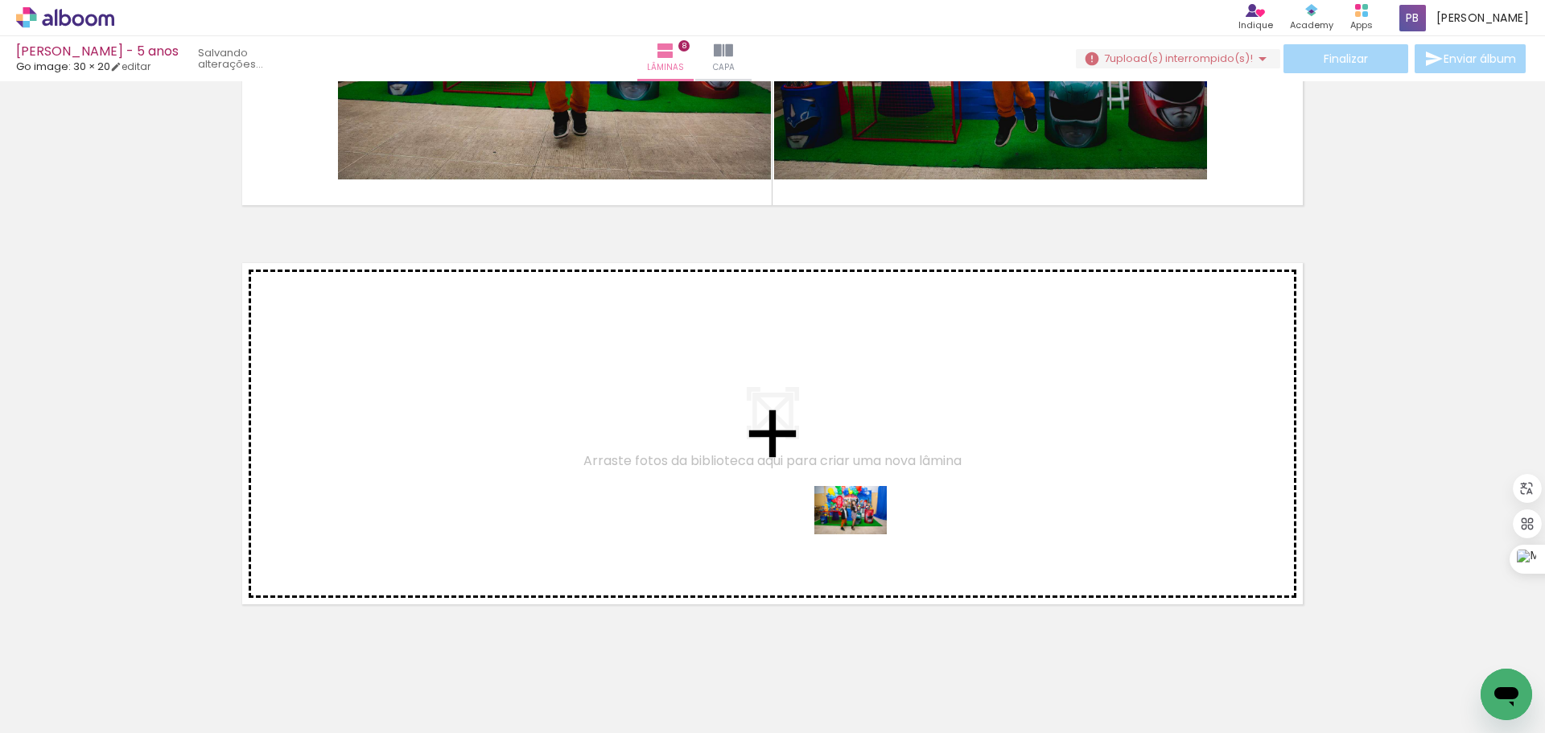
drag, startPoint x: 865, startPoint y: 686, endPoint x: 894, endPoint y: 610, distance: 81.7
click at [861, 533] on quentale-workspace at bounding box center [772, 366] width 1545 height 733
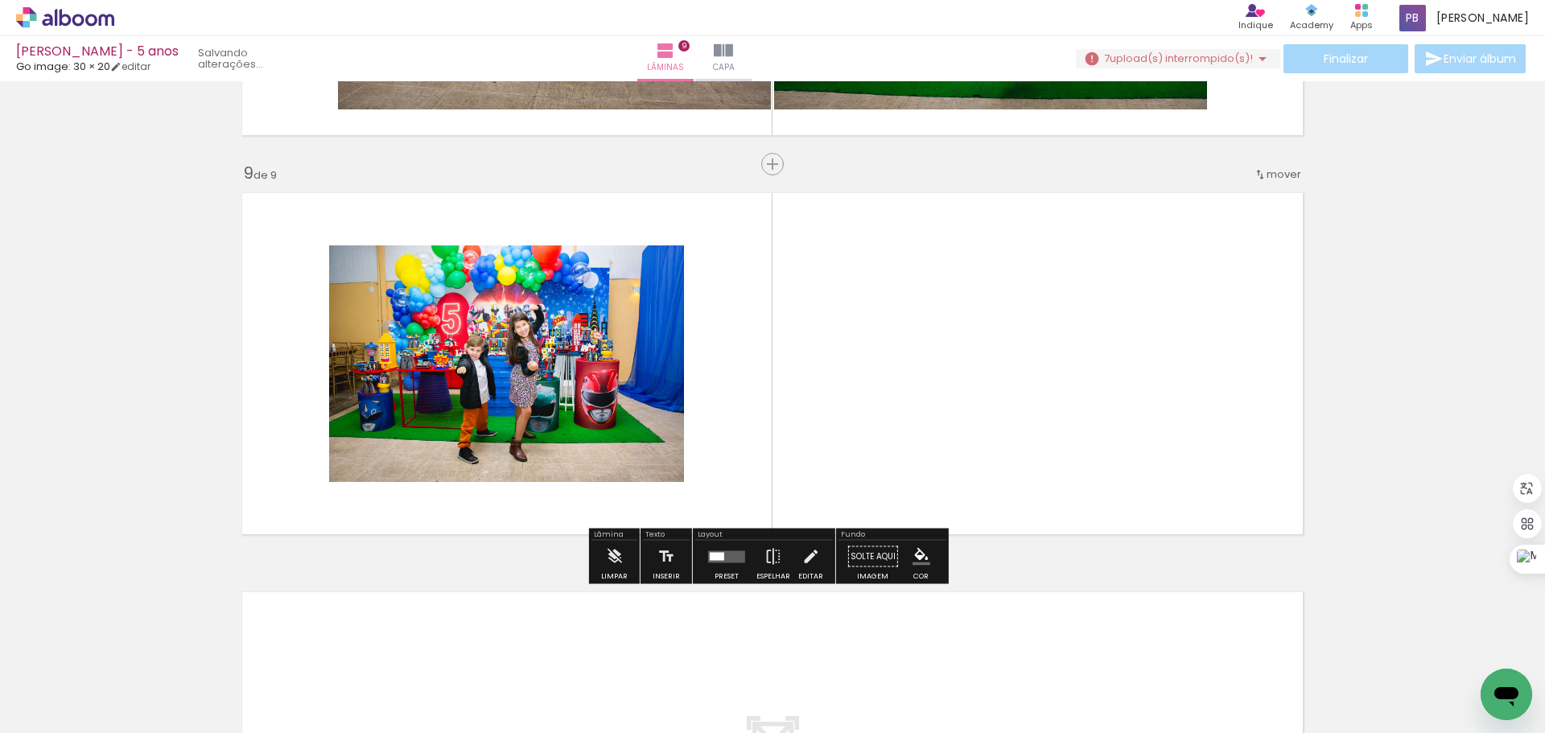
scroll to position [3144, 0]
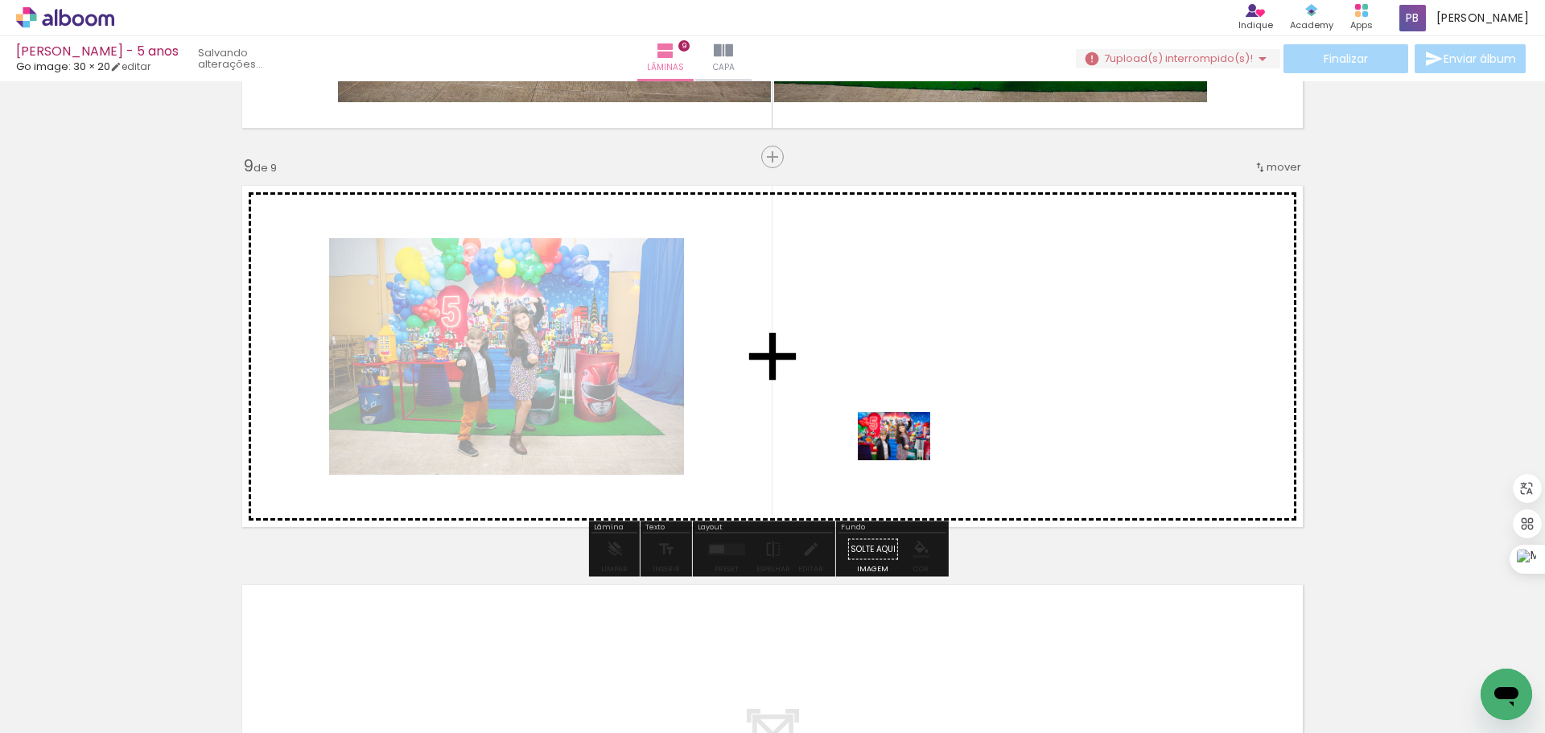
drag, startPoint x: 935, startPoint y: 676, endPoint x: 906, endPoint y: 460, distance: 217.6
click at [906, 460] on quentale-workspace at bounding box center [772, 366] width 1545 height 733
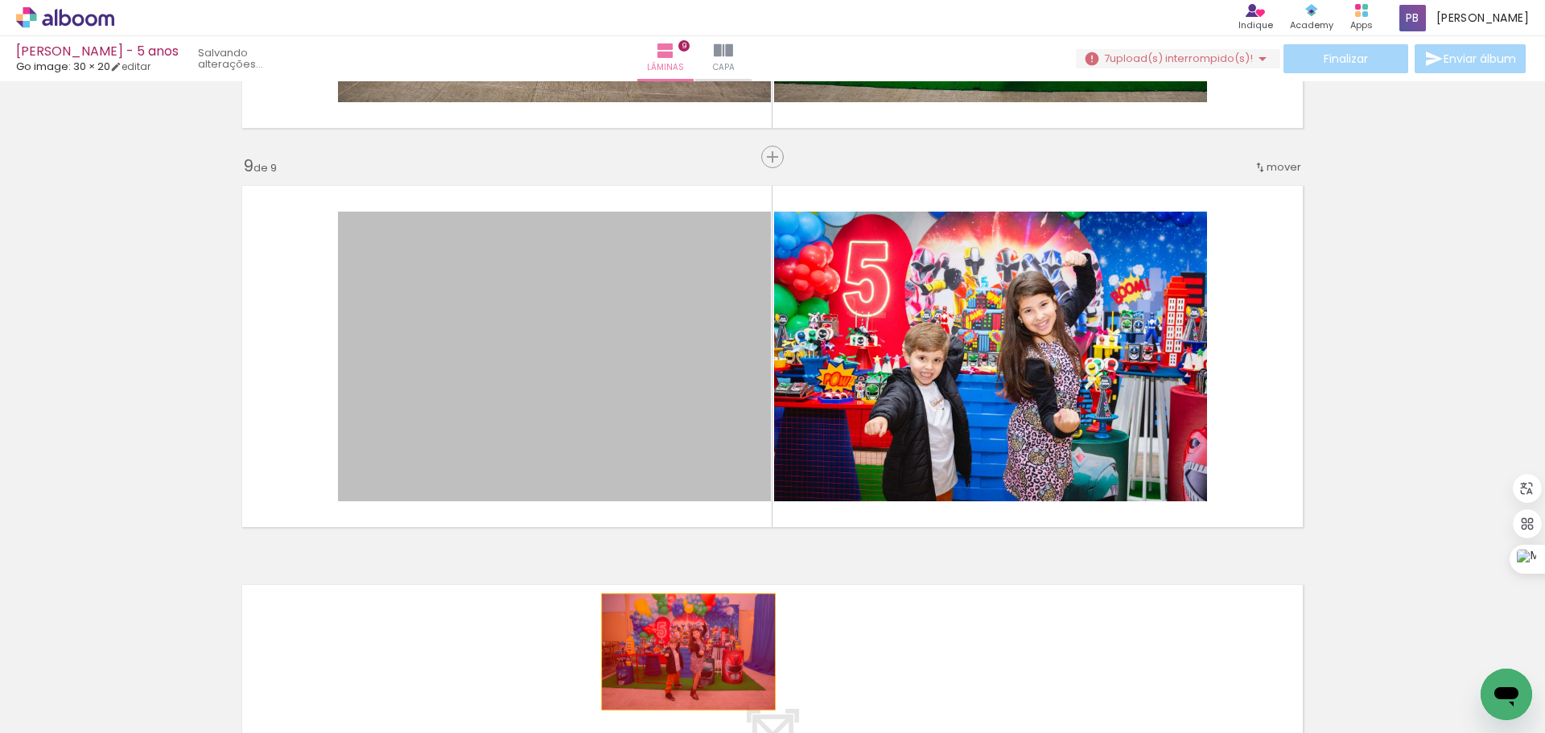
drag, startPoint x: 569, startPoint y: 372, endPoint x: 682, endPoint y: 652, distance: 302.1
click at [682, 652] on quentale-workspace at bounding box center [772, 366] width 1545 height 733
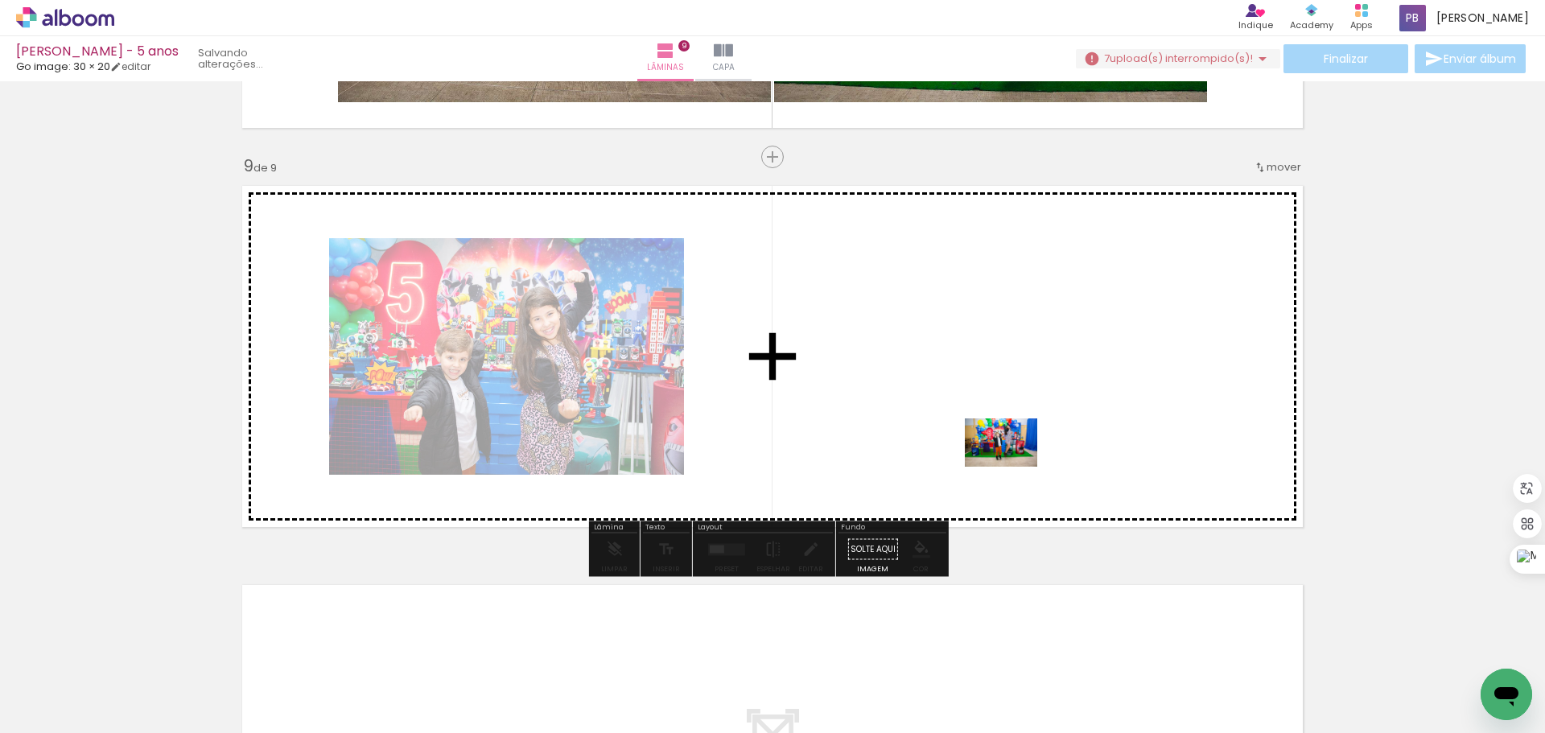
drag, startPoint x: 1045, startPoint y: 677, endPoint x: 1013, endPoint y: 467, distance: 212.5
click at [1013, 467] on quentale-workspace at bounding box center [772, 366] width 1545 height 733
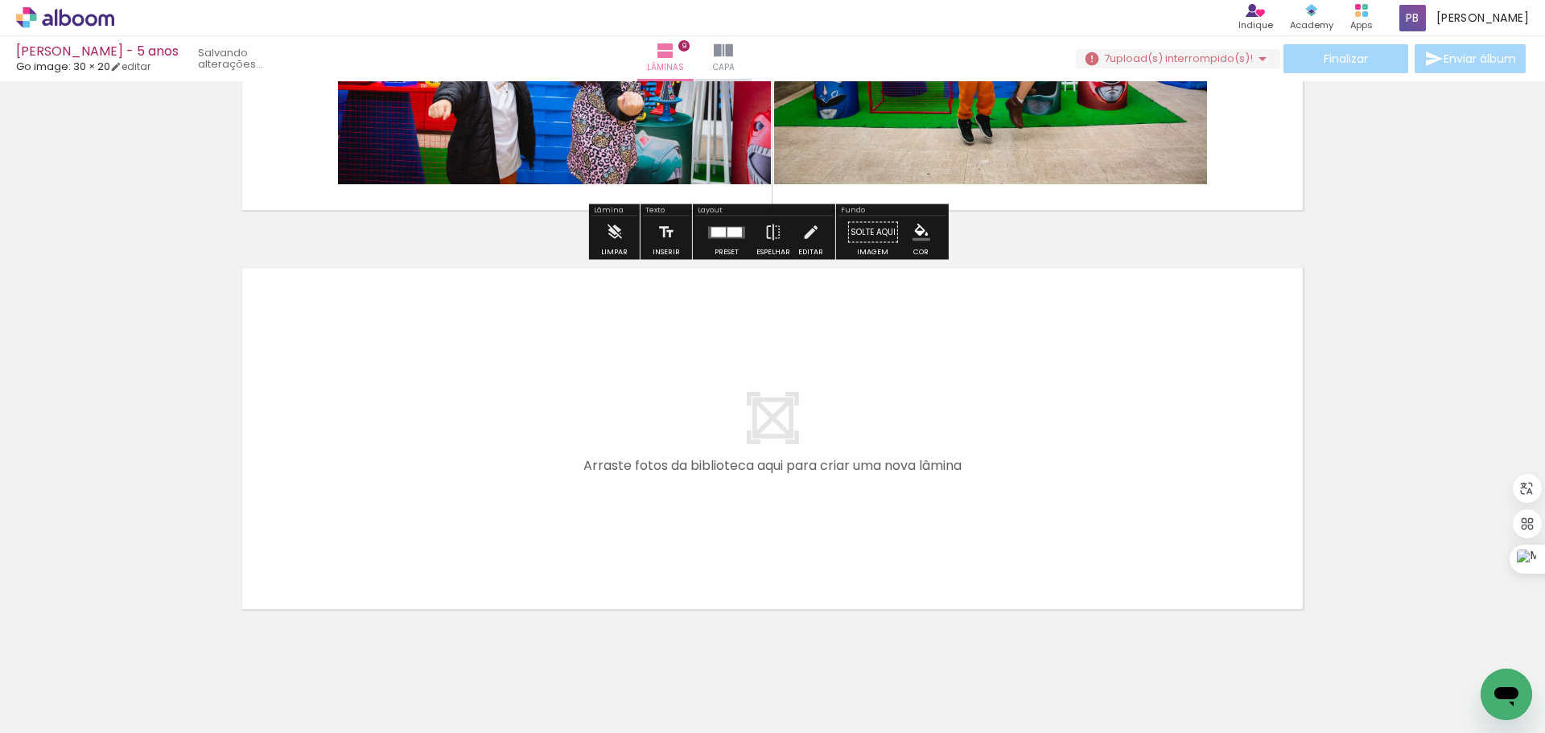
scroll to position [3466, 0]
